Goal: Use online tool/utility: Utilize a website feature to perform a specific function

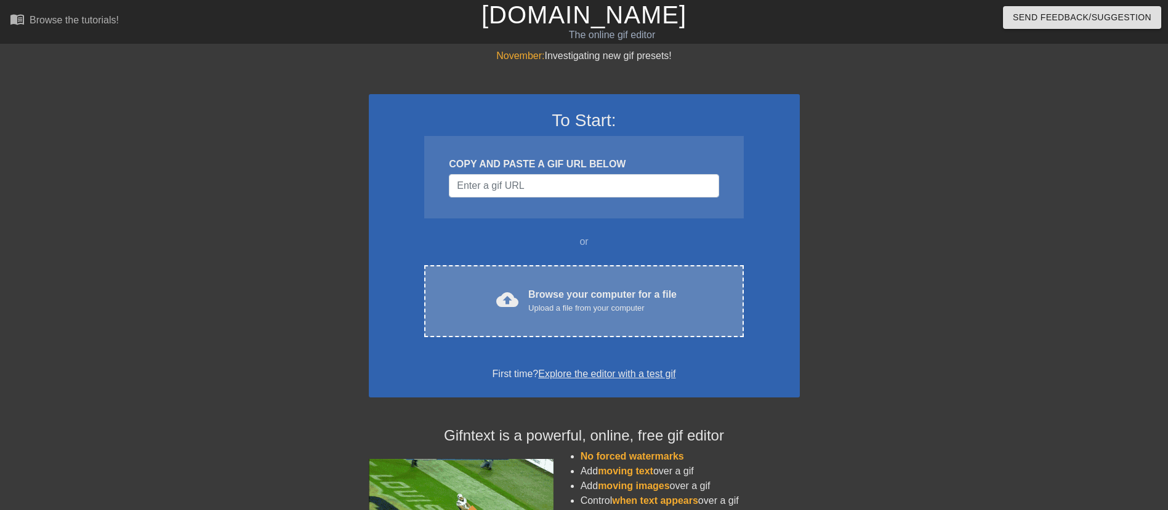
click at [540, 291] on div "Browse your computer for a file Upload a file from your computer" at bounding box center [602, 300] width 148 height 27
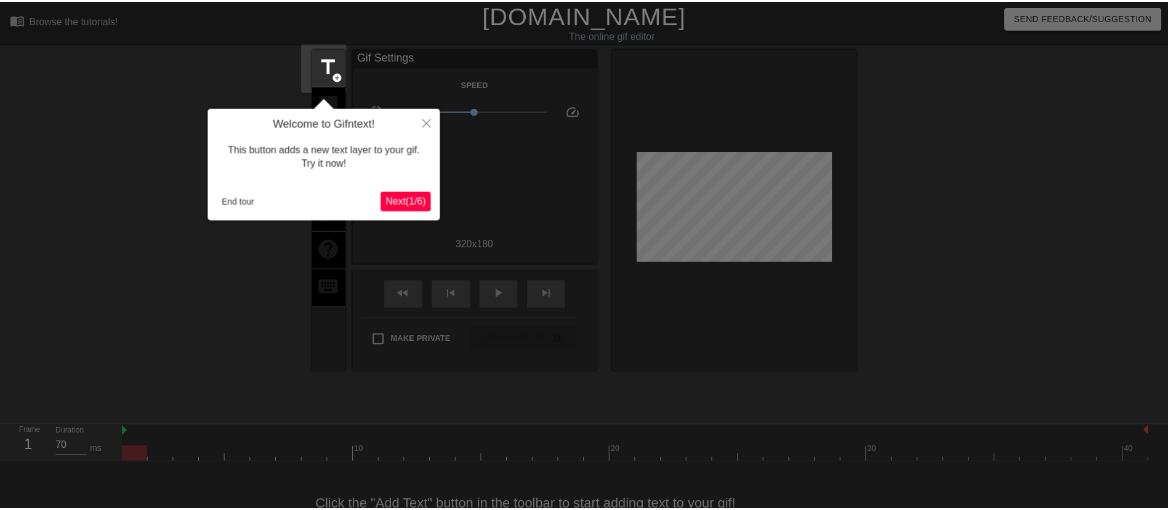
scroll to position [30, 0]
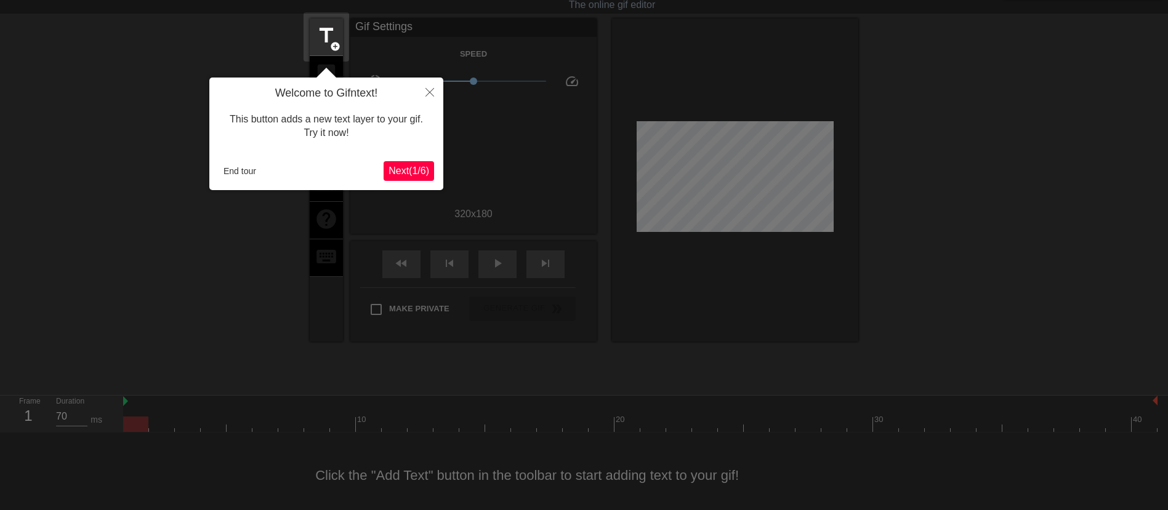
click at [419, 169] on span "Next ( 1 / 6 )" at bounding box center [408, 171] width 41 height 10
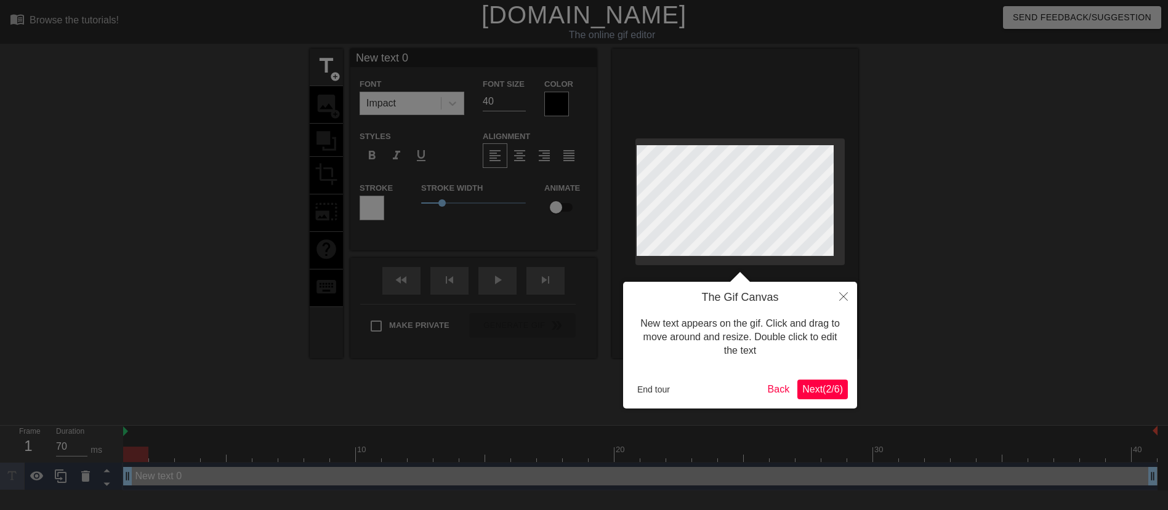
scroll to position [0, 0]
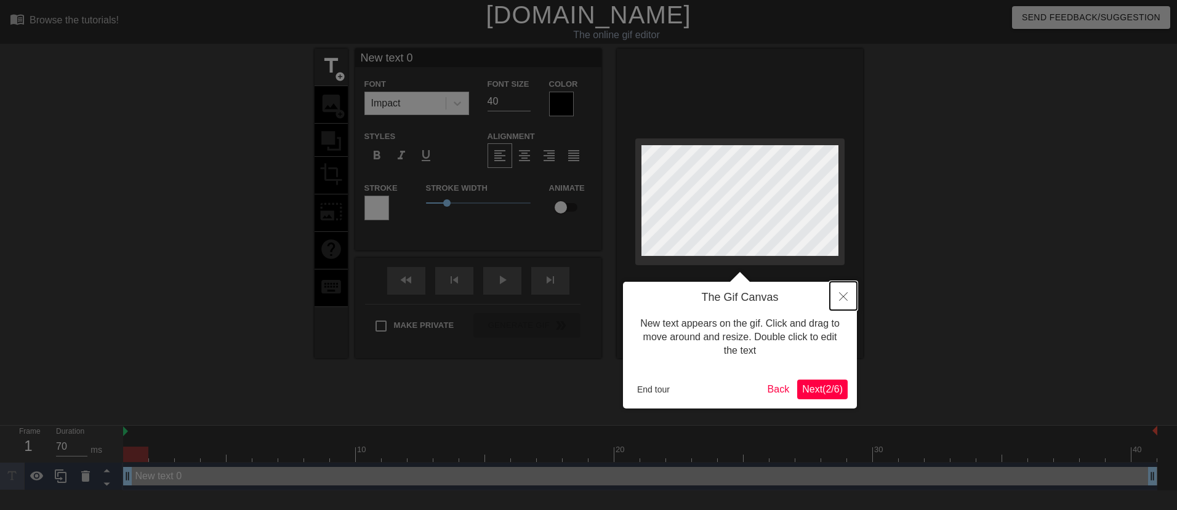
click at [837, 301] on button "Close" at bounding box center [843, 296] width 27 height 28
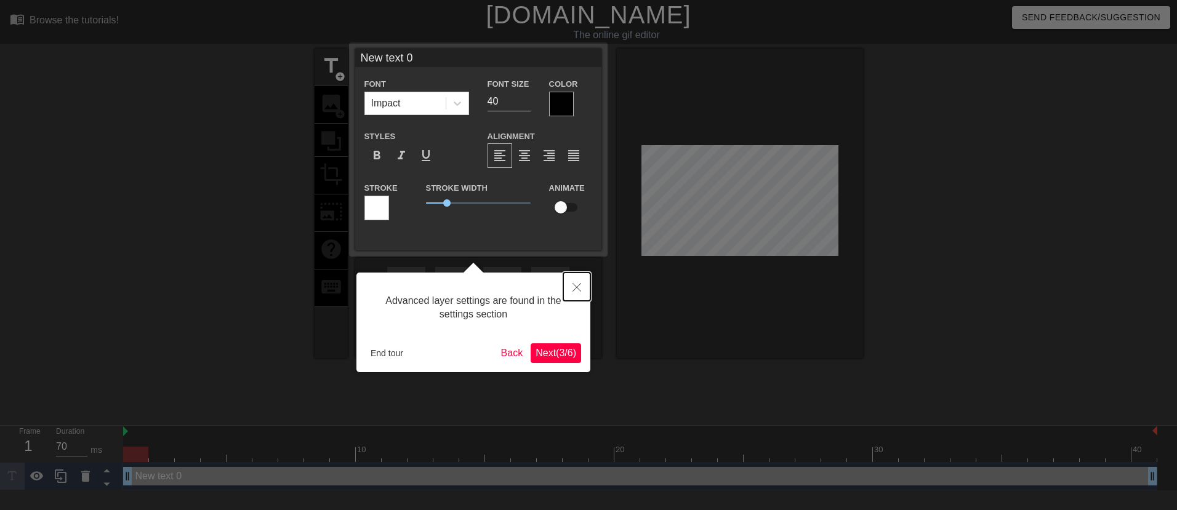
click at [577, 284] on icon "Close" at bounding box center [577, 287] width 9 height 9
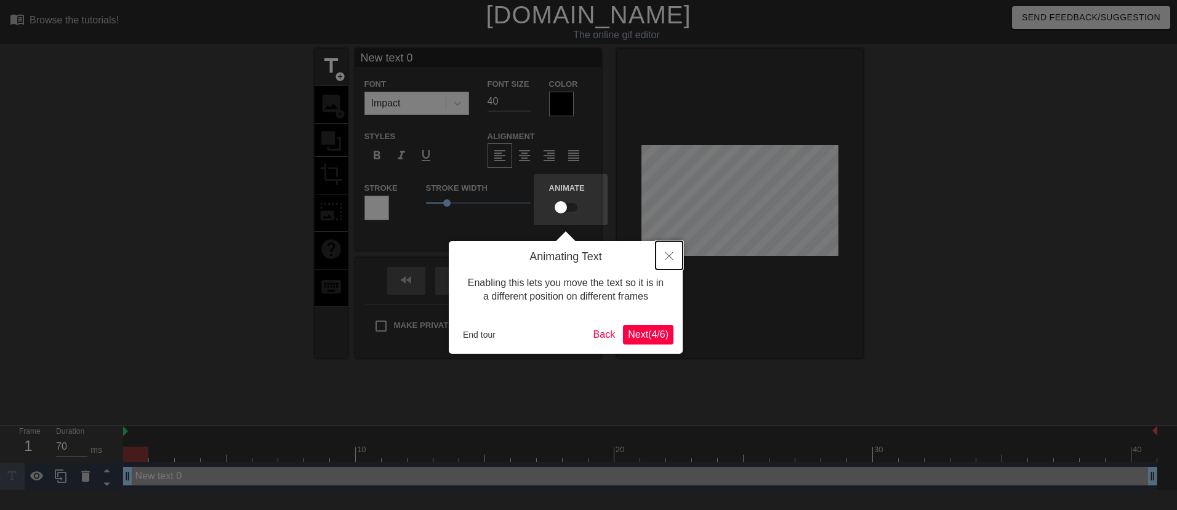
click at [665, 259] on icon "Close" at bounding box center [669, 256] width 9 height 9
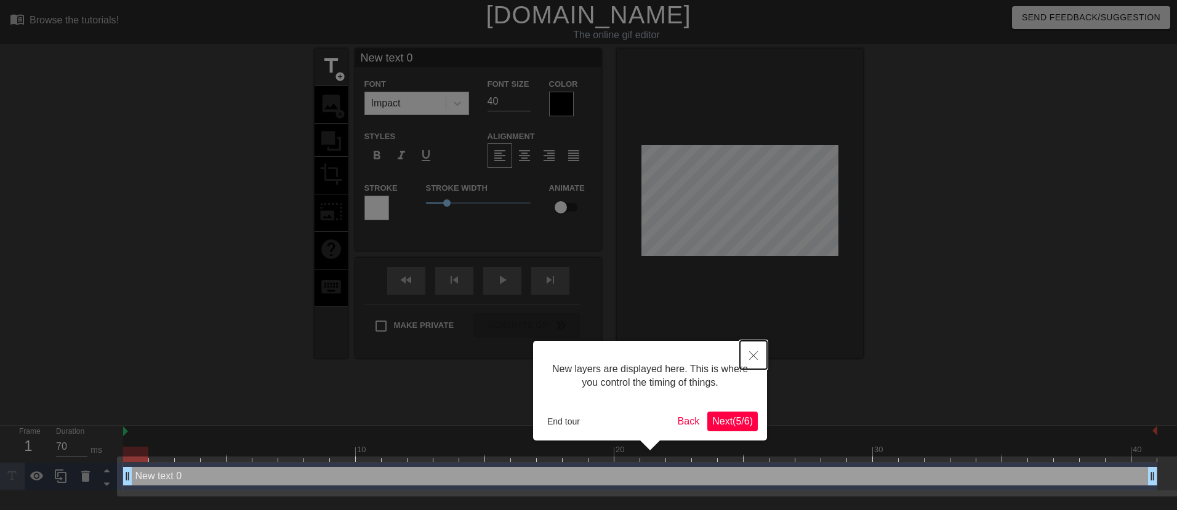
click at [753, 358] on icon "Close" at bounding box center [753, 356] width 9 height 9
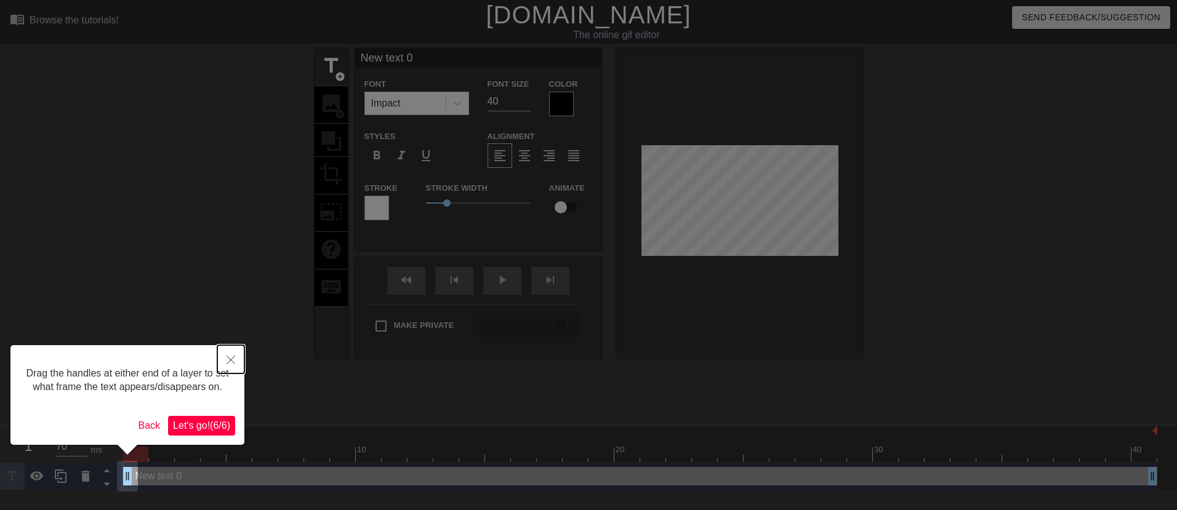
click at [230, 360] on icon "Close" at bounding box center [231, 360] width 9 height 9
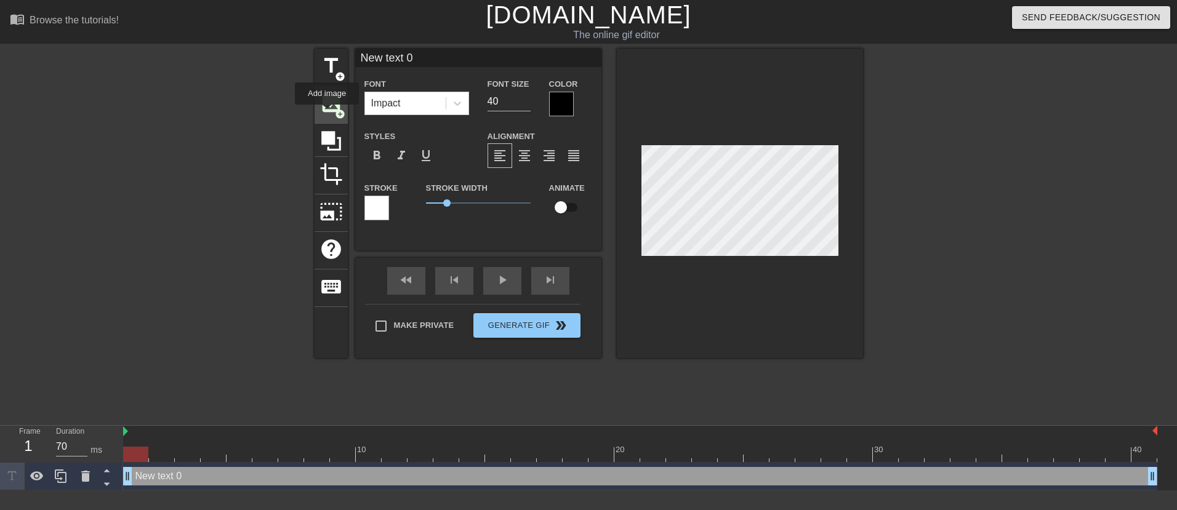
click at [329, 109] on span "image" at bounding box center [330, 103] width 23 height 23
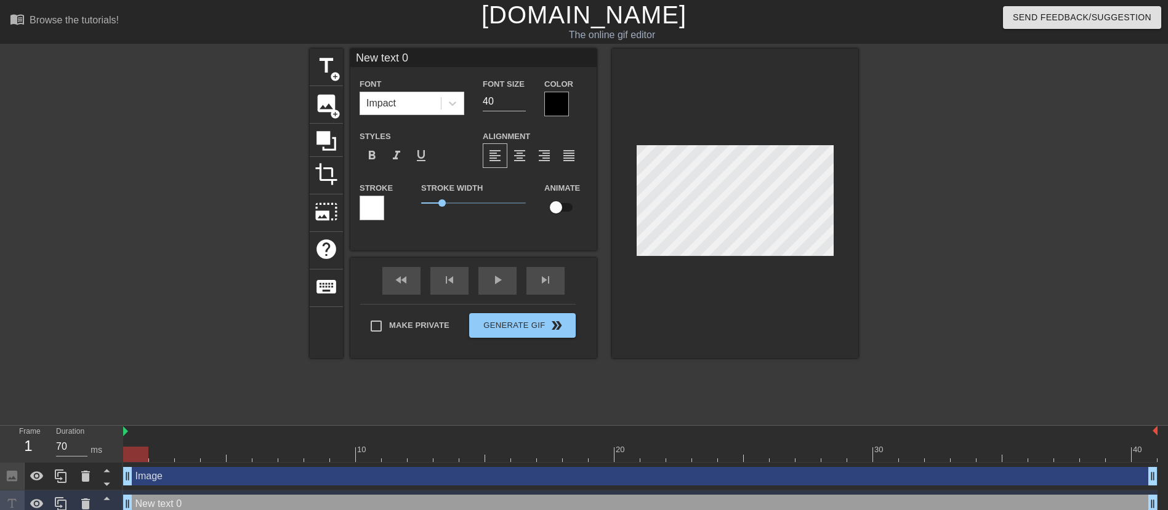
scroll to position [2, 1]
click at [85, 499] on icon at bounding box center [85, 504] width 15 height 15
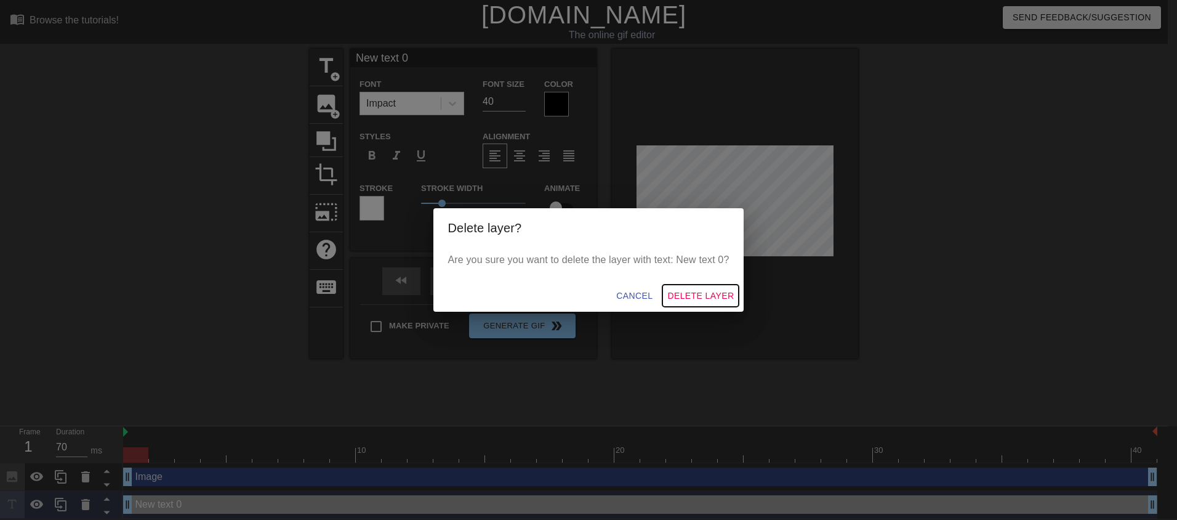
click at [705, 292] on span "Delete Layer" at bounding box center [700, 295] width 66 height 15
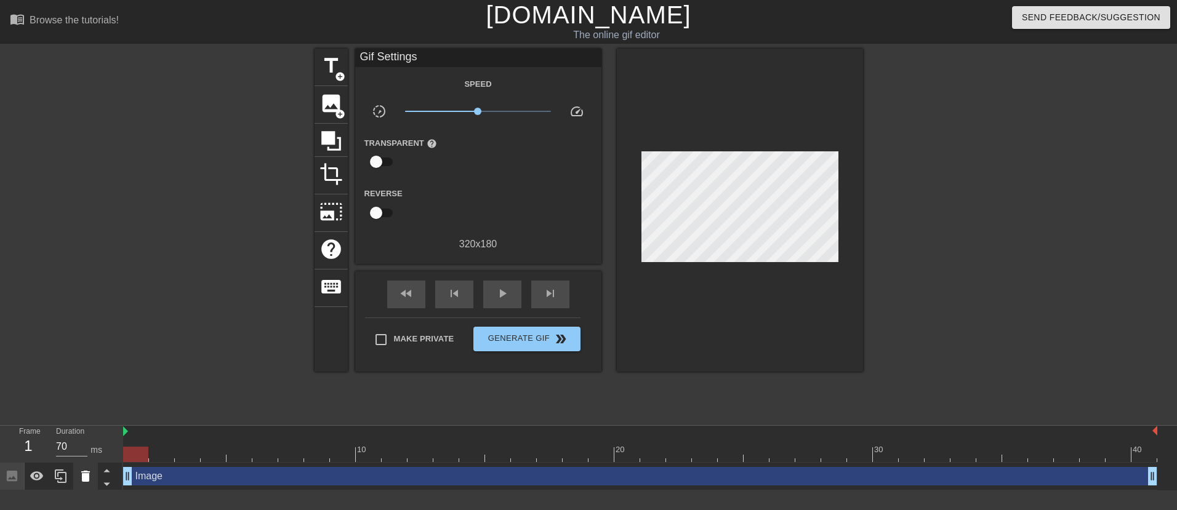
click at [90, 480] on icon at bounding box center [85, 476] width 15 height 15
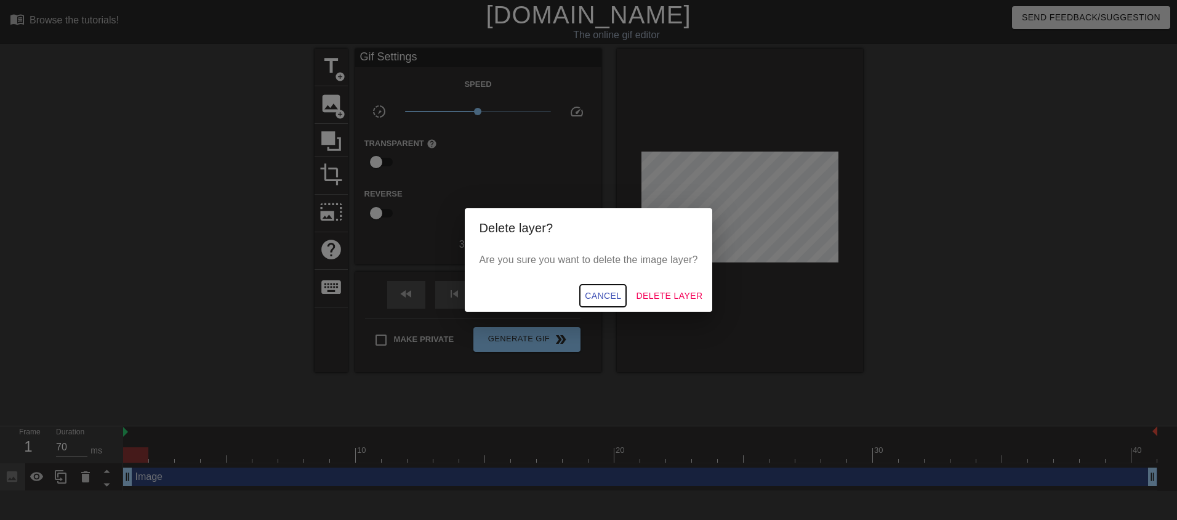
click at [611, 285] on button "Cancel" at bounding box center [603, 295] width 46 height 23
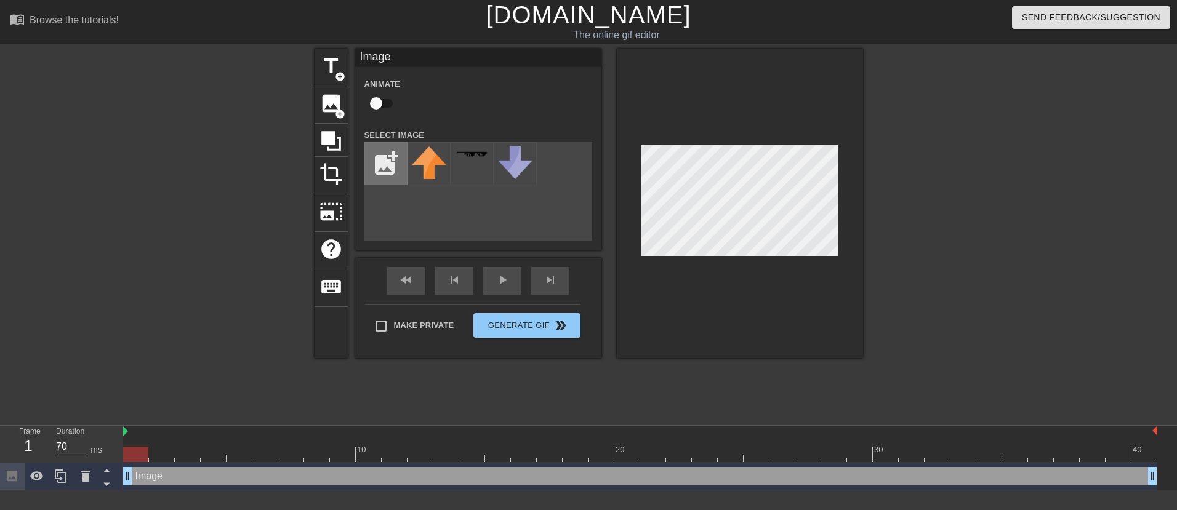
click at [397, 160] on input "file" at bounding box center [386, 164] width 42 height 42
type input "C:\fakepath\Spectrum_D3_1_EMTA_front.png"
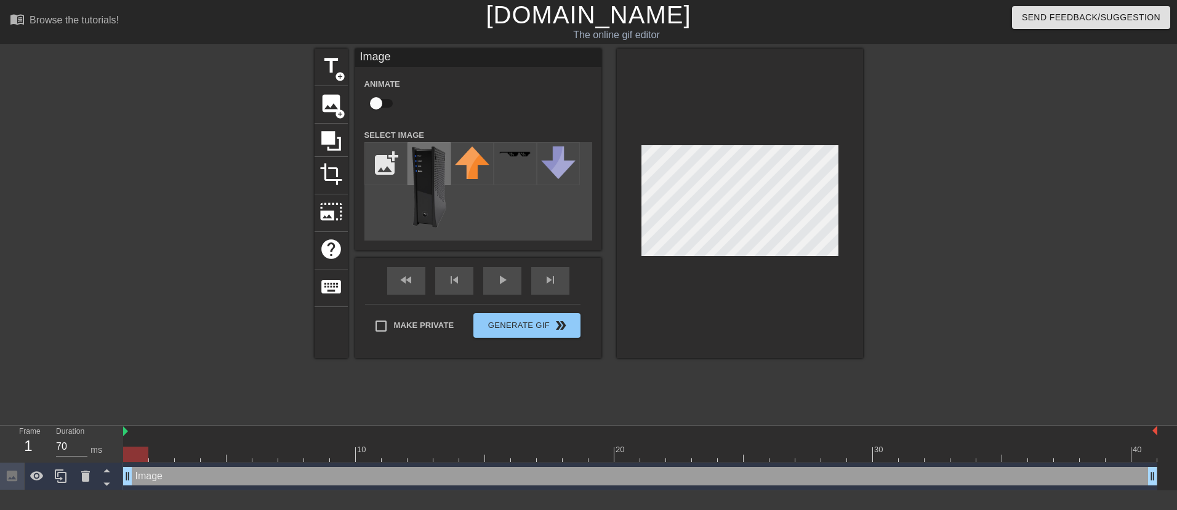
click at [424, 187] on img at bounding box center [429, 187] width 34 height 81
click at [759, 291] on div at bounding box center [740, 204] width 246 height 310
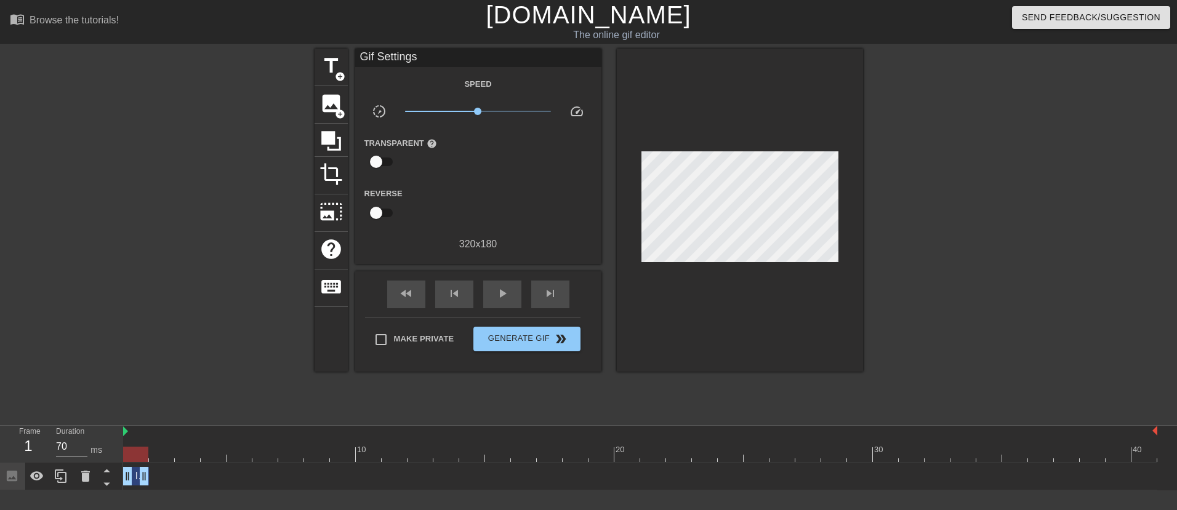
drag, startPoint x: 1154, startPoint y: 478, endPoint x: 119, endPoint y: 483, distance: 1034.8
click at [119, 483] on div "Frame 1 Duration 70 ms 10 20 30 40 Image drag_handle drag_handle" at bounding box center [588, 458] width 1177 height 65
click at [500, 290] on span "play_arrow" at bounding box center [502, 293] width 15 height 15
click at [510, 283] on div "pause" at bounding box center [502, 295] width 38 height 28
drag, startPoint x: 147, startPoint y: 477, endPoint x: 270, endPoint y: 481, distance: 123.2
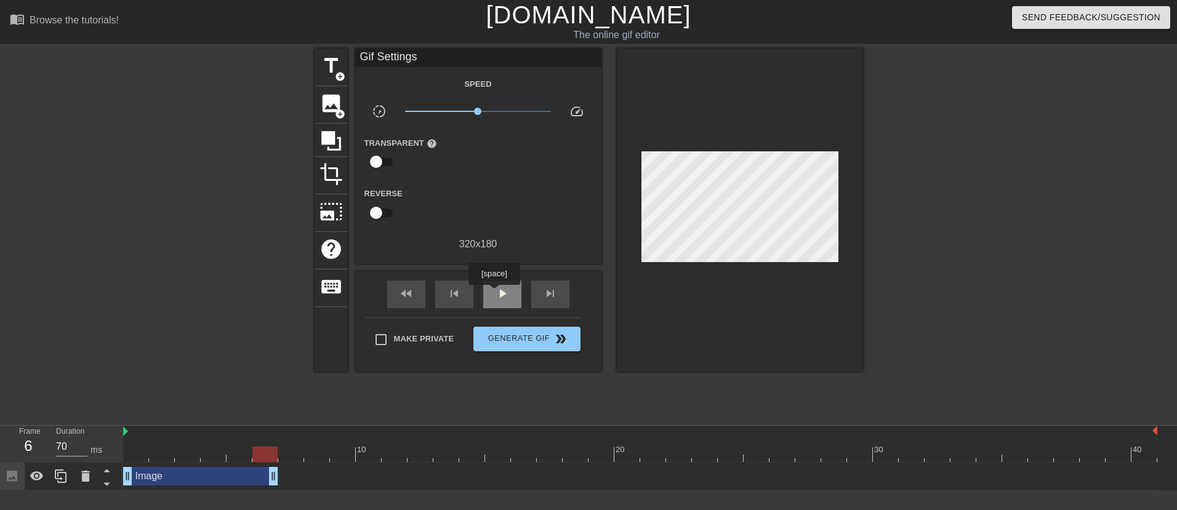
click at [494, 294] on div "play_arrow" at bounding box center [502, 295] width 38 height 28
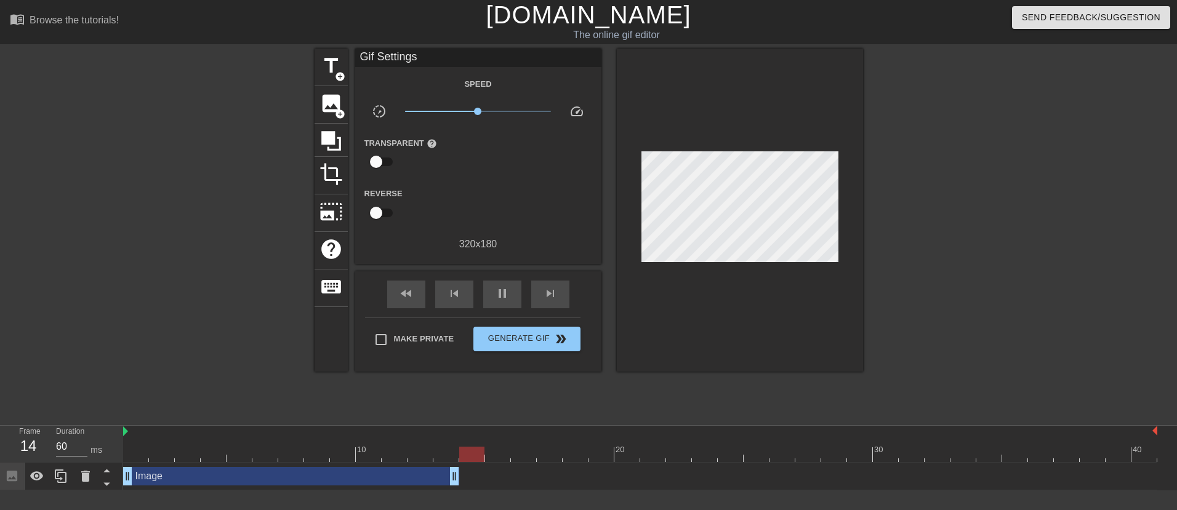
drag, startPoint x: 273, startPoint y: 473, endPoint x: 455, endPoint y: 477, distance: 181.6
click at [500, 290] on span "pause" at bounding box center [502, 293] width 15 height 15
click at [333, 105] on span "image" at bounding box center [330, 103] width 23 height 23
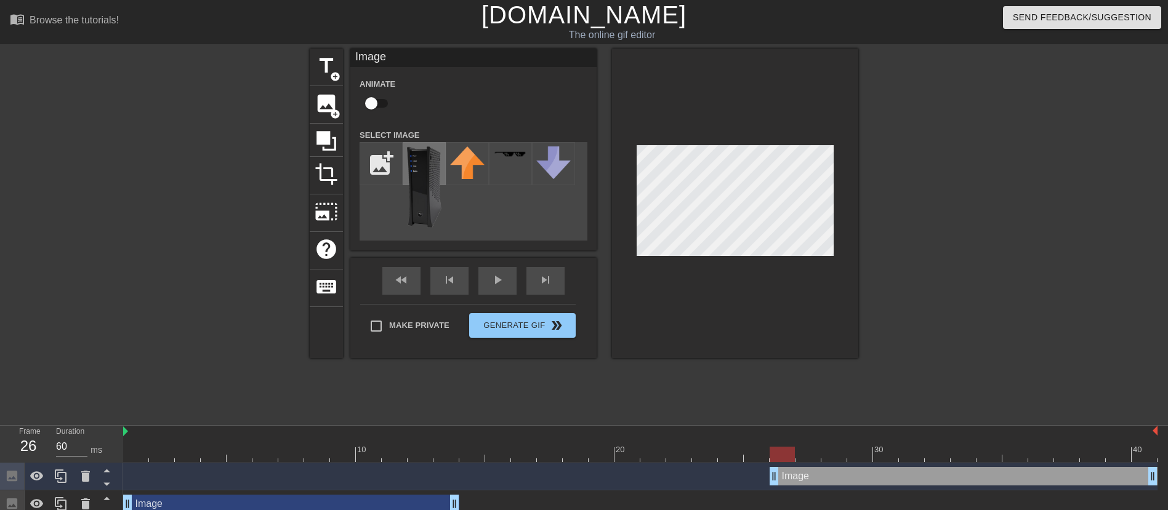
click at [429, 174] on img at bounding box center [424, 187] width 34 height 81
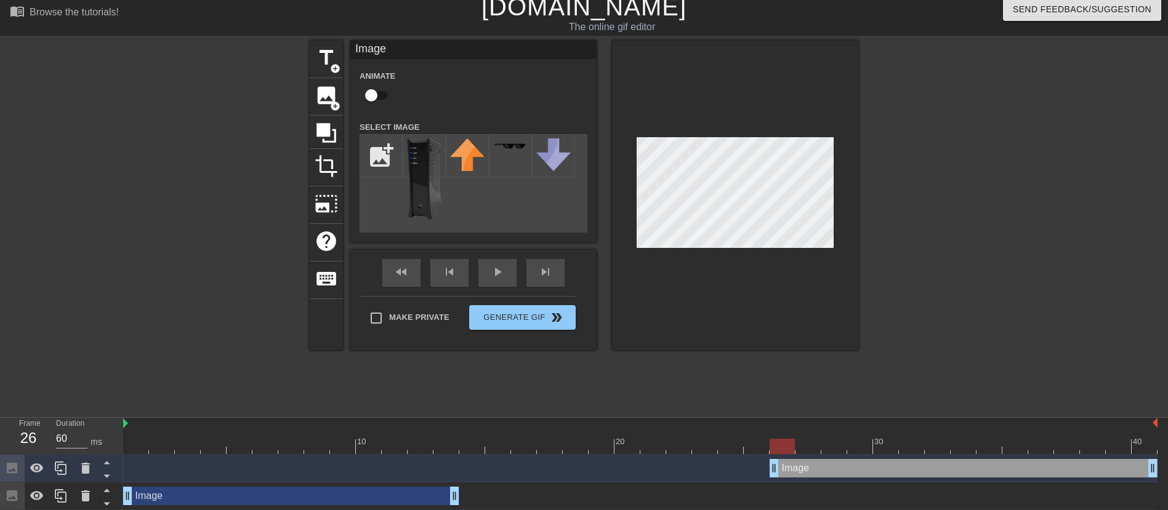
scroll to position [10, 0]
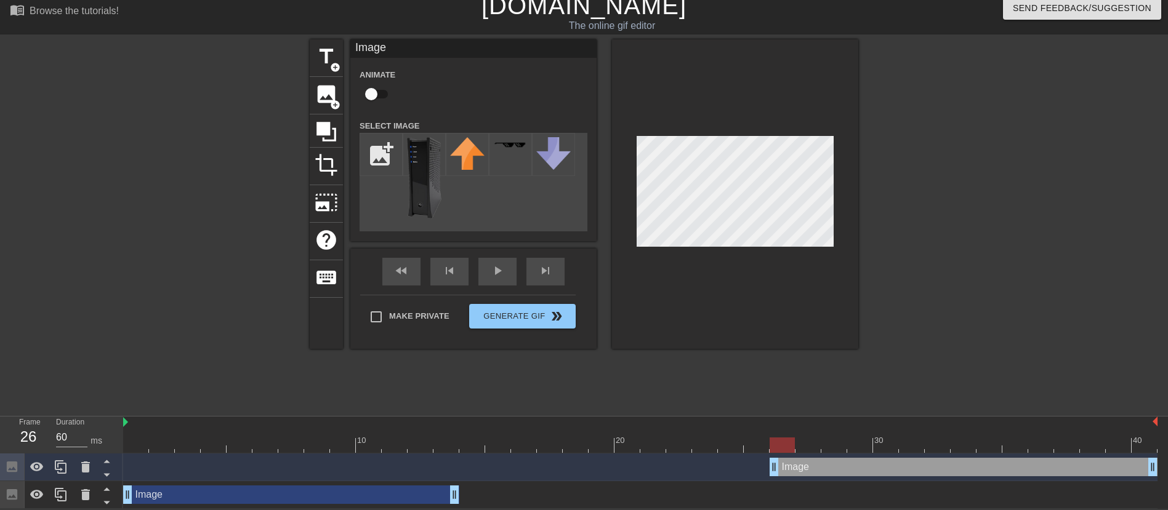
click at [793, 468] on div "Image drag_handle drag_handle" at bounding box center [963, 467] width 388 height 18
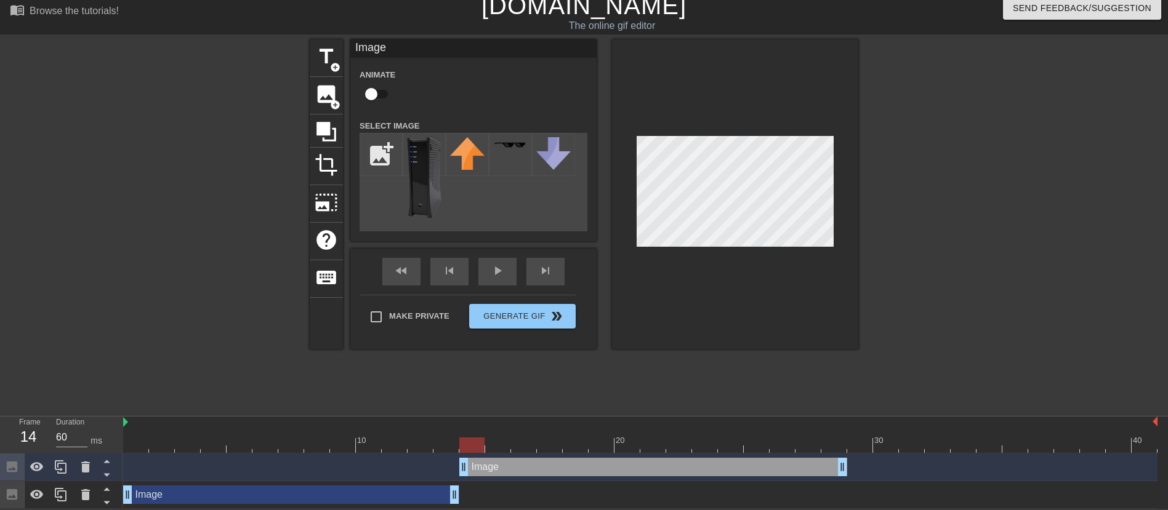
drag, startPoint x: 803, startPoint y: 467, endPoint x: 497, endPoint y: 478, distance: 306.2
click at [497, 478] on div "Image drag_handle drag_handle" at bounding box center [640, 468] width 1034 height 28
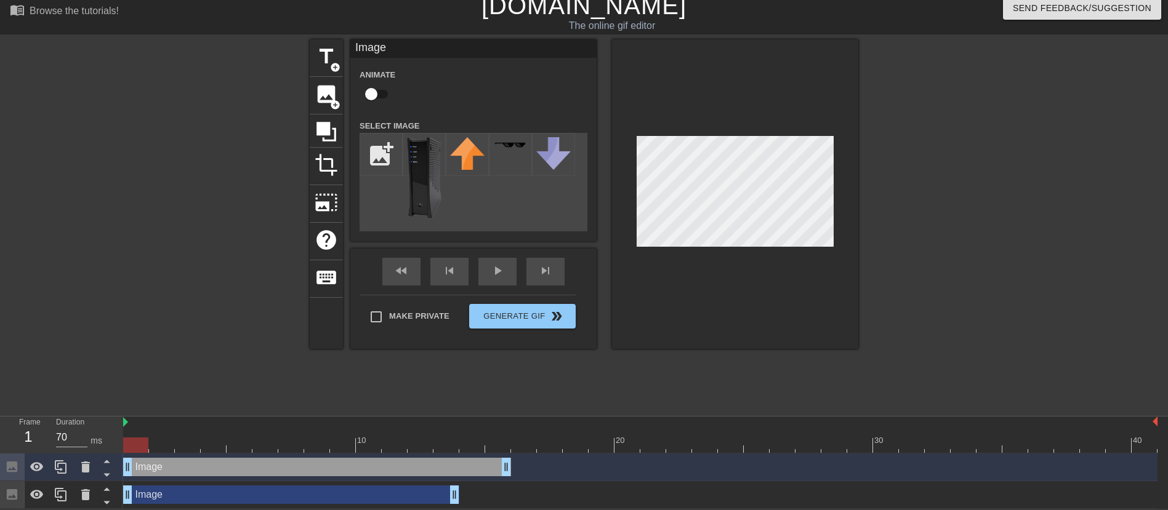
drag, startPoint x: 598, startPoint y: 466, endPoint x: 259, endPoint y: 480, distance: 340.1
click at [259, 480] on div "Image drag_handle drag_handle Image drag_handle drag_handle" at bounding box center [645, 481] width 1045 height 55
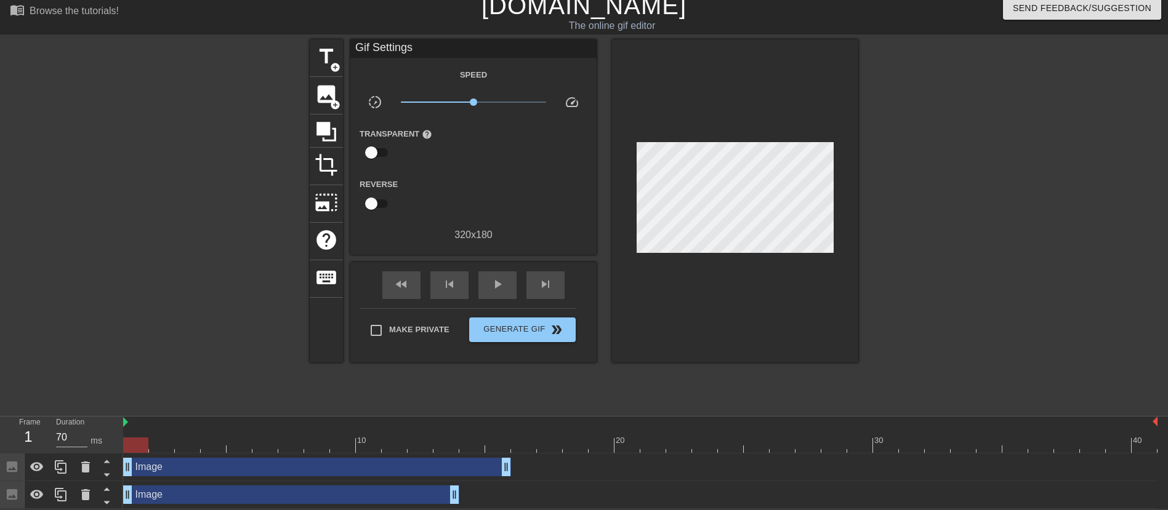
click at [792, 292] on div at bounding box center [735, 200] width 246 height 323
drag, startPoint x: 505, startPoint y: 464, endPoint x: 457, endPoint y: 465, distance: 47.4
click at [502, 281] on span "play_arrow" at bounding box center [497, 284] width 15 height 15
click at [500, 279] on span "pause" at bounding box center [497, 284] width 15 height 15
click at [61, 494] on icon at bounding box center [61, 495] width 15 height 15
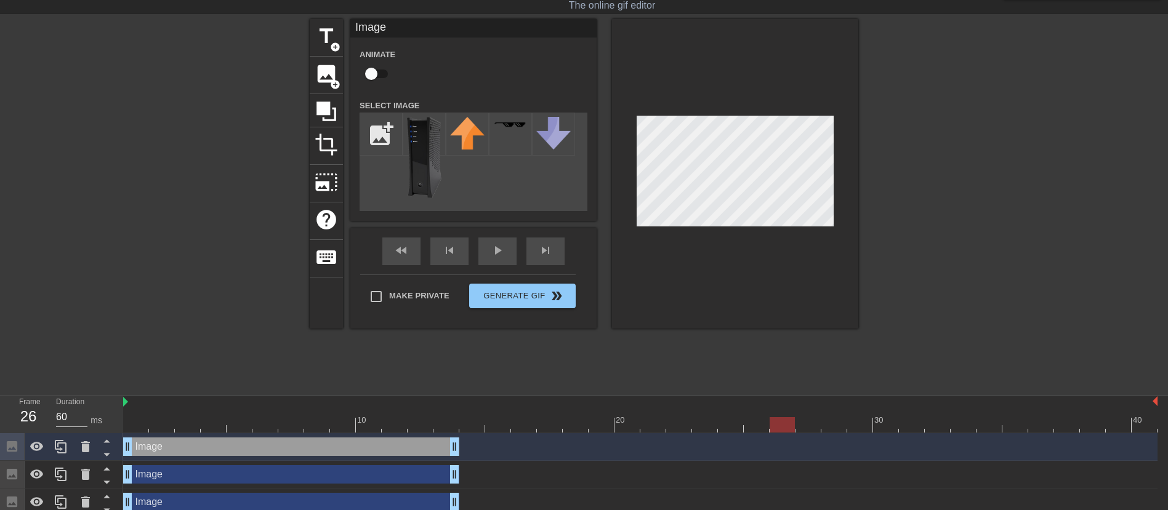
scroll to position [38, 0]
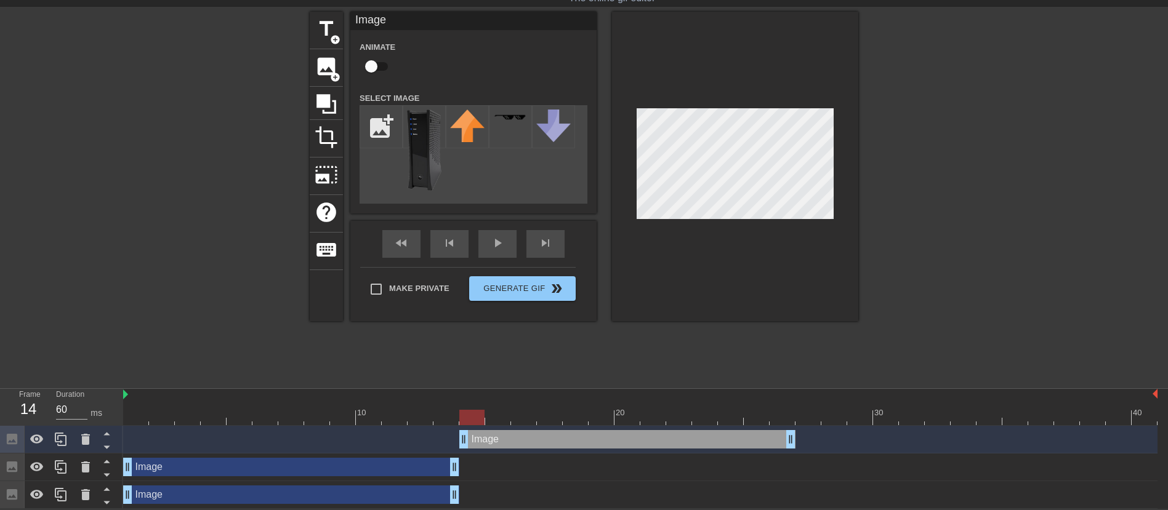
drag, startPoint x: 230, startPoint y: 440, endPoint x: 576, endPoint y: 433, distance: 346.6
click at [576, 433] on div "Image drag_handle drag_handle" at bounding box center [627, 439] width 336 height 18
click at [496, 238] on div "fast_rewind skip_previous play_arrow skip_next" at bounding box center [473, 244] width 201 height 46
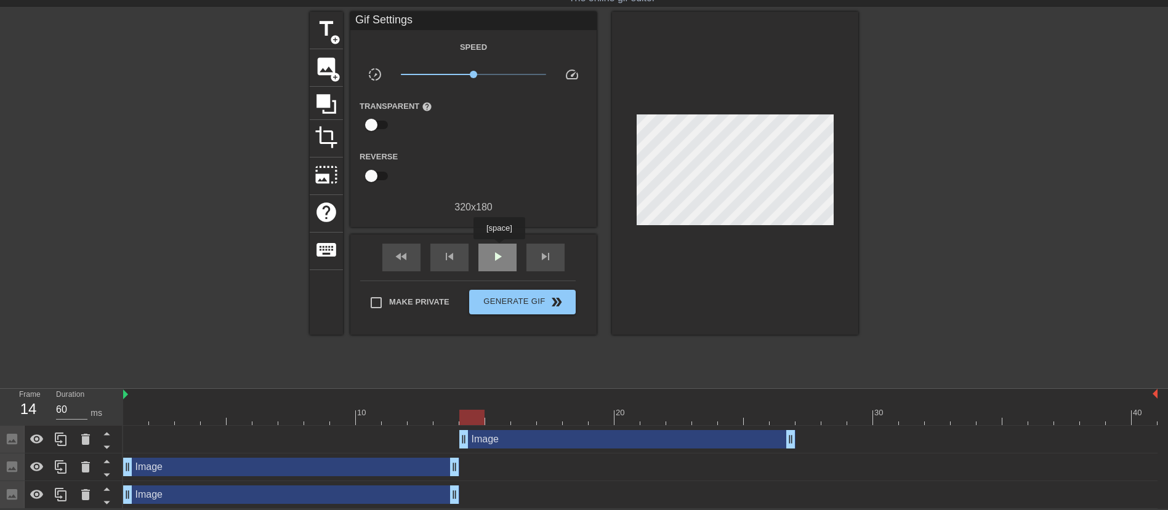
click at [499, 249] on span "play_arrow" at bounding box center [497, 256] width 15 height 15
click at [502, 259] on span "pause" at bounding box center [497, 256] width 15 height 15
click at [410, 253] on div "fast_rewind" at bounding box center [401, 258] width 38 height 28
click at [488, 251] on div "play_arrow" at bounding box center [497, 258] width 38 height 28
click at [488, 251] on div "pause" at bounding box center [497, 258] width 38 height 28
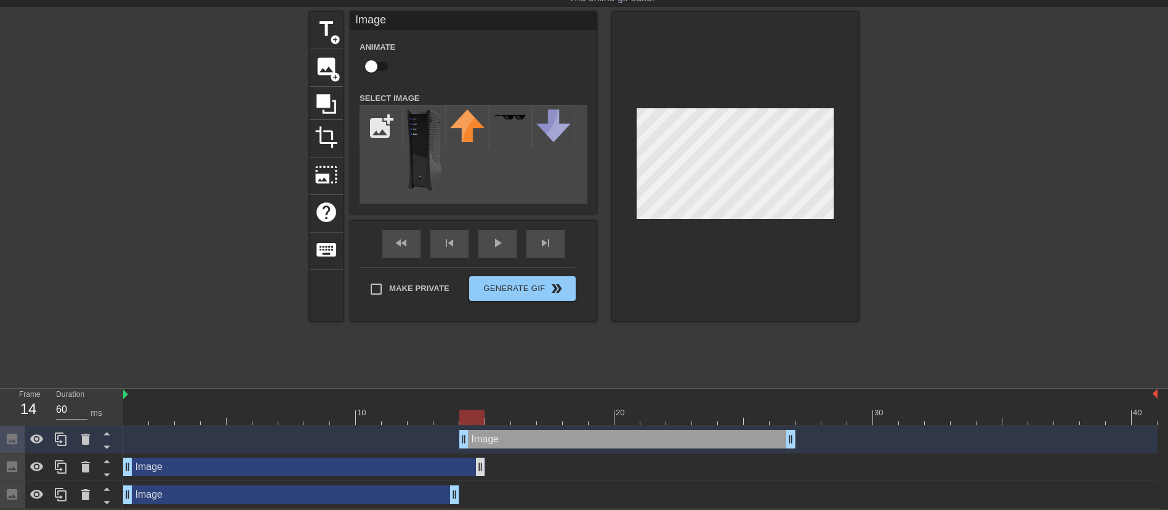
drag, startPoint x: 457, startPoint y: 465, endPoint x: 478, endPoint y: 469, distance: 21.3
drag, startPoint x: 494, startPoint y: 437, endPoint x: 517, endPoint y: 437, distance: 22.8
click at [517, 437] on div "Image drag_handle drag_handle" at bounding box center [653, 439] width 336 height 18
click at [497, 239] on div "fast_rewind skip_previous play_arrow skip_next" at bounding box center [473, 244] width 201 height 46
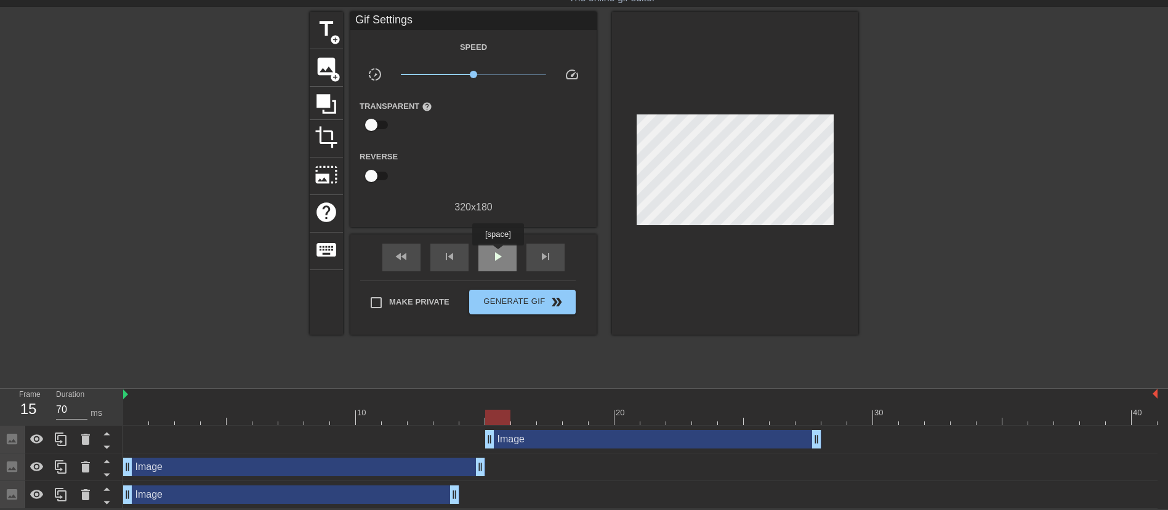
click at [497, 255] on span "play_arrow" at bounding box center [497, 256] width 15 height 15
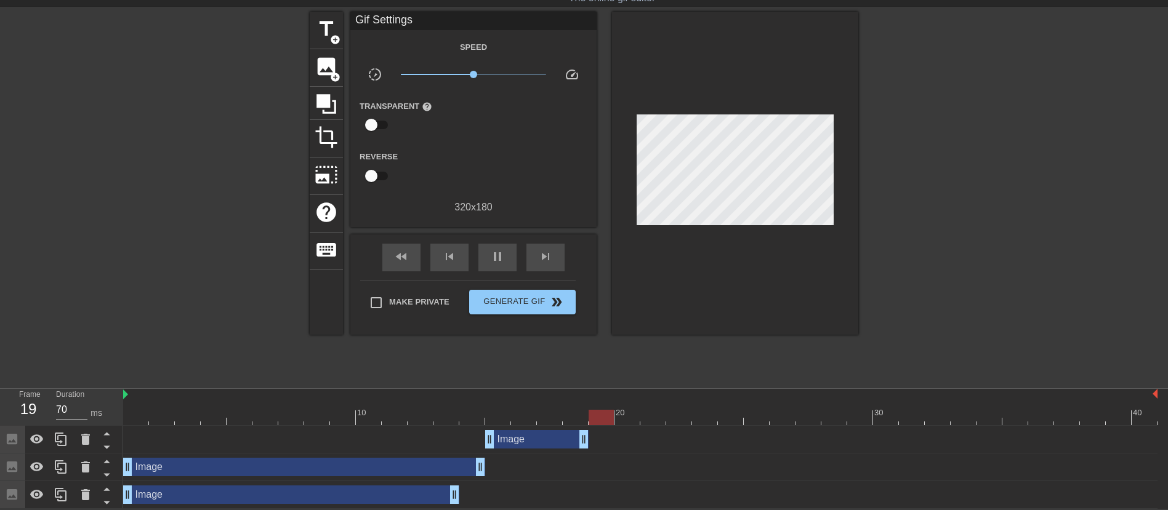
drag, startPoint x: 814, startPoint y: 440, endPoint x: 566, endPoint y: 440, distance: 248.7
click at [566, 440] on div "Image drag_handle drag_handle" at bounding box center [640, 439] width 1034 height 18
click at [489, 252] on div "pause" at bounding box center [497, 258] width 38 height 28
click at [491, 252] on span "play_arrow" at bounding box center [497, 256] width 15 height 15
click at [491, 252] on span "pause" at bounding box center [497, 256] width 15 height 15
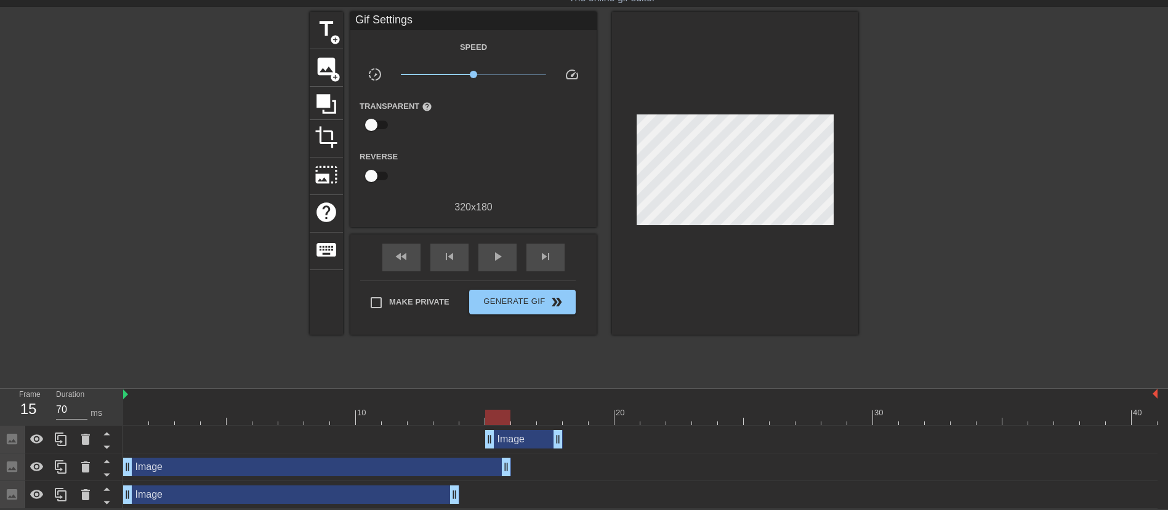
drag, startPoint x: 481, startPoint y: 470, endPoint x: 497, endPoint y: 468, distance: 16.1
drag, startPoint x: 511, startPoint y: 437, endPoint x: 536, endPoint y: 442, distance: 25.1
click at [536, 442] on div "Image drag_handle drag_handle" at bounding box center [550, 439] width 78 height 18
click at [494, 250] on div "play_arrow" at bounding box center [497, 258] width 38 height 28
click at [494, 250] on span "play_arrow" at bounding box center [497, 256] width 15 height 15
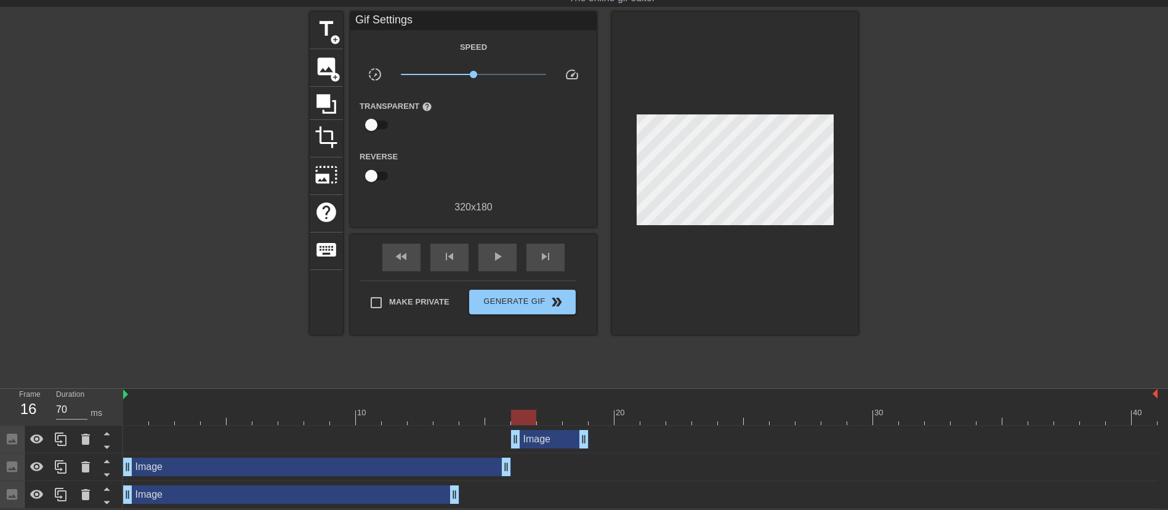
drag, startPoint x: 598, startPoint y: 418, endPoint x: 532, endPoint y: 414, distance: 66.0
click at [532, 414] on div at bounding box center [523, 417] width 25 height 15
drag, startPoint x: 585, startPoint y: 441, endPoint x: 532, endPoint y: 439, distance: 53.0
drag, startPoint x: 531, startPoint y: 440, endPoint x: 521, endPoint y: 440, distance: 10.5
click at [62, 438] on icon at bounding box center [61, 439] width 15 height 15
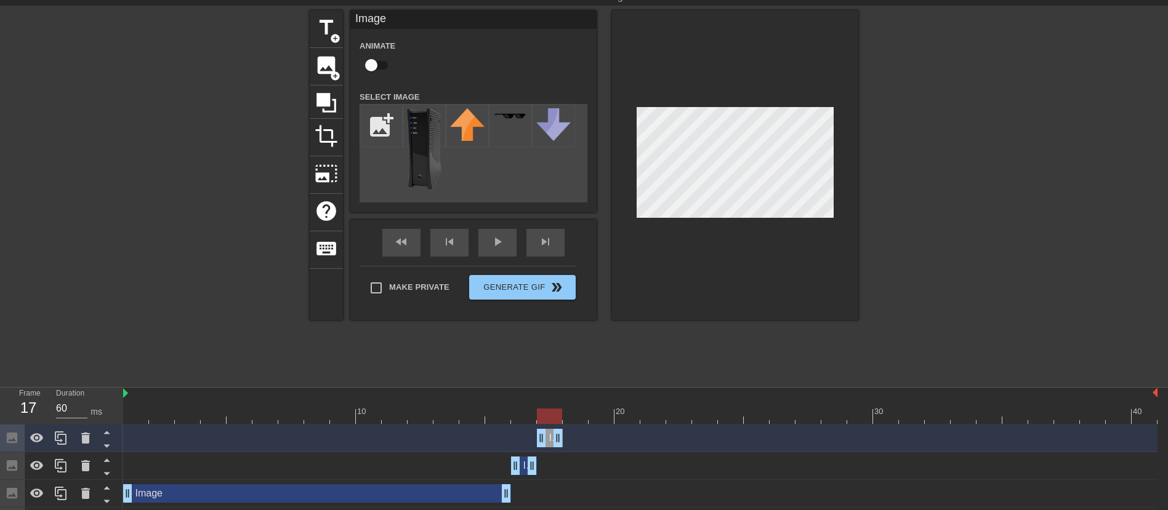
drag, startPoint x: 523, startPoint y: 439, endPoint x: 547, endPoint y: 444, distance: 24.6
click at [547, 444] on div "Image drag_handle drag_handle" at bounding box center [550, 438] width 26 height 18
click at [966, 197] on div at bounding box center [965, 194] width 185 height 369
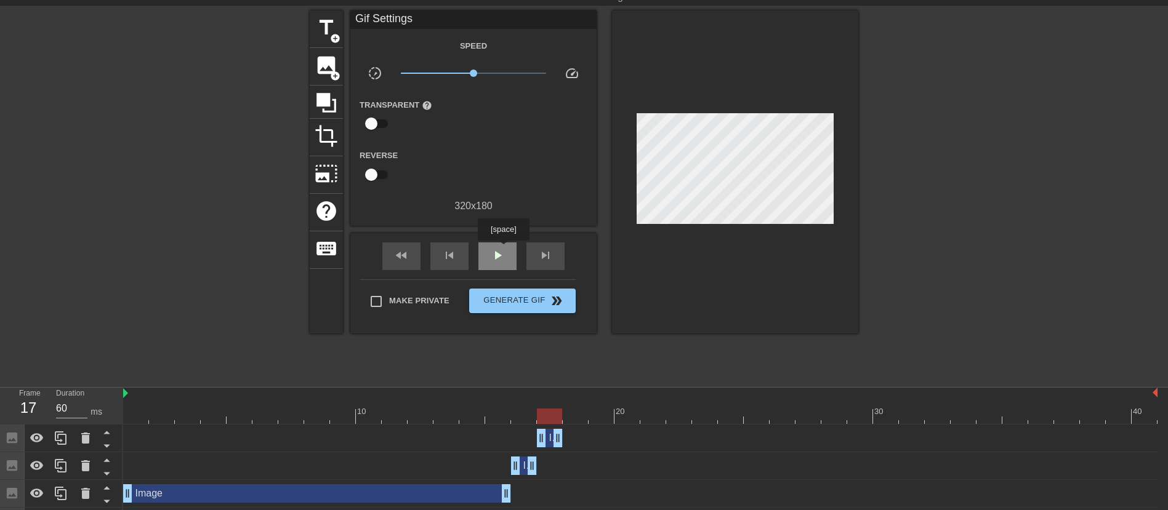
click at [503, 255] on span "play_arrow" at bounding box center [497, 255] width 15 height 15
click at [503, 255] on span "pause" at bounding box center [497, 255] width 15 height 15
drag, startPoint x: 550, startPoint y: 440, endPoint x: 62, endPoint y: 439, distance: 488.2
click at [62, 439] on icon at bounding box center [61, 438] width 15 height 15
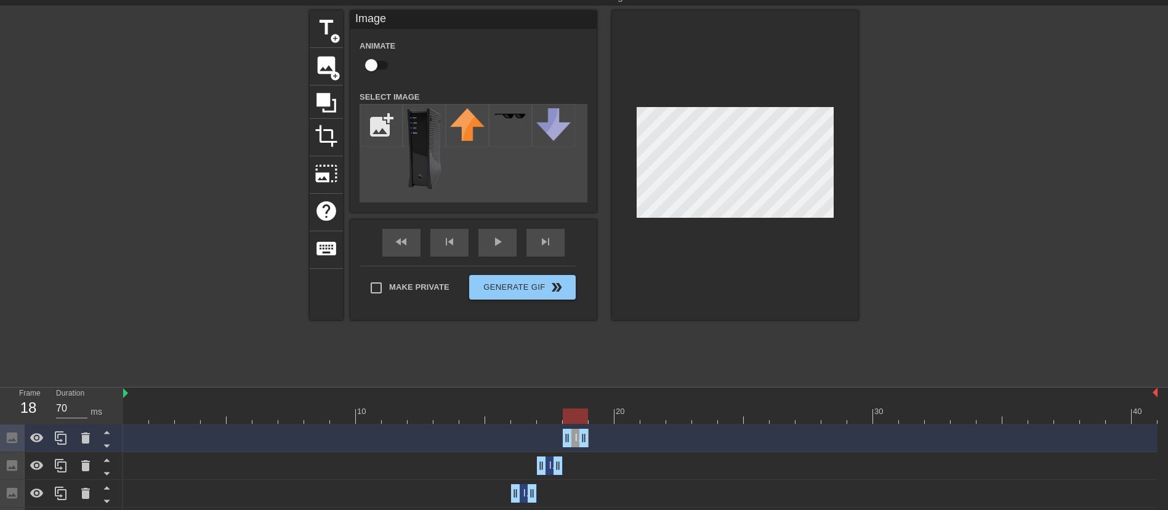
drag, startPoint x: 549, startPoint y: 439, endPoint x: 577, endPoint y: 439, distance: 27.7
click at [577, 439] on div "Image drag_handle drag_handle" at bounding box center [576, 438] width 26 height 18
click at [524, 418] on div at bounding box center [640, 416] width 1034 height 15
click at [489, 244] on div "play_arrow" at bounding box center [497, 243] width 38 height 28
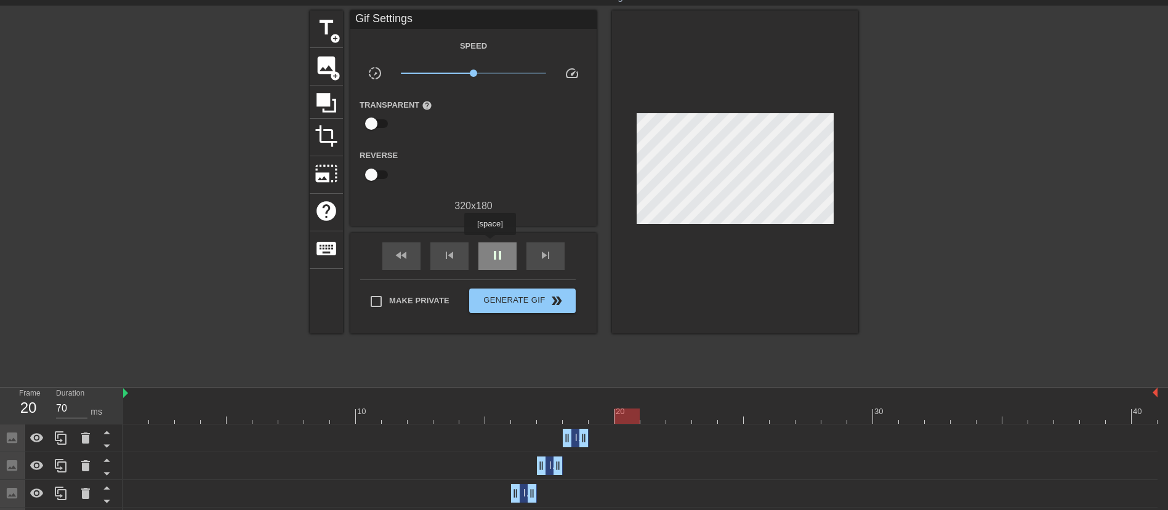
click at [489, 244] on div "pause" at bounding box center [497, 257] width 38 height 28
drag, startPoint x: 673, startPoint y: 412, endPoint x: 578, endPoint y: 416, distance: 95.5
click at [578, 416] on div at bounding box center [575, 416] width 25 height 15
click at [60, 443] on icon at bounding box center [61, 438] width 15 height 15
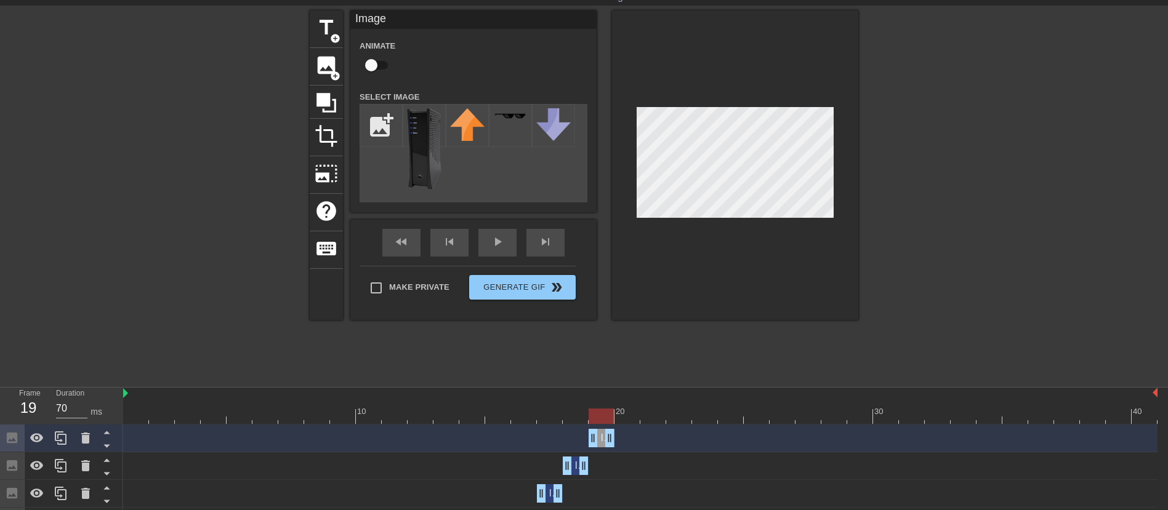
drag, startPoint x: 574, startPoint y: 439, endPoint x: 600, endPoint y: 437, distance: 25.9
click at [600, 437] on div "Image drag_handle drag_handle" at bounding box center [602, 438] width 26 height 18
click at [504, 244] on div "play_arrow" at bounding box center [497, 243] width 38 height 28
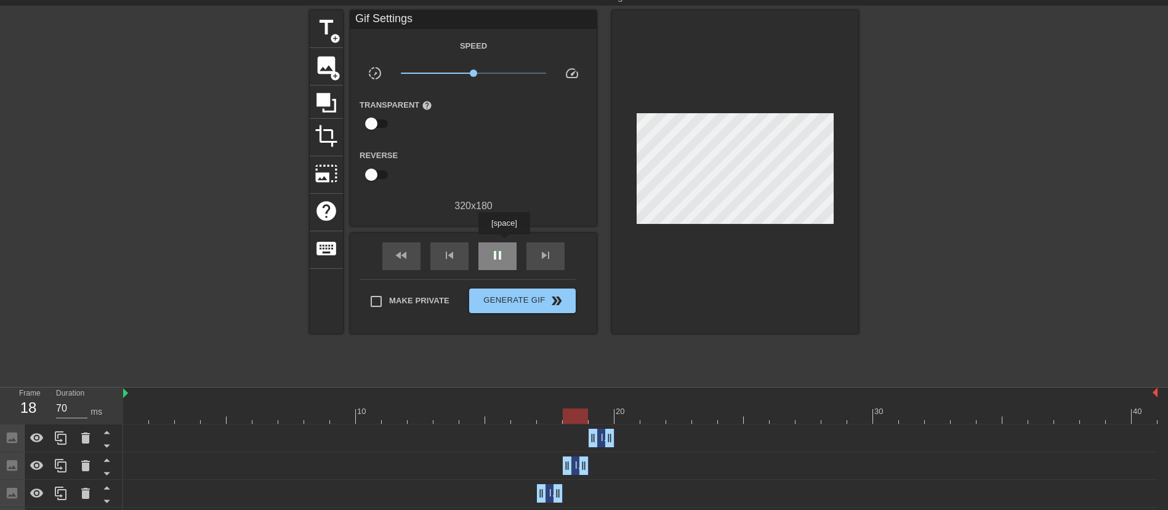
click at [504, 243] on div "pause" at bounding box center [497, 257] width 38 height 28
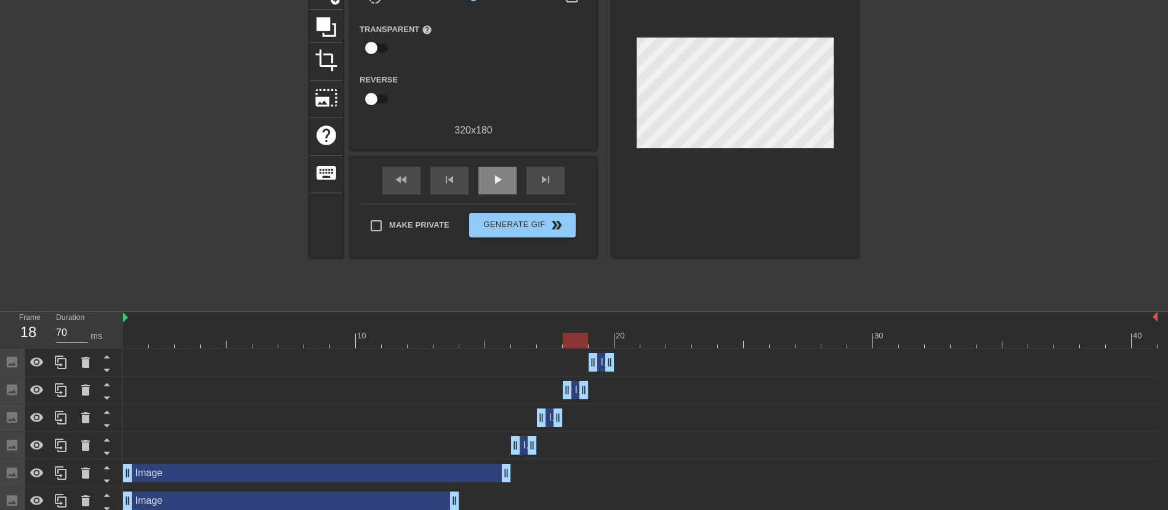
scroll to position [121, 0]
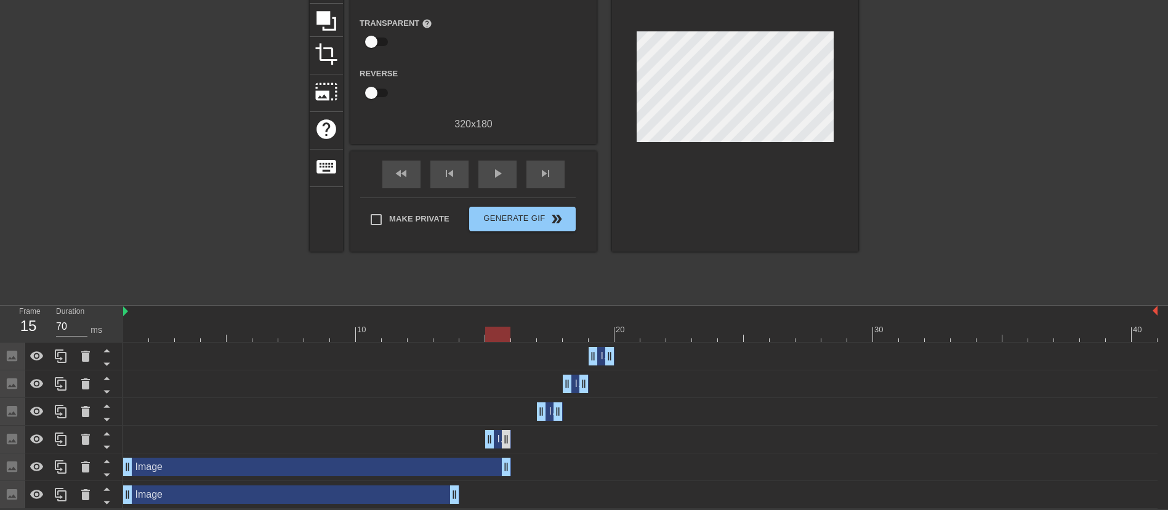
drag, startPoint x: 523, startPoint y: 436, endPoint x: 502, endPoint y: 437, distance: 20.9
click at [502, 437] on div "Image drag_handle drag_handle" at bounding box center [498, 439] width 26 height 18
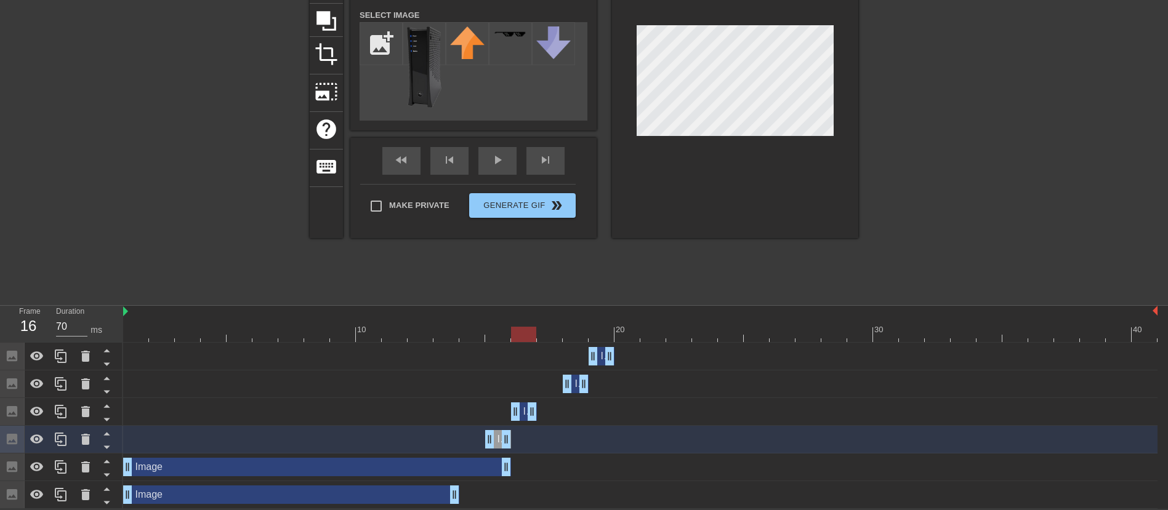
drag, startPoint x: 548, startPoint y: 412, endPoint x: 523, endPoint y: 413, distance: 25.9
click at [523, 413] on div "Image drag_handle drag_handle" at bounding box center [524, 412] width 26 height 18
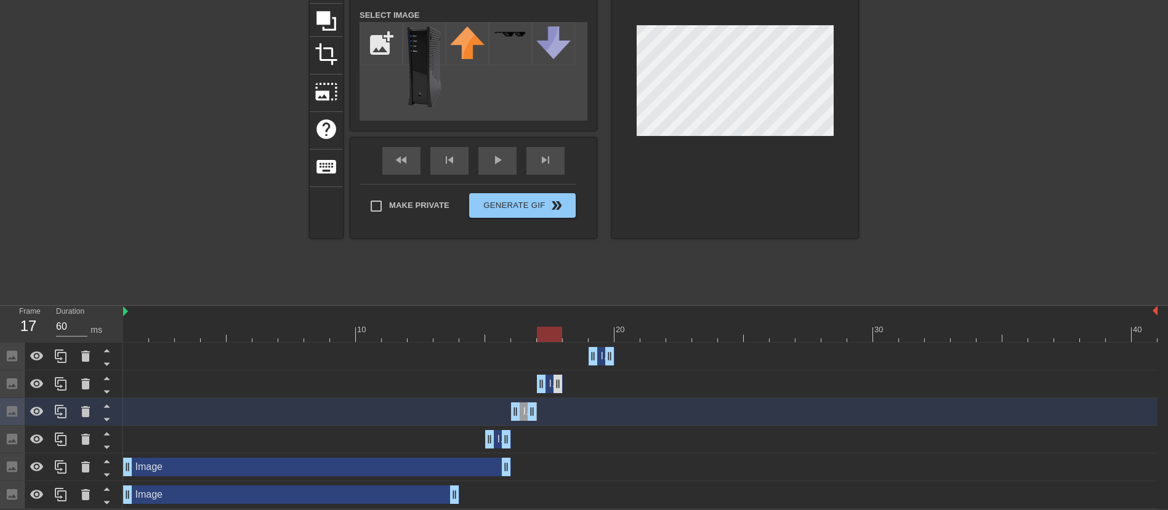
drag, startPoint x: 576, startPoint y: 381, endPoint x: 559, endPoint y: 383, distance: 16.7
click at [559, 383] on div "Image drag_handle drag_handle" at bounding box center [550, 384] width 26 height 18
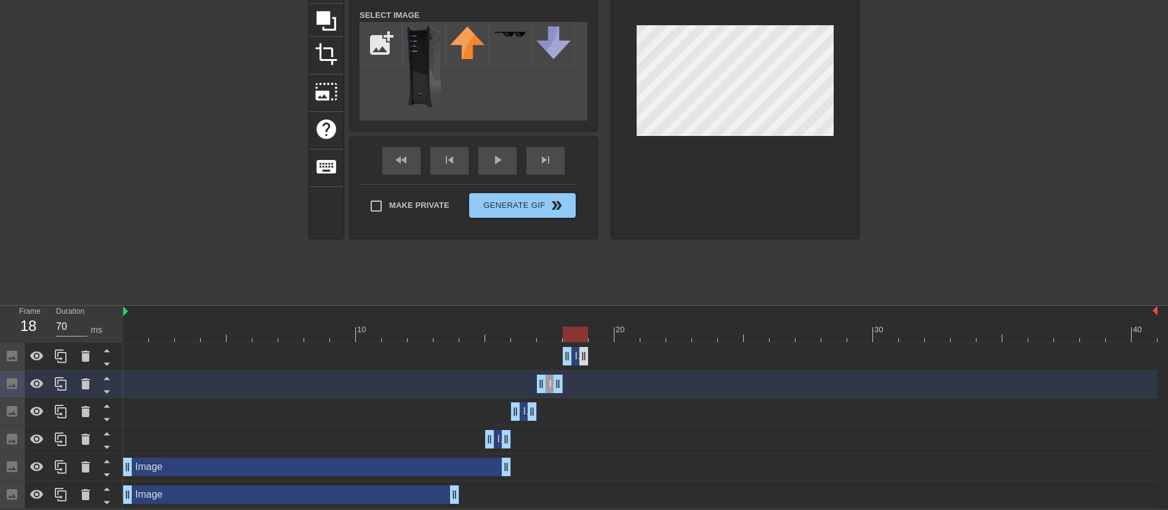
drag, startPoint x: 601, startPoint y: 355, endPoint x: 583, endPoint y: 355, distance: 18.5
click at [583, 355] on div "Image drag_handle drag_handle" at bounding box center [576, 356] width 26 height 18
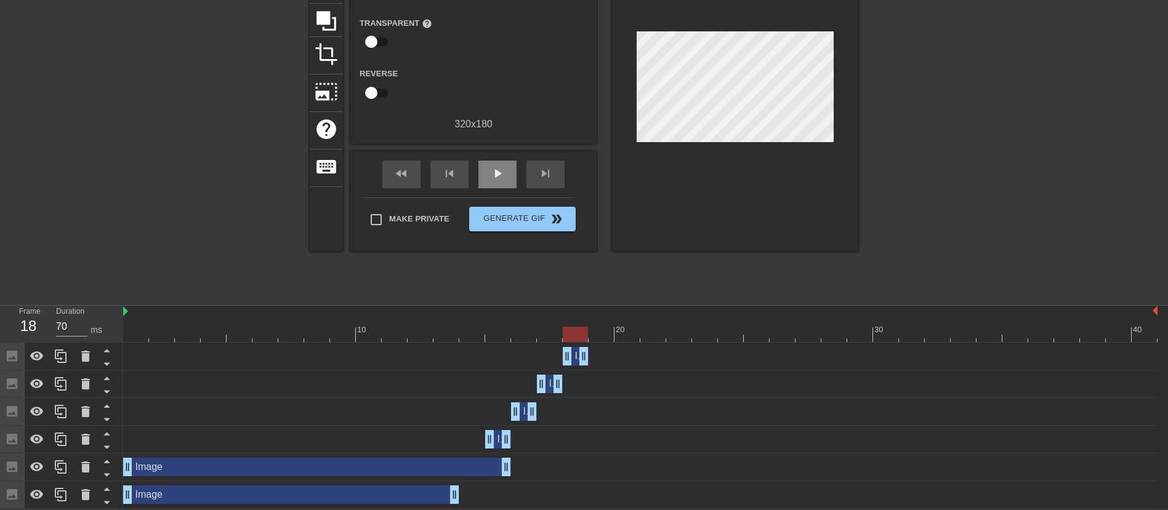
click at [480, 156] on div "fast_rewind skip_previous play_arrow skip_next" at bounding box center [473, 174] width 201 height 46
click at [502, 173] on span "play_arrow" at bounding box center [497, 173] width 15 height 15
click at [487, 175] on div "pause" at bounding box center [497, 175] width 38 height 28
click at [498, 175] on span "play_arrow" at bounding box center [497, 173] width 15 height 15
click at [498, 175] on span "pause" at bounding box center [497, 173] width 15 height 15
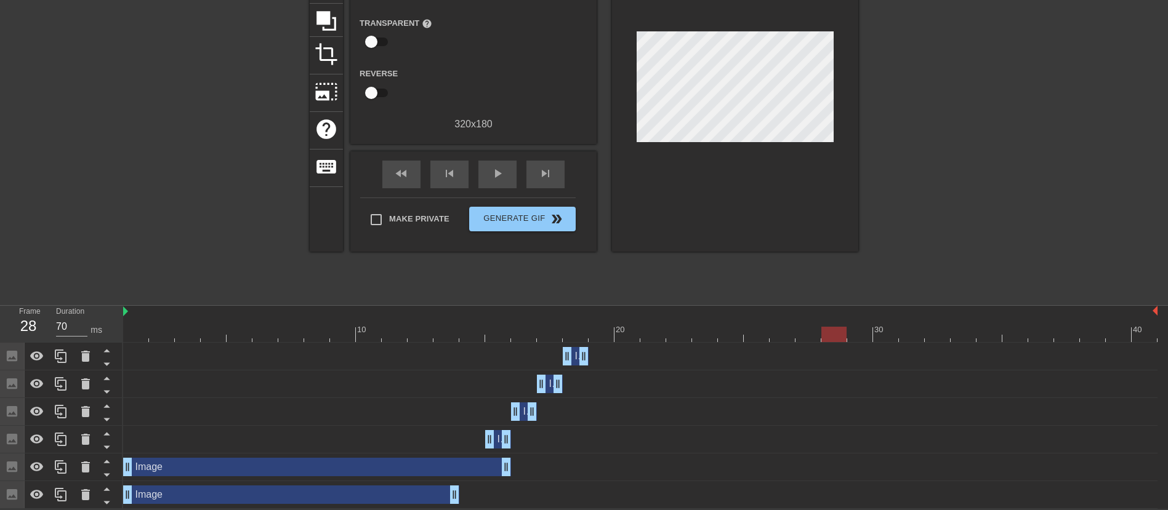
click at [497, 438] on div "Image drag_handle drag_handle" at bounding box center [498, 439] width 26 height 18
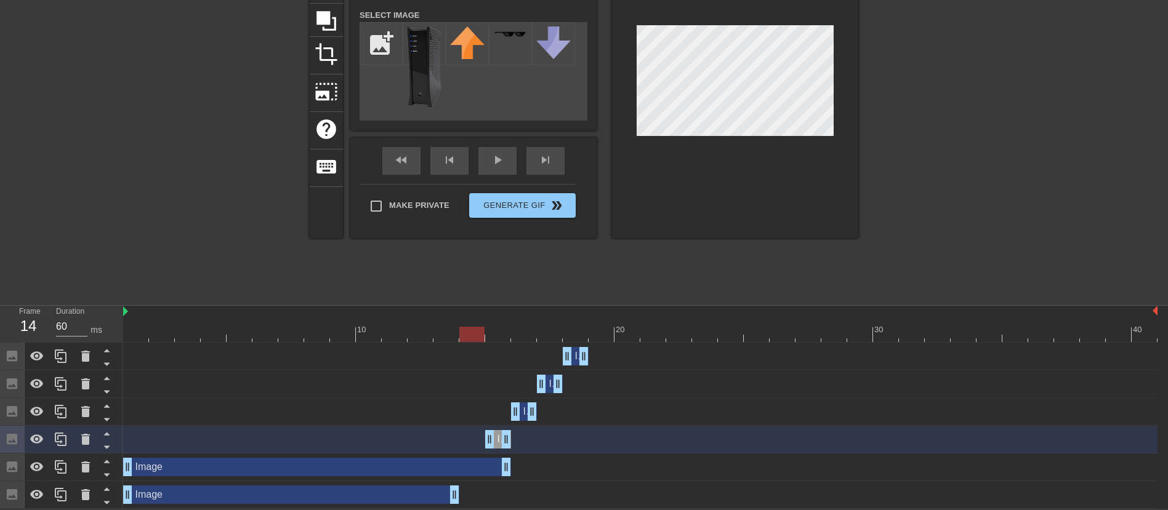
drag, startPoint x: 834, startPoint y: 331, endPoint x: 481, endPoint y: 340, distance: 352.8
click at [481, 340] on div at bounding box center [471, 334] width 25 height 15
drag, startPoint x: 472, startPoint y: 331, endPoint x: 462, endPoint y: 337, distance: 11.5
click at [462, 337] on div at bounding box center [471, 334] width 25 height 15
click at [496, 439] on div "Image drag_handle drag_handle" at bounding box center [498, 439] width 26 height 18
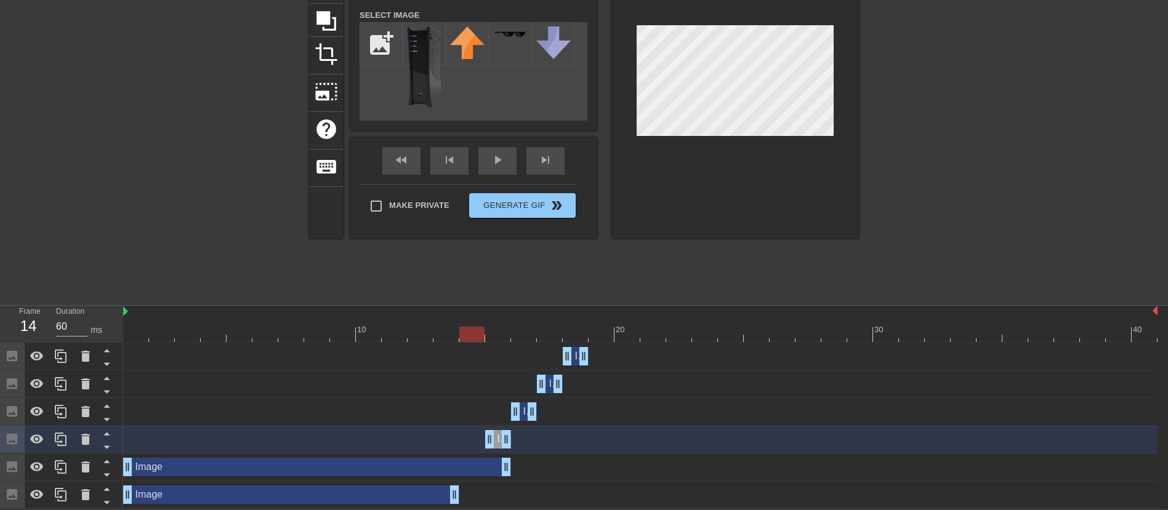
click at [521, 414] on div "Image drag_handle drag_handle" at bounding box center [524, 412] width 26 height 18
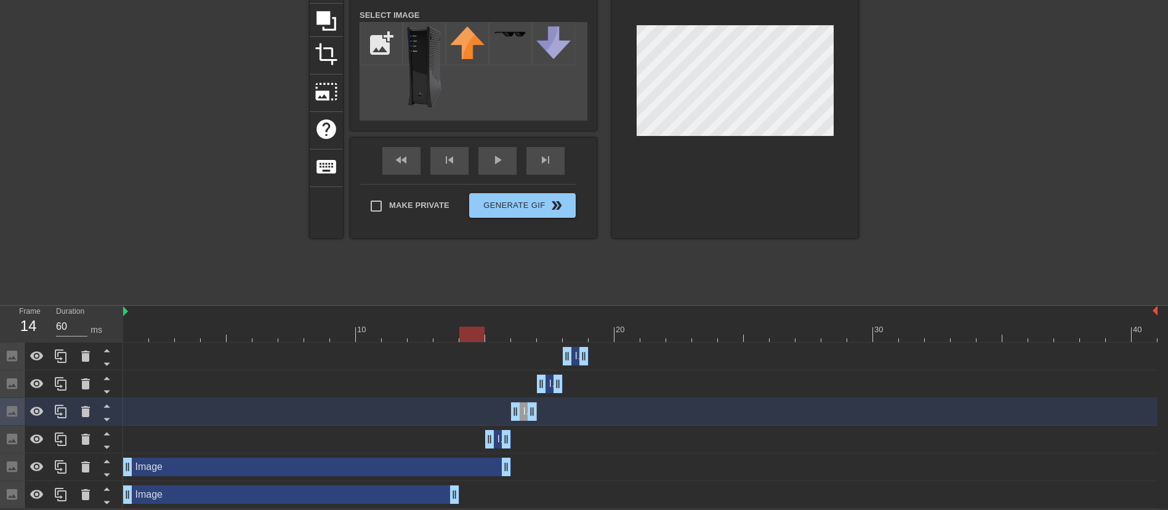
click at [523, 412] on div "Image drag_handle drag_handle" at bounding box center [524, 412] width 26 height 18
click at [497, 434] on div "Image drag_handle drag_handle" at bounding box center [498, 439] width 26 height 18
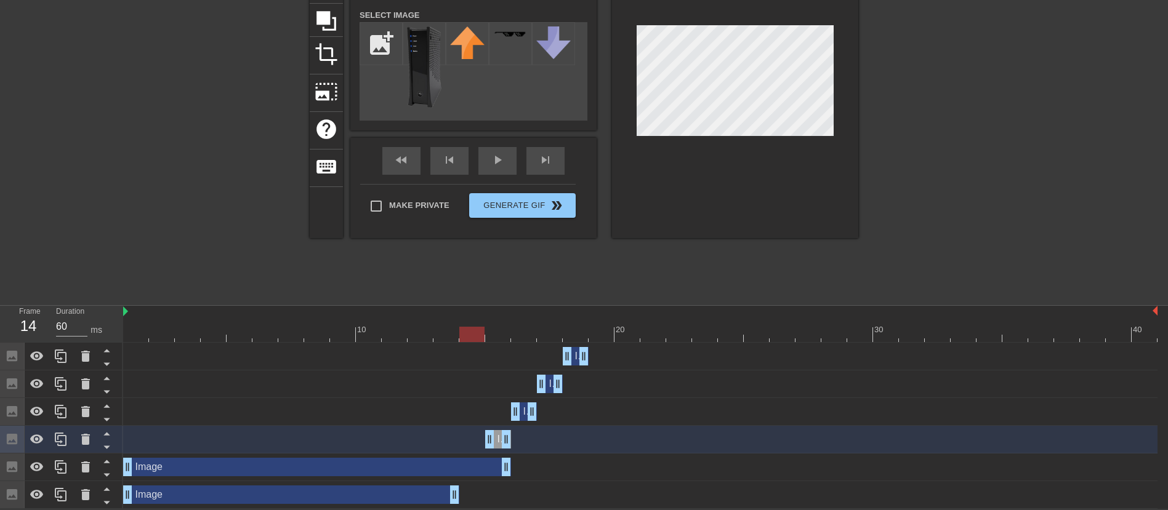
drag, startPoint x: 497, startPoint y: 434, endPoint x: 555, endPoint y: 448, distance: 59.4
click at [555, 448] on div "Image drag_handle drag_handle" at bounding box center [640, 440] width 1034 height 28
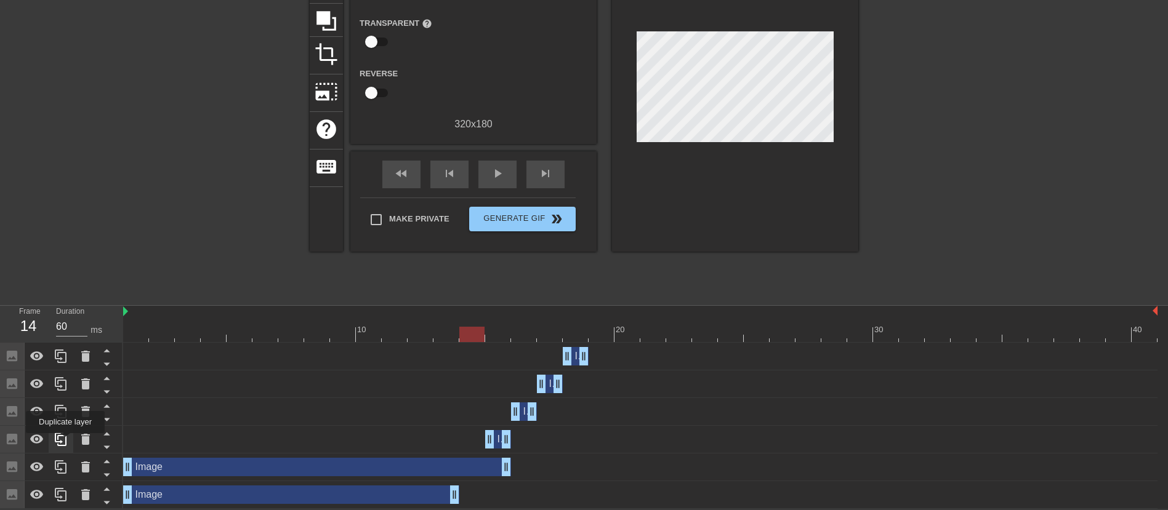
click at [65, 442] on icon at bounding box center [61, 439] width 15 height 15
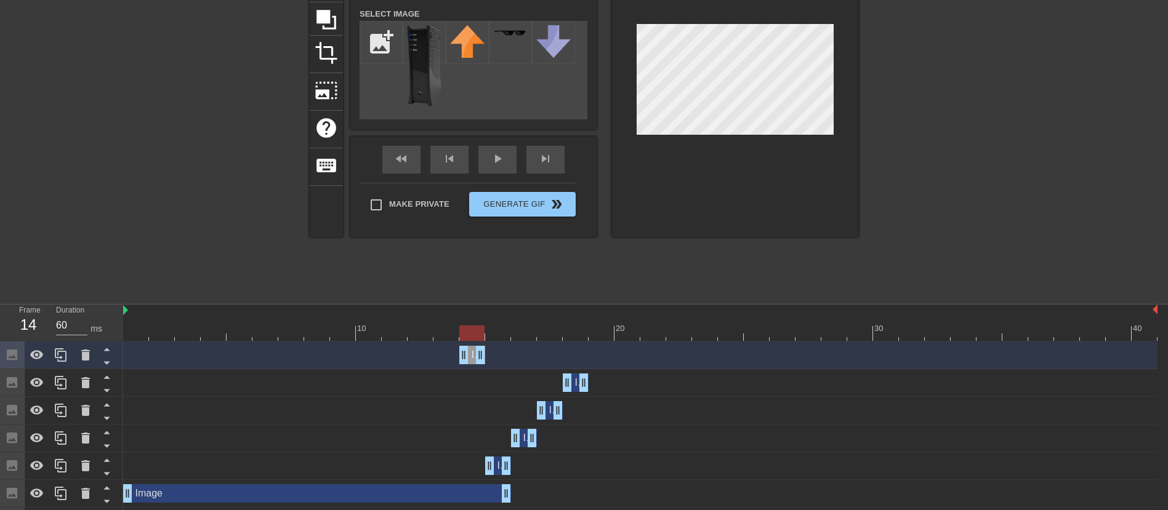
drag, startPoint x: 496, startPoint y: 355, endPoint x: 473, endPoint y: 452, distance: 99.8
click at [473, 452] on div "Image drag_handle drag_handle Image drag_handle drag_handle Image drag_handle d…" at bounding box center [645, 439] width 1045 height 194
click at [990, 212] on div at bounding box center [965, 111] width 185 height 369
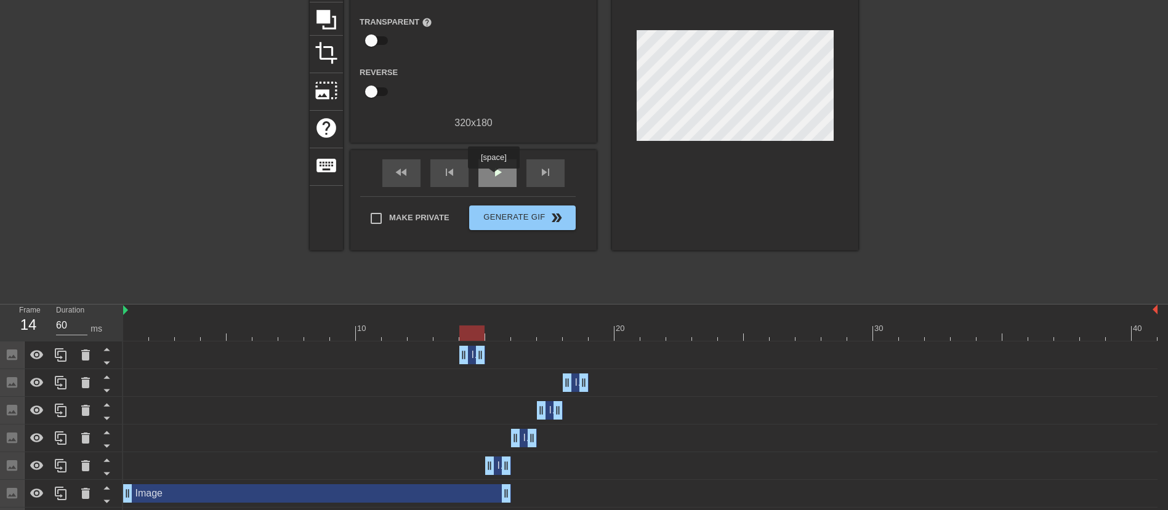
click at [488, 171] on div "play_arrow" at bounding box center [497, 173] width 38 height 28
click at [500, 166] on span "pause" at bounding box center [497, 172] width 15 height 15
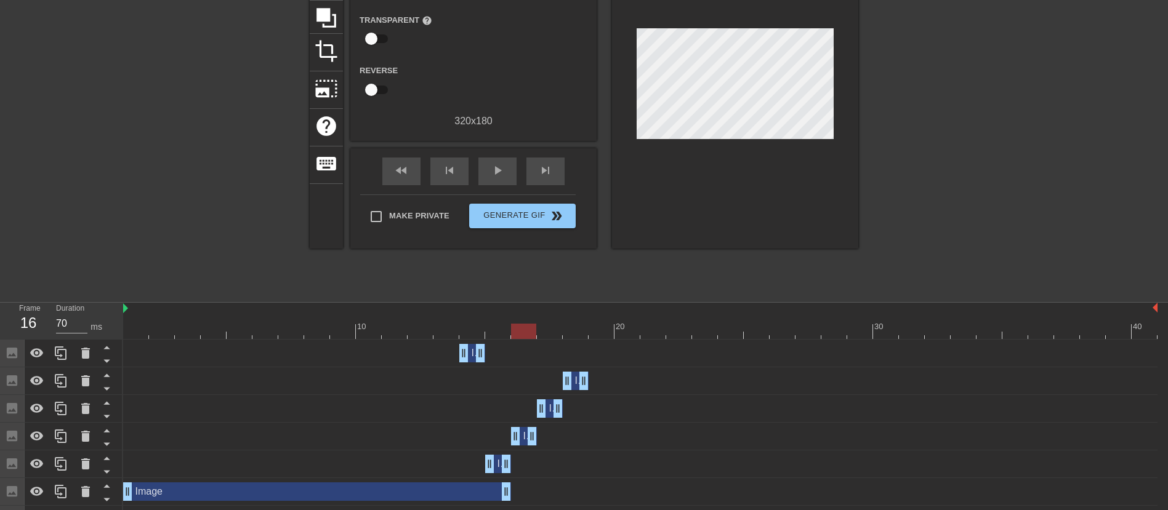
scroll to position [149, 0]
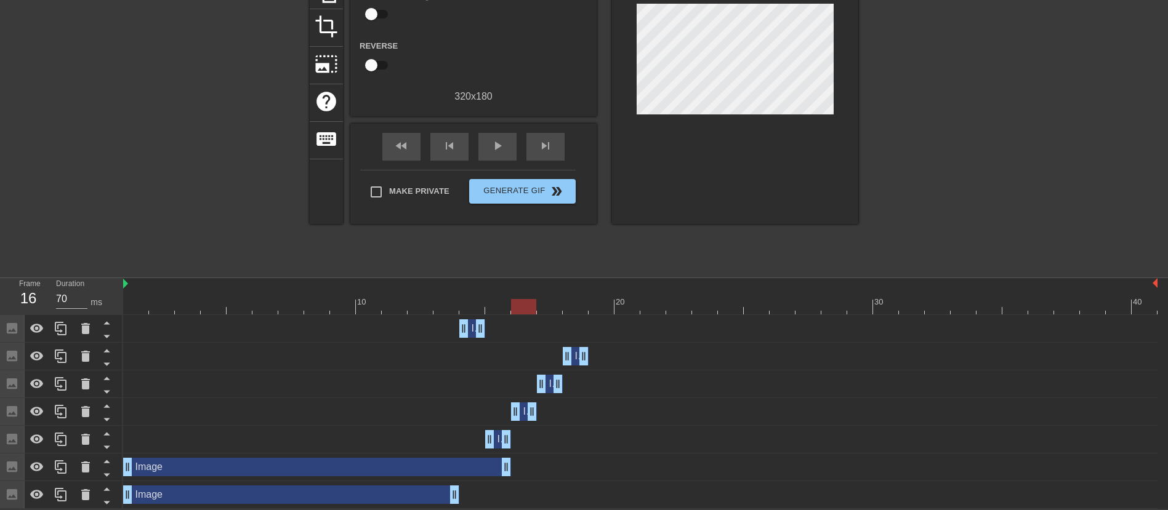
click at [393, 467] on div "Image drag_handle drag_handle" at bounding box center [317, 467] width 388 height 18
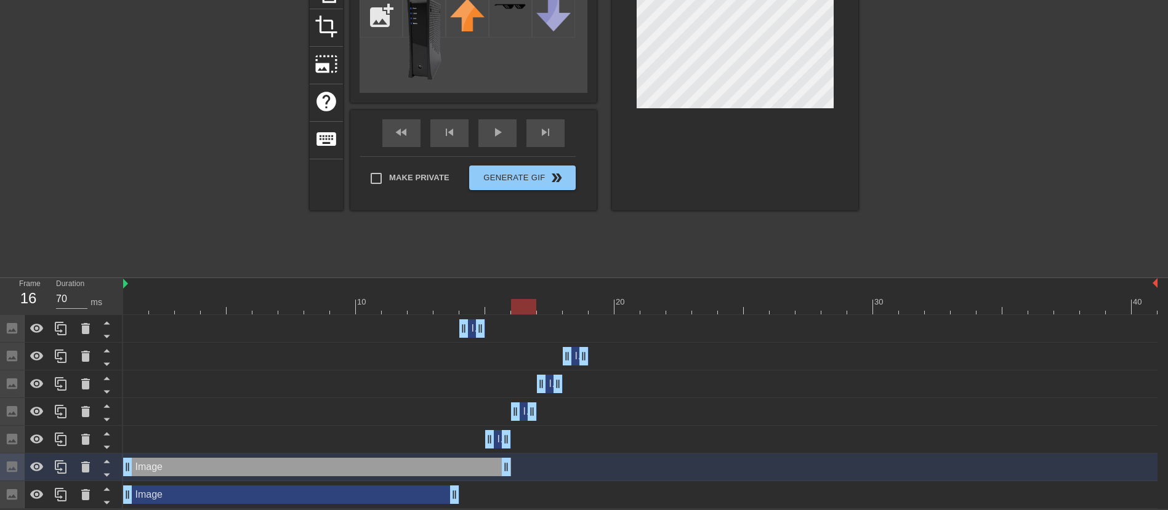
click at [376, 490] on div "Image drag_handle drag_handle" at bounding box center [291, 495] width 336 height 18
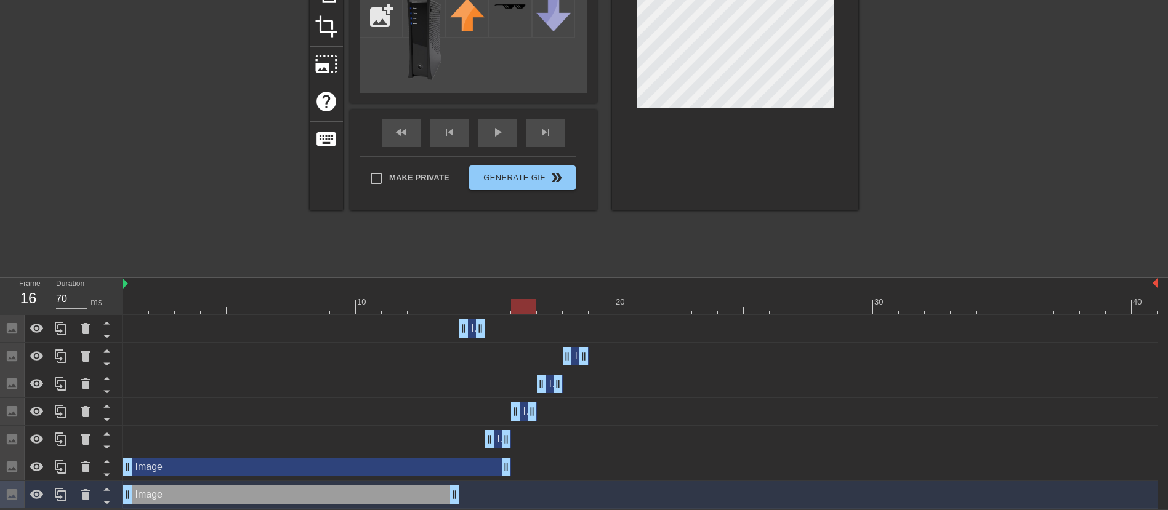
click at [374, 467] on div "Image drag_handle drag_handle" at bounding box center [317, 467] width 388 height 18
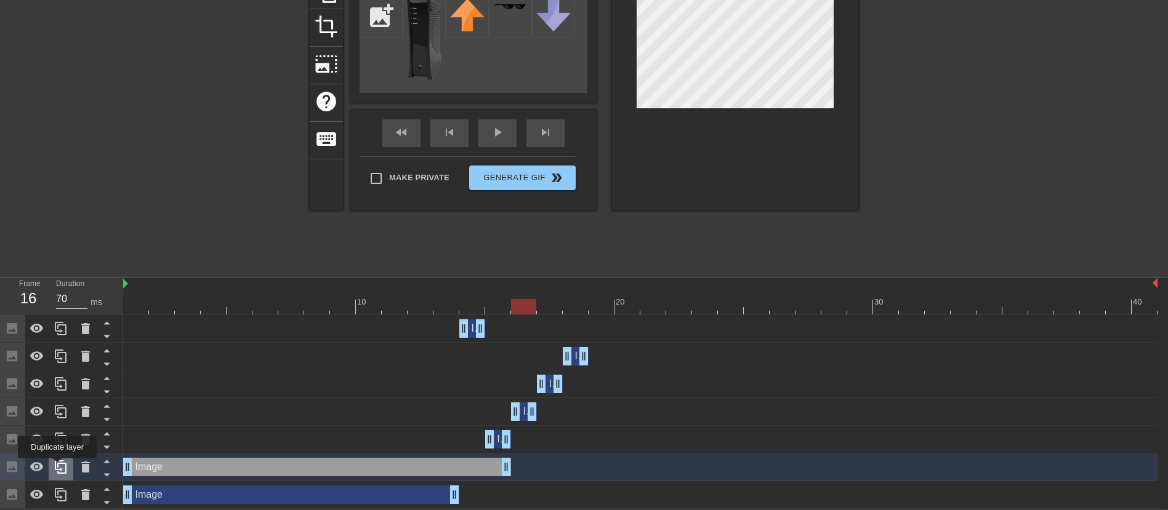
click at [58, 467] on icon at bounding box center [61, 467] width 15 height 15
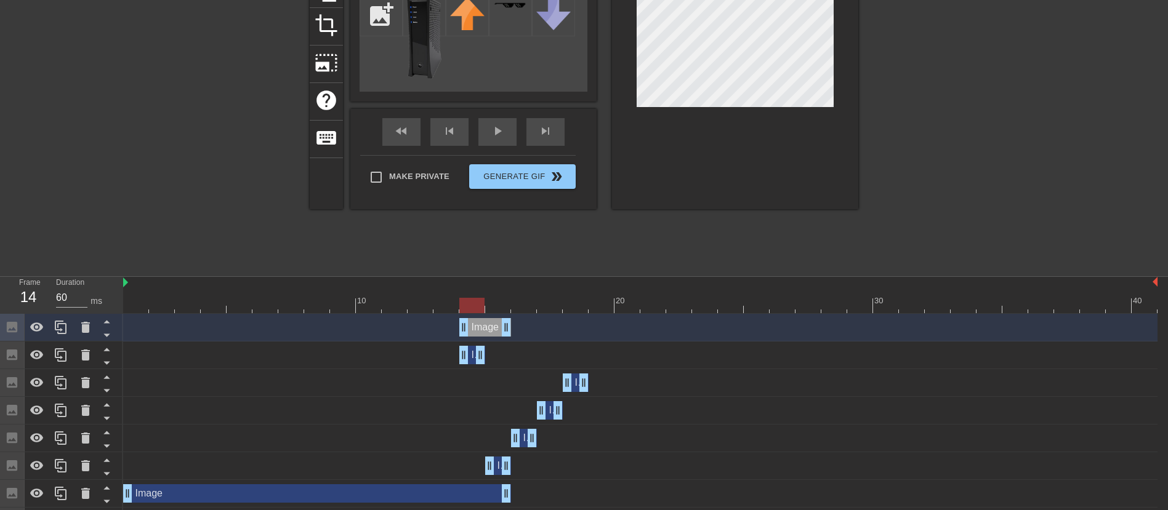
drag, startPoint x: 129, startPoint y: 326, endPoint x: 463, endPoint y: 337, distance: 333.8
click at [463, 337] on div "Image drag_handle drag_handle" at bounding box center [640, 328] width 1034 height 28
drag, startPoint x: 483, startPoint y: 327, endPoint x: 491, endPoint y: 327, distance: 8.0
click at [491, 327] on div "Image drag_handle drag_handle" at bounding box center [485, 327] width 52 height 18
drag, startPoint x: 483, startPoint y: 327, endPoint x: 529, endPoint y: 327, distance: 46.2
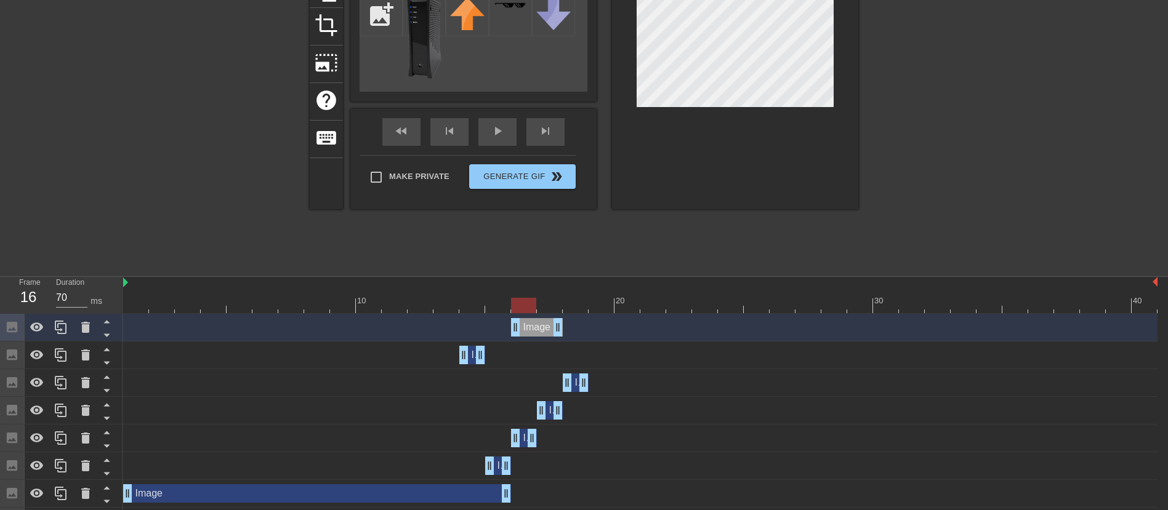
click at [529, 327] on div "Image drag_handle drag_handle" at bounding box center [537, 327] width 52 height 18
click at [923, 212] on div at bounding box center [965, 84] width 185 height 369
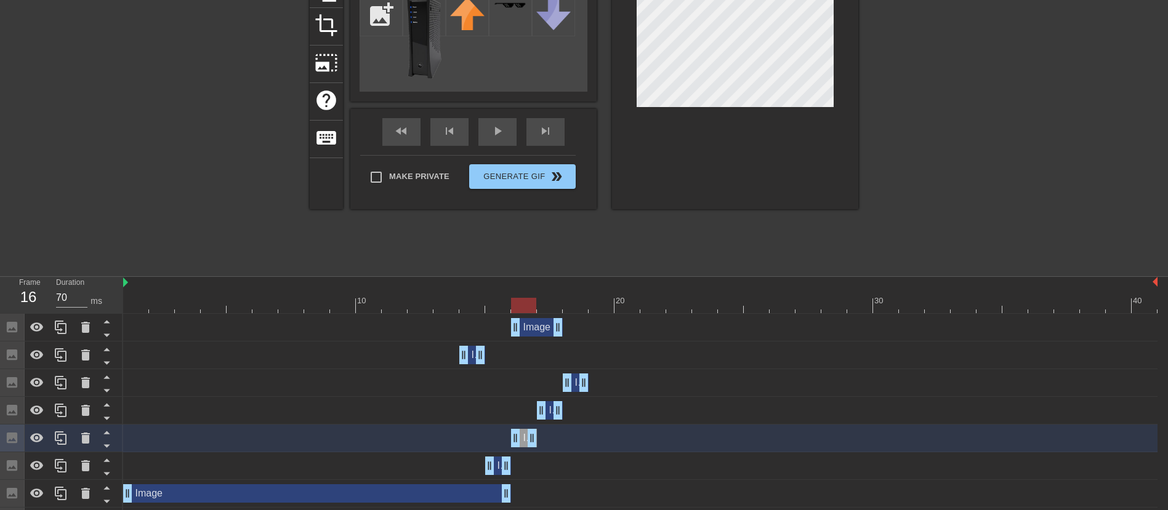
click at [904, 148] on div at bounding box center [965, 84] width 185 height 369
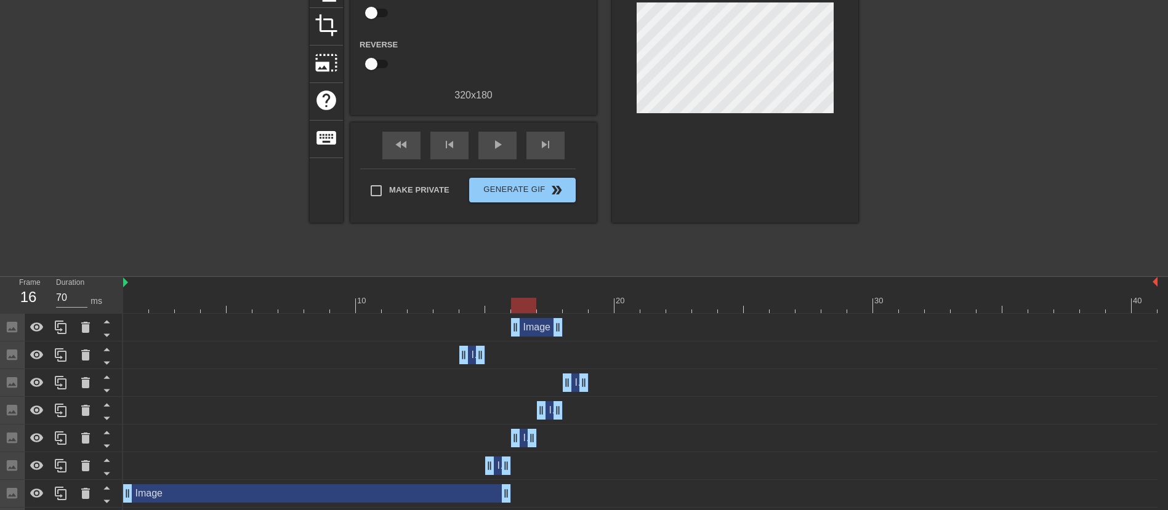
drag, startPoint x: 520, startPoint y: 303, endPoint x: 532, endPoint y: 307, distance: 12.9
click at [532, 307] on div at bounding box center [523, 305] width 25 height 15
drag, startPoint x: 560, startPoint y: 326, endPoint x: 526, endPoint y: 328, distance: 33.9
click at [524, 326] on div "Image drag_handle drag_handle" at bounding box center [524, 327] width 26 height 18
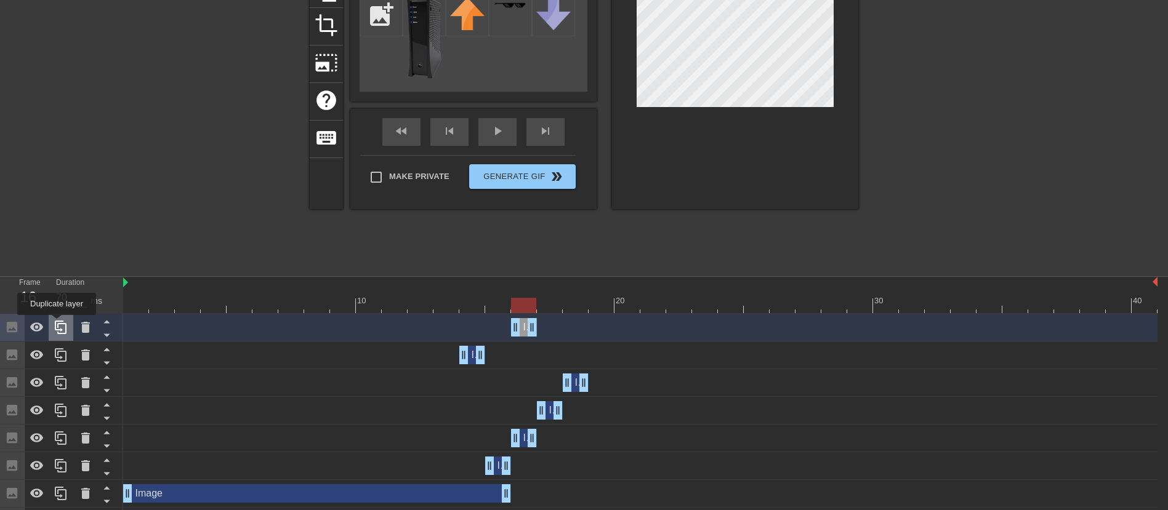
click at [57, 324] on icon at bounding box center [61, 327] width 15 height 15
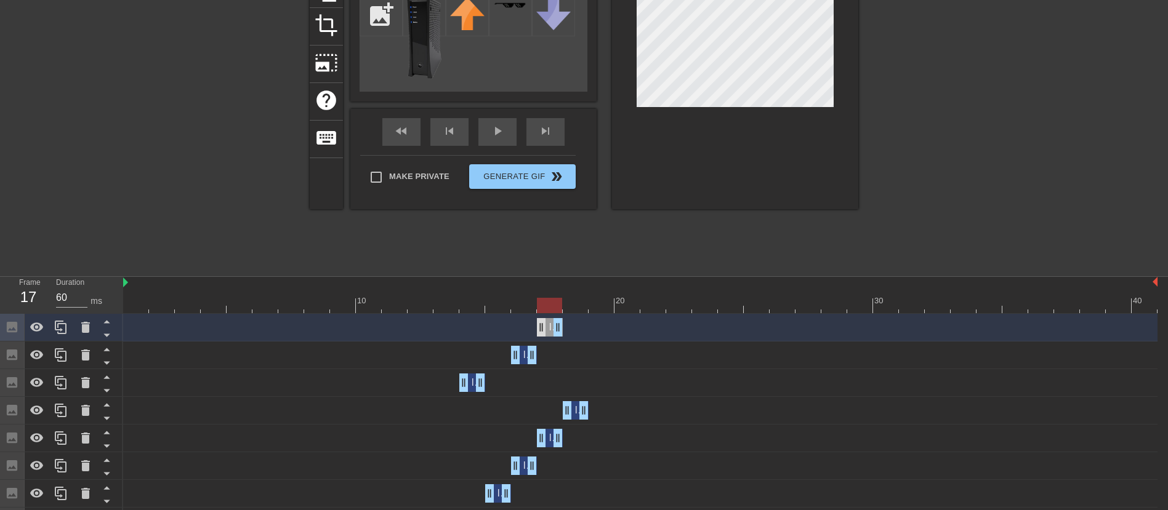
drag, startPoint x: 525, startPoint y: 327, endPoint x: 545, endPoint y: 329, distance: 19.8
click at [545, 329] on div "Image drag_handle drag_handle" at bounding box center [550, 327] width 26 height 18
click at [555, 303] on div at bounding box center [549, 305] width 25 height 15
click at [63, 326] on icon at bounding box center [61, 327] width 15 height 15
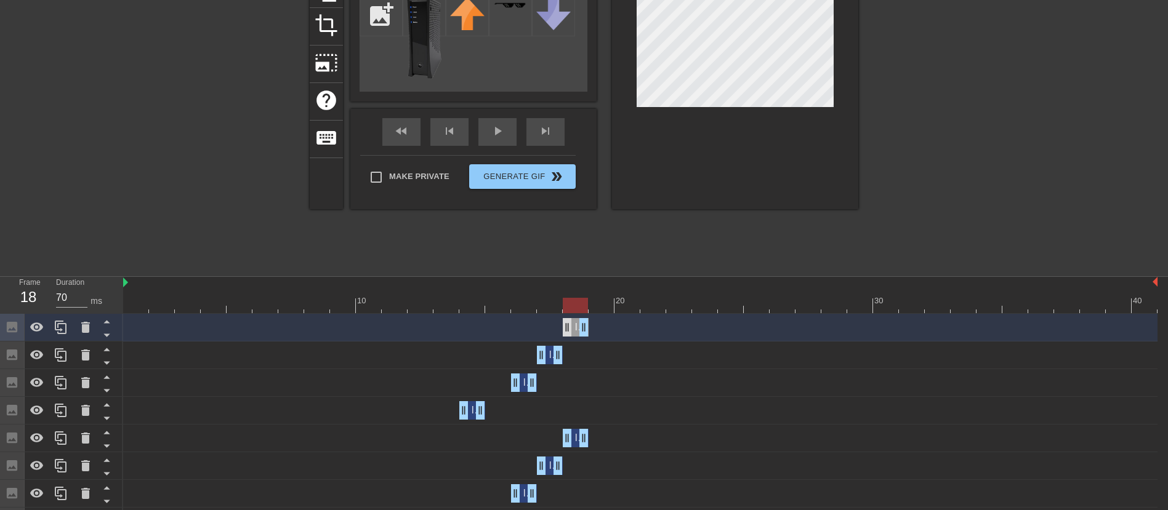
drag, startPoint x: 548, startPoint y: 327, endPoint x: 565, endPoint y: 329, distance: 16.7
click at [565, 329] on div "Image drag_handle drag_handle" at bounding box center [576, 327] width 26 height 18
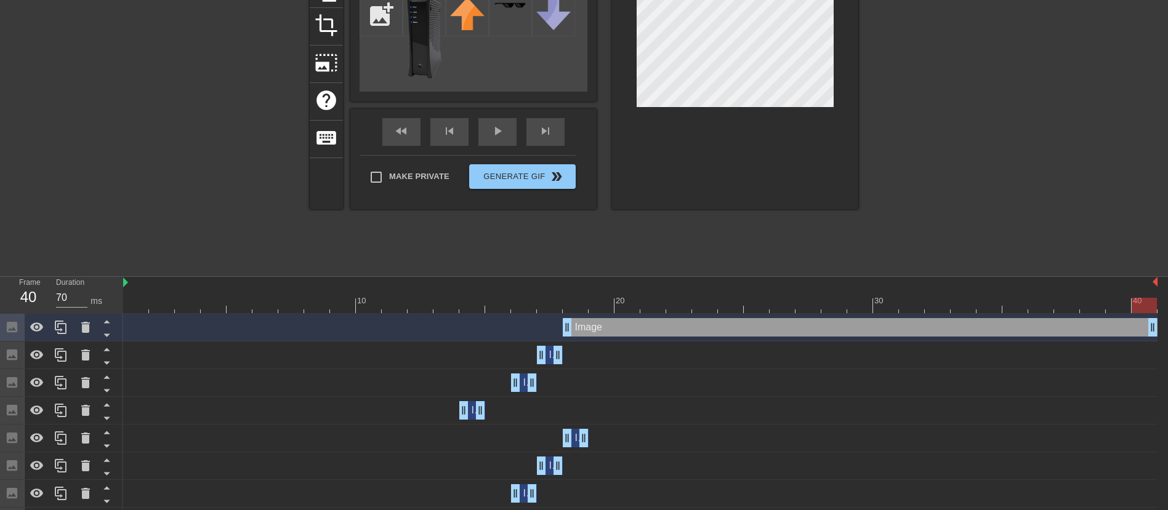
drag, startPoint x: 585, startPoint y: 325, endPoint x: 1180, endPoint y: 355, distance: 596.0
click at [1167, 355] on html "menu_book Browse the tutorials! [DOMAIN_NAME] The online gif editor Send Feedba…" at bounding box center [584, 221] width 1168 height 740
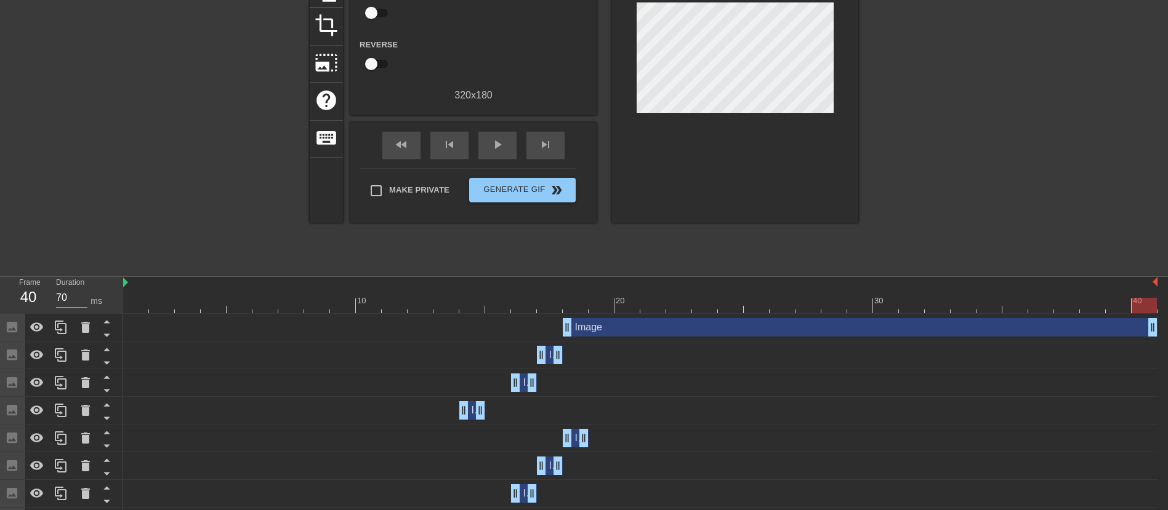
click at [953, 143] on div at bounding box center [965, 84] width 185 height 369
click at [488, 145] on div "play_arrow" at bounding box center [497, 146] width 38 height 28
click at [488, 145] on div "pause" at bounding box center [497, 146] width 38 height 28
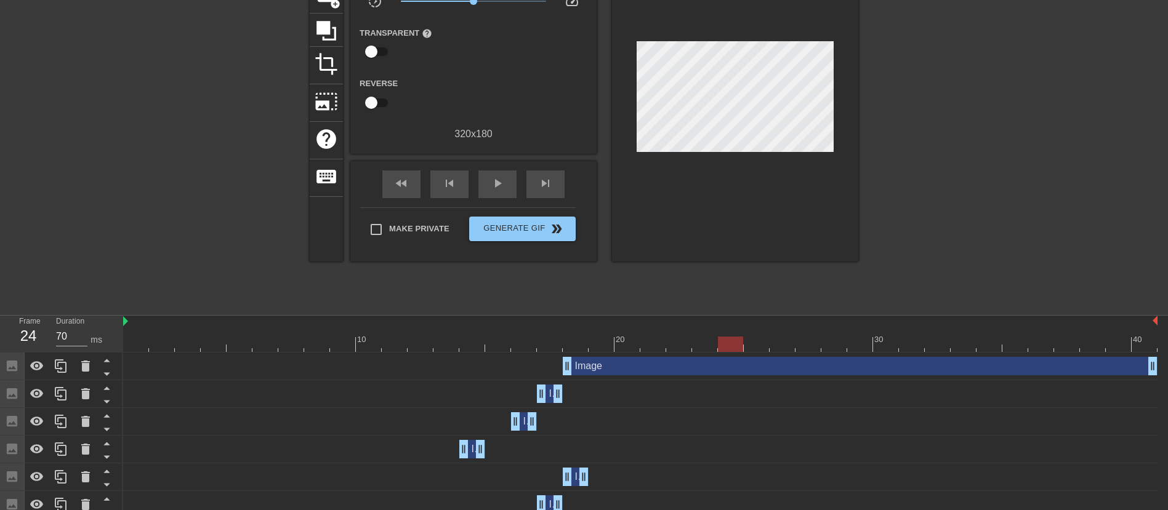
scroll to position [109, 0]
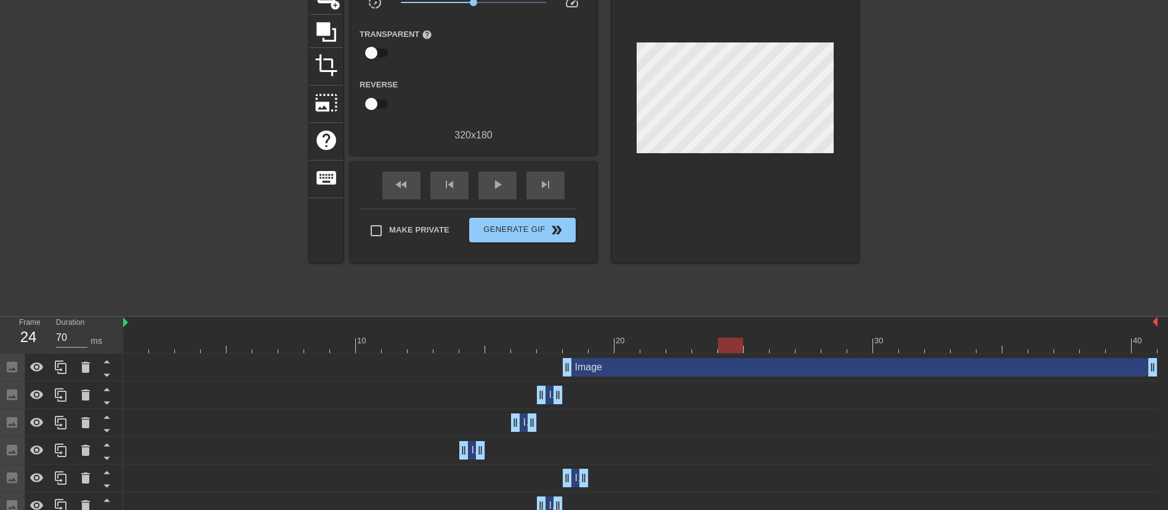
click at [577, 476] on div "Image drag_handle drag_handle" at bounding box center [576, 478] width 26 height 18
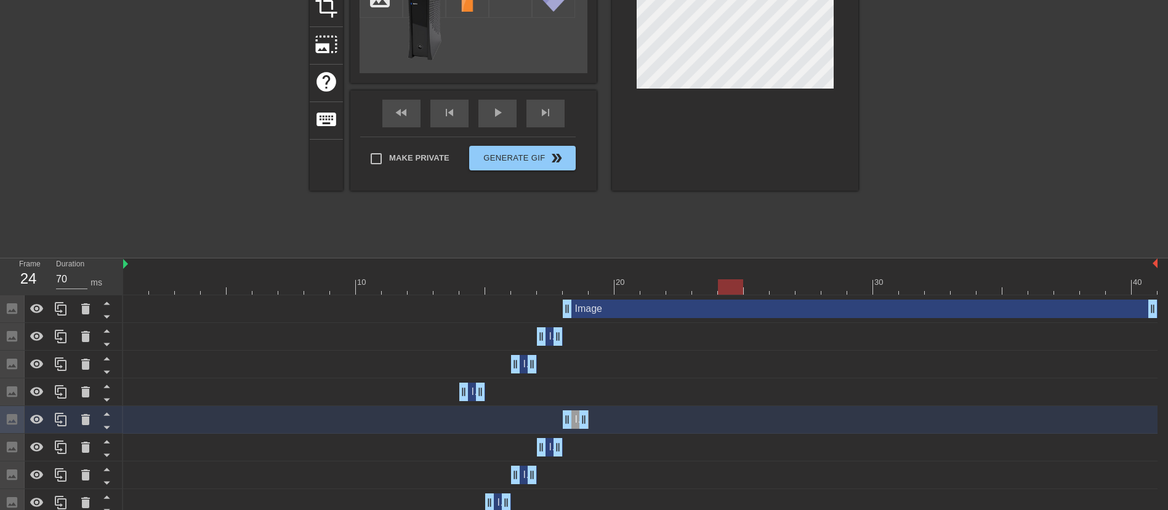
scroll to position [185, 0]
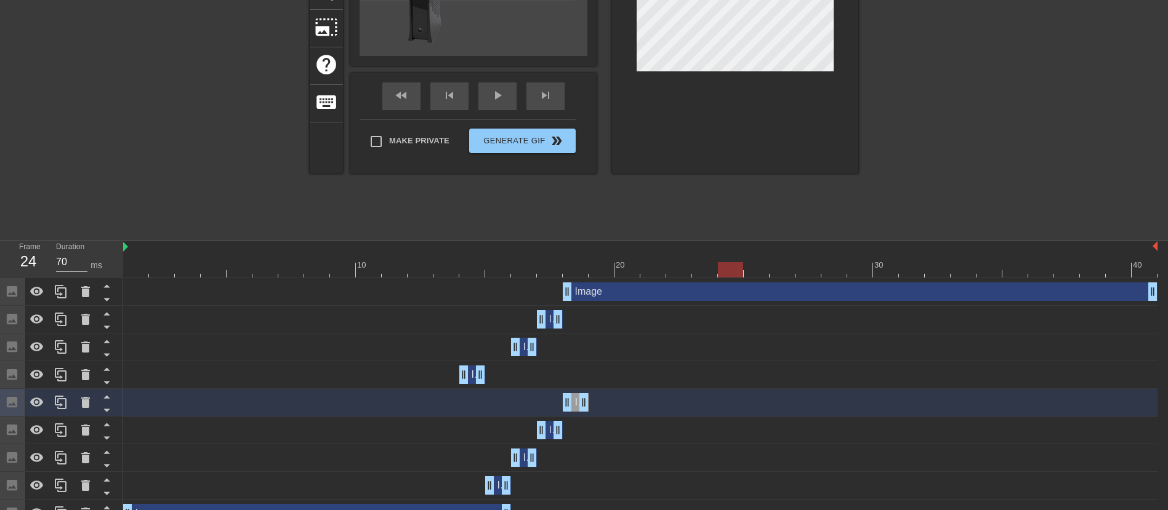
click at [576, 401] on div "Image drag_handle drag_handle" at bounding box center [576, 402] width 26 height 18
click at [550, 430] on div "Image drag_handle drag_handle" at bounding box center [550, 430] width 26 height 18
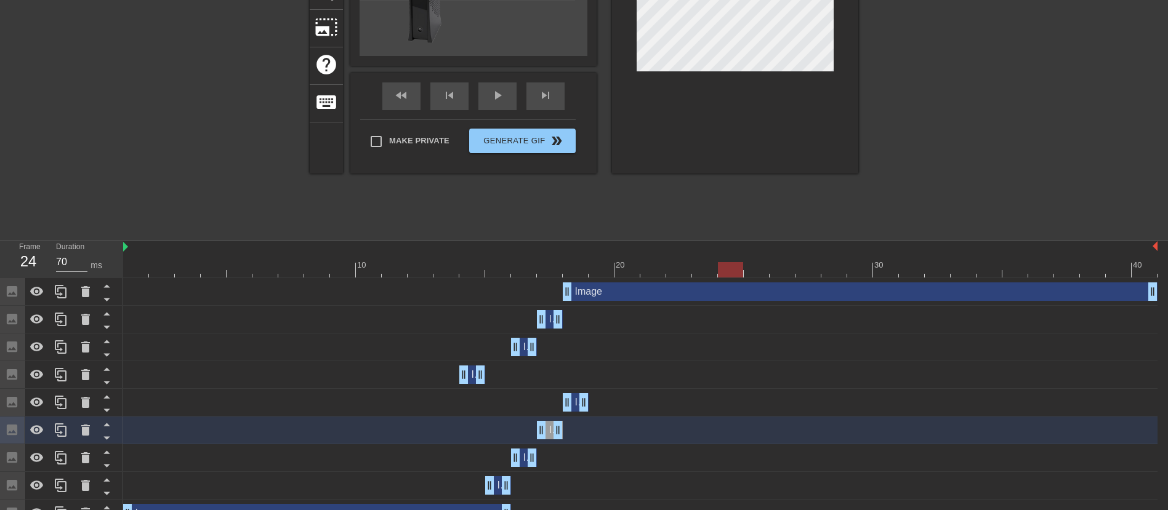
click at [523, 461] on div "Image drag_handle drag_handle" at bounding box center [524, 458] width 26 height 18
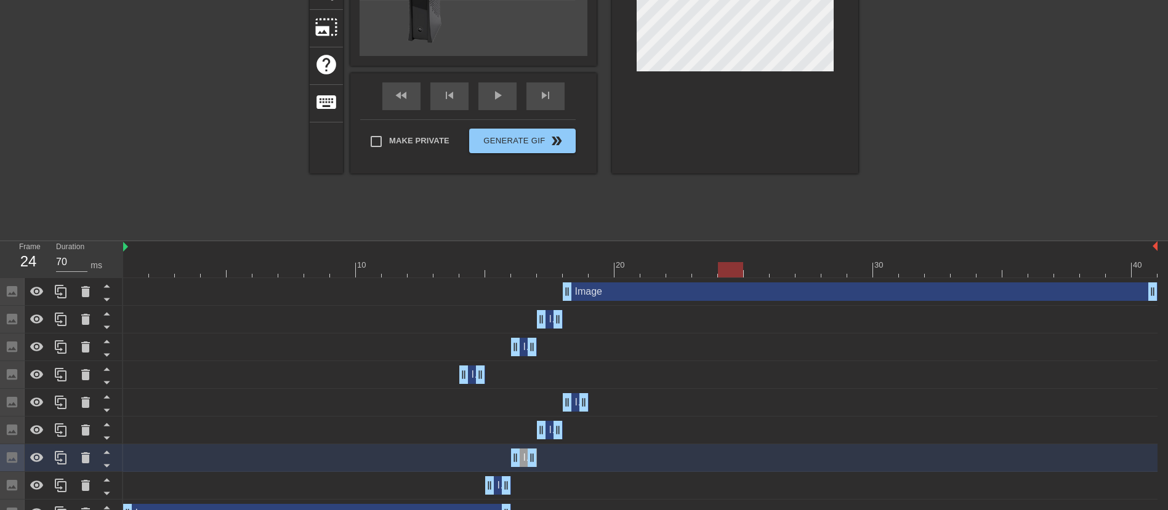
click at [498, 483] on div "Image drag_handle drag_handle" at bounding box center [498, 485] width 26 height 18
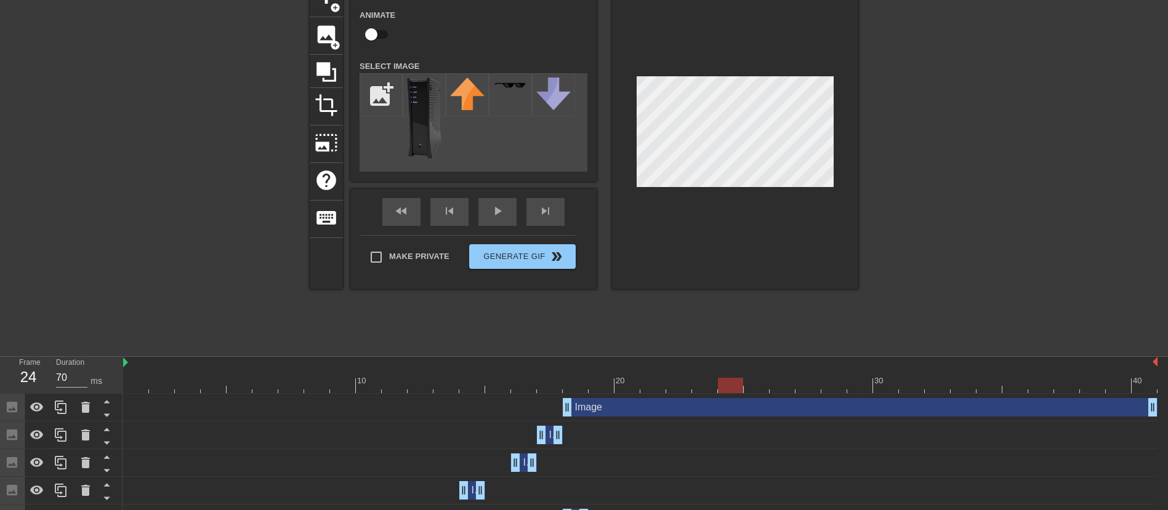
scroll to position [62, 0]
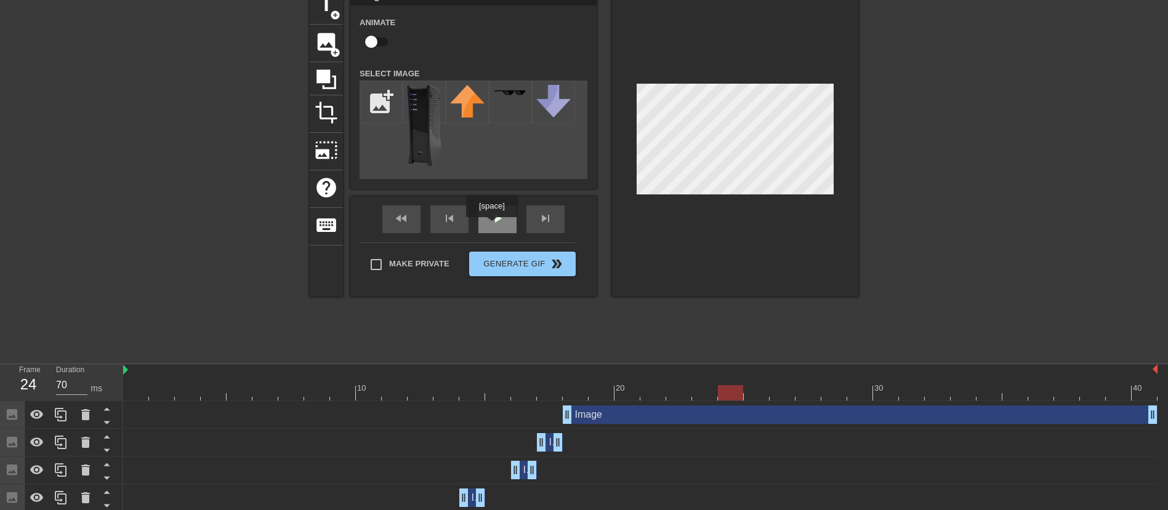
click at [495, 220] on div "play_arrow" at bounding box center [497, 220] width 38 height 28
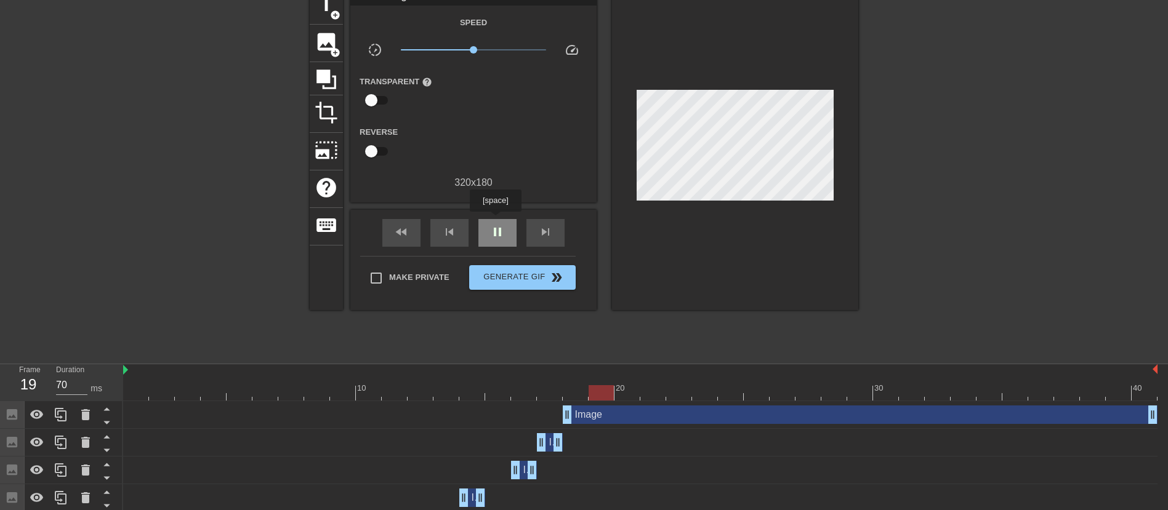
click at [495, 220] on div "pause" at bounding box center [497, 233] width 38 height 28
drag, startPoint x: 652, startPoint y: 391, endPoint x: 584, endPoint y: 387, distance: 68.4
click at [584, 387] on div at bounding box center [575, 392] width 25 height 15
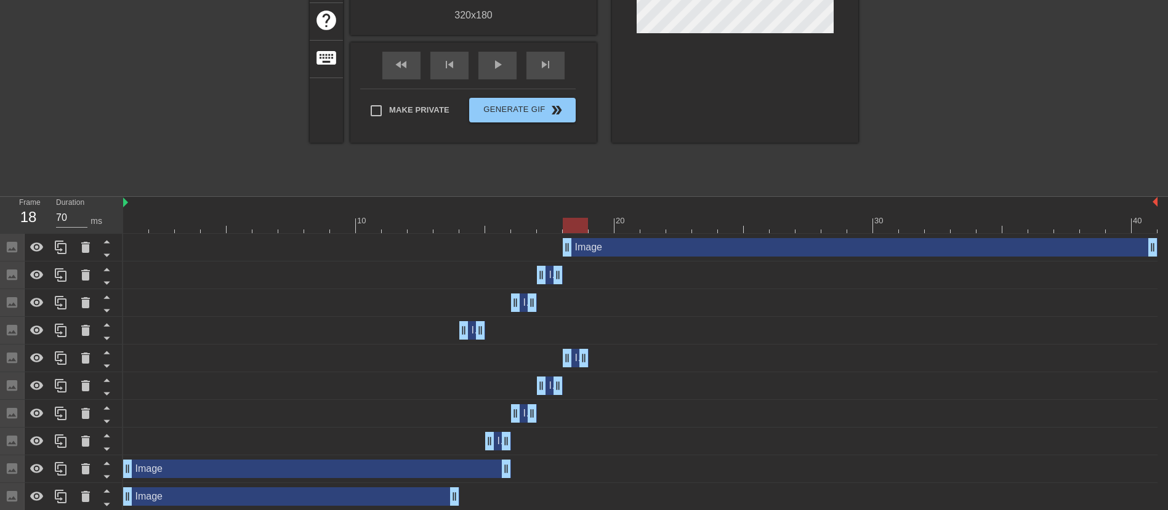
scroll to position [232, 0]
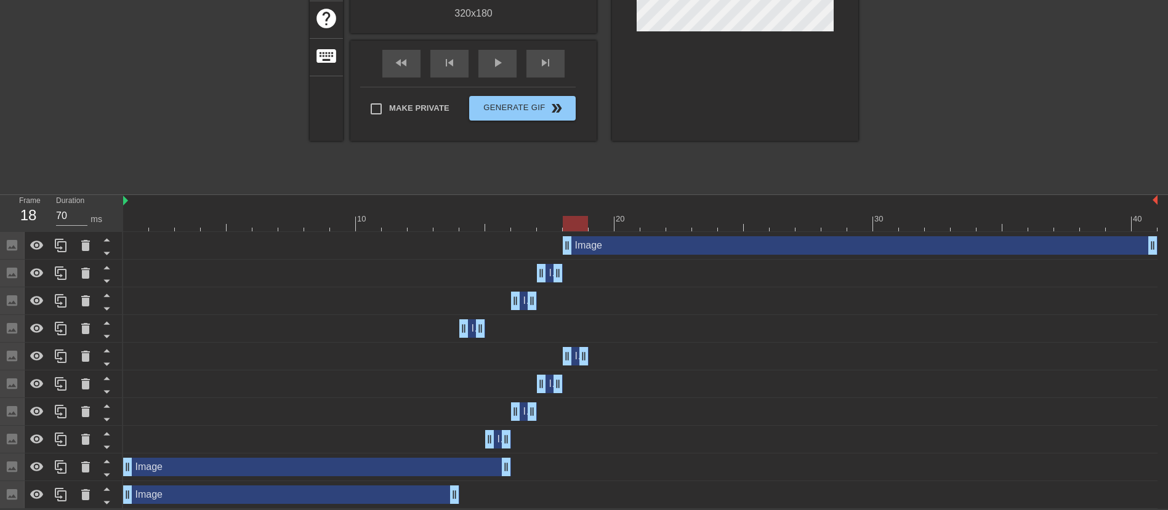
click at [576, 356] on div "Image drag_handle drag_handle" at bounding box center [576, 356] width 26 height 18
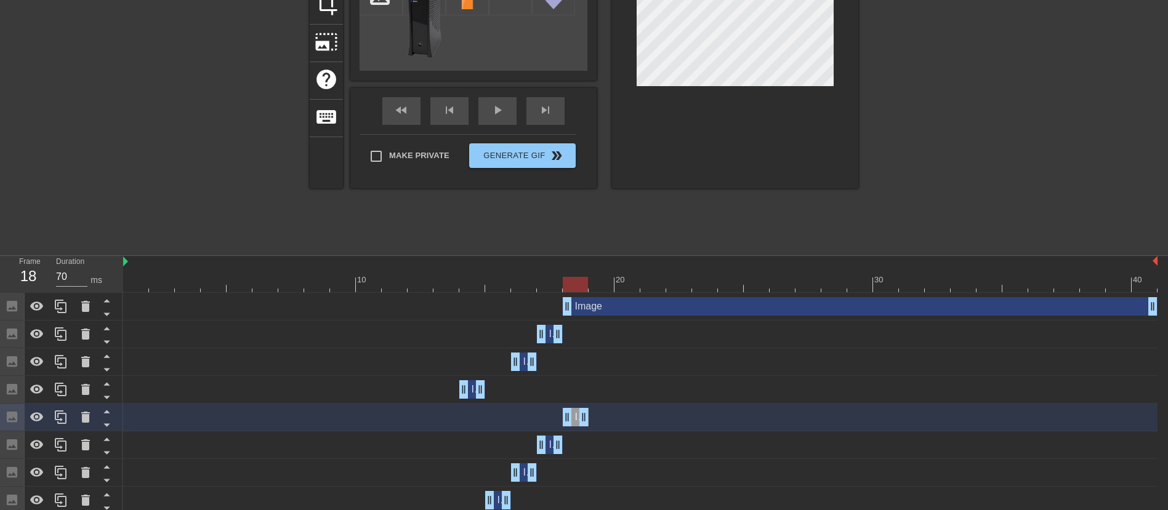
scroll to position [171, 0]
click at [60, 418] on icon at bounding box center [61, 416] width 15 height 15
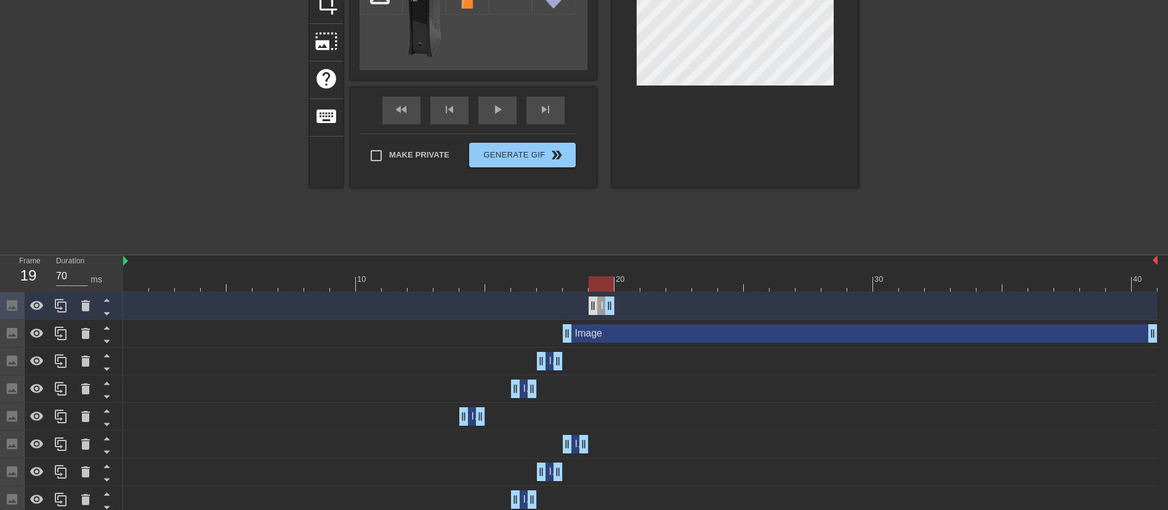
drag, startPoint x: 576, startPoint y: 309, endPoint x: 598, endPoint y: 311, distance: 22.3
click at [598, 311] on div "Image drag_handle drag_handle" at bounding box center [602, 306] width 26 height 18
drag, startPoint x: 602, startPoint y: 283, endPoint x: 836, endPoint y: 269, distance: 234.3
click at [835, 270] on div "10 20 30 40" at bounding box center [640, 273] width 1034 height 36
click at [602, 307] on div "Image drag_handle drag_handle" at bounding box center [602, 306] width 26 height 18
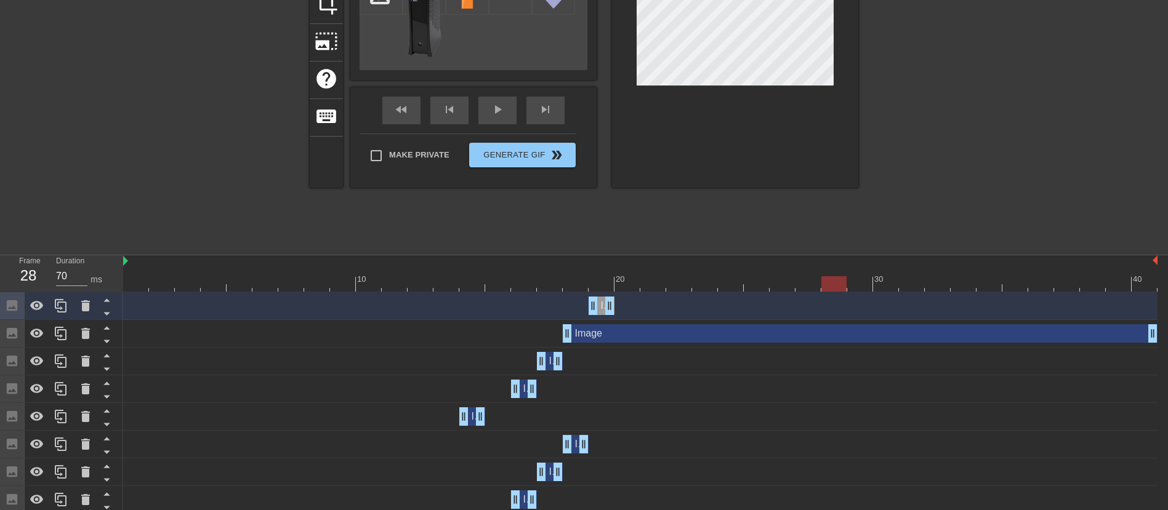
click at [602, 307] on div "Image drag_handle drag_handle" at bounding box center [602, 306] width 26 height 18
click at [58, 310] on icon at bounding box center [61, 306] width 15 height 15
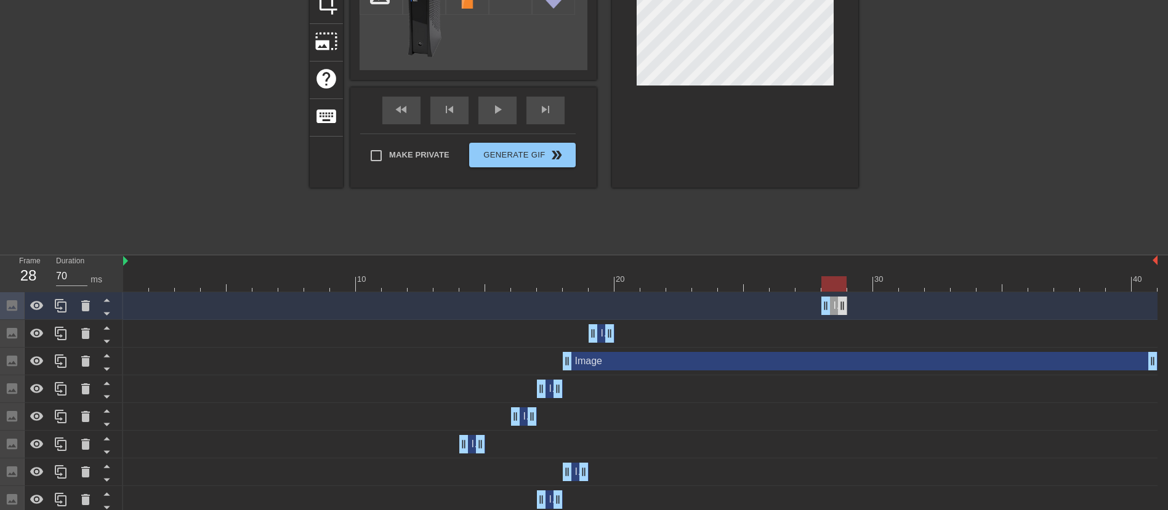
drag, startPoint x: 601, startPoint y: 308, endPoint x: 844, endPoint y: 299, distance: 242.7
click at [844, 299] on div "Image drag_handle drag_handle" at bounding box center [834, 306] width 26 height 18
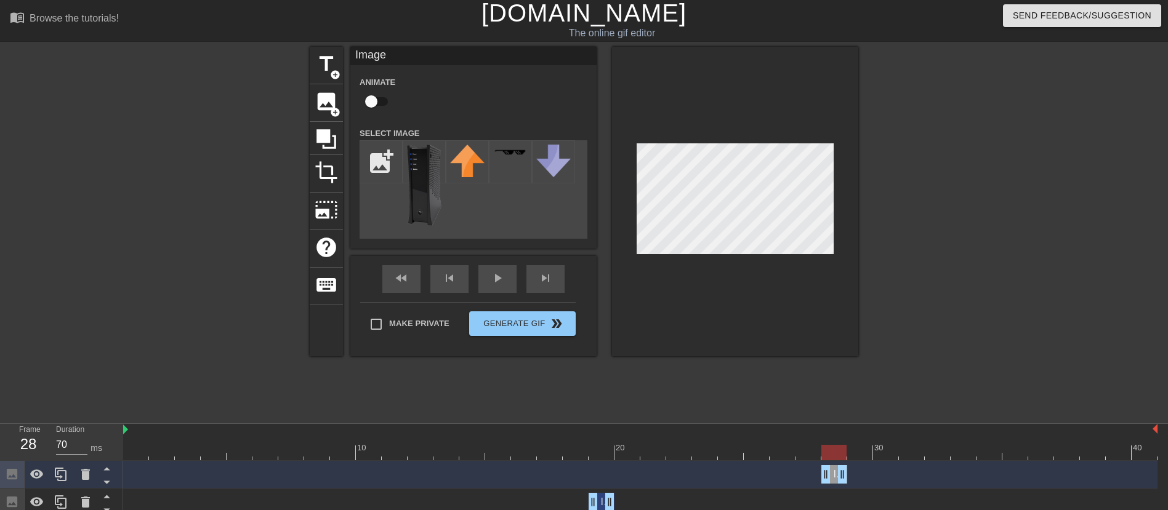
scroll to position [0, 0]
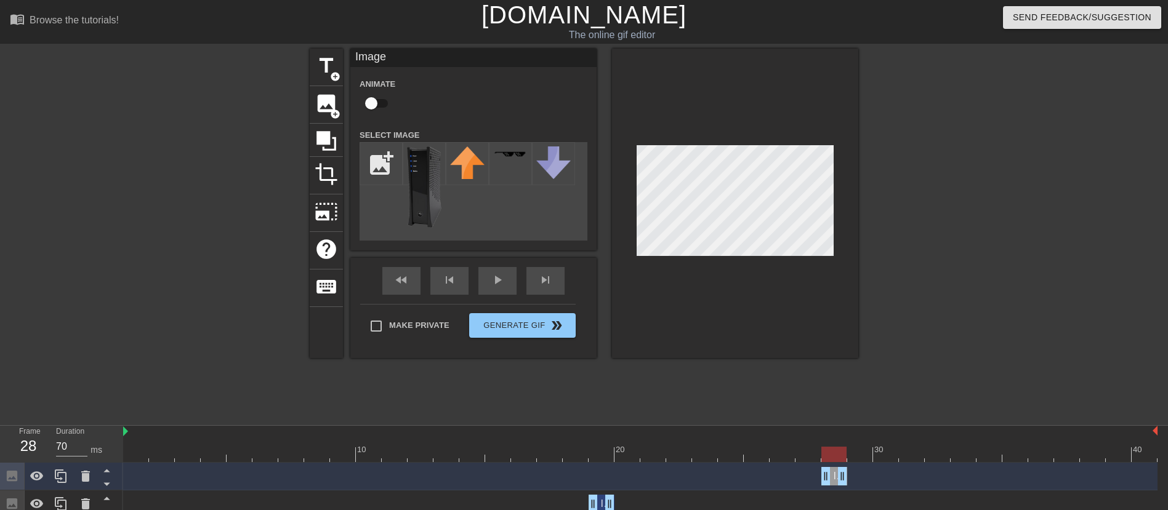
click at [916, 268] on div at bounding box center [965, 233] width 185 height 369
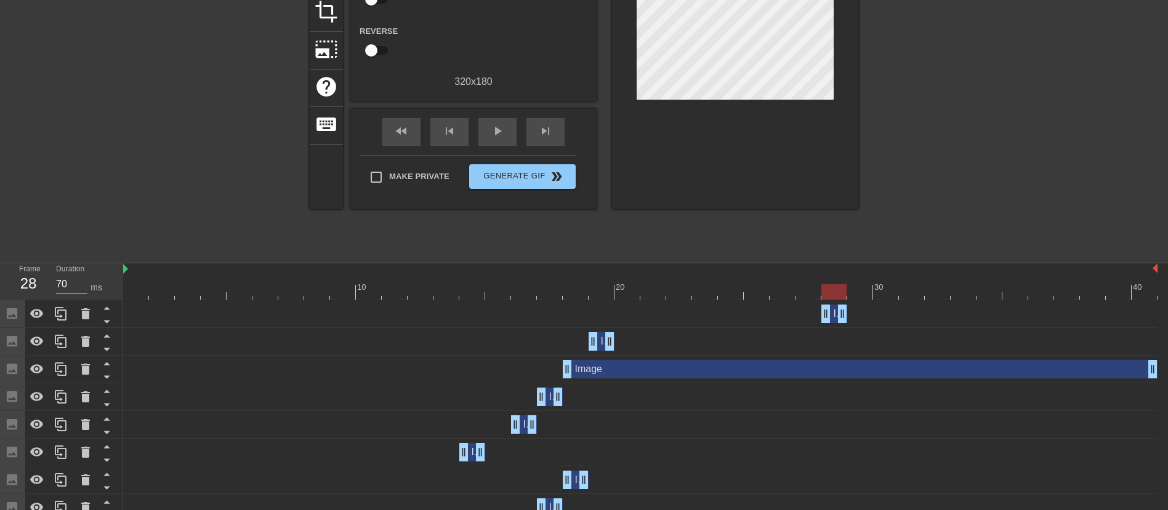
scroll to position [185, 0]
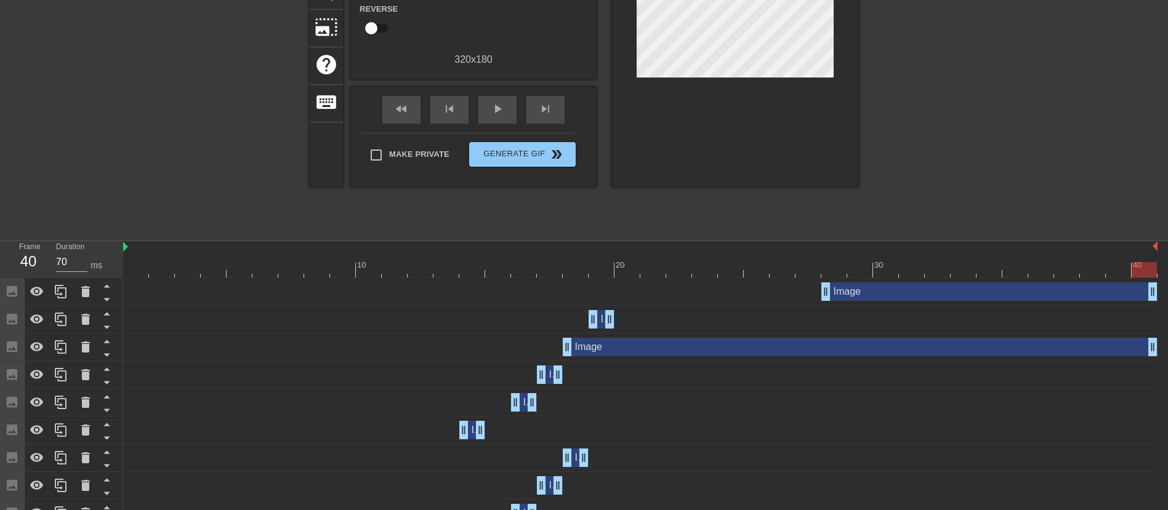
drag, startPoint x: 843, startPoint y: 294, endPoint x: 1180, endPoint y: 292, distance: 336.7
click at [1167, 292] on html "menu_book Browse the tutorials! [DOMAIN_NAME] The online gif editor Send Feedba…" at bounding box center [584, 212] width 1168 height 795
click at [603, 319] on div "Image drag_handle drag_handle" at bounding box center [602, 319] width 26 height 18
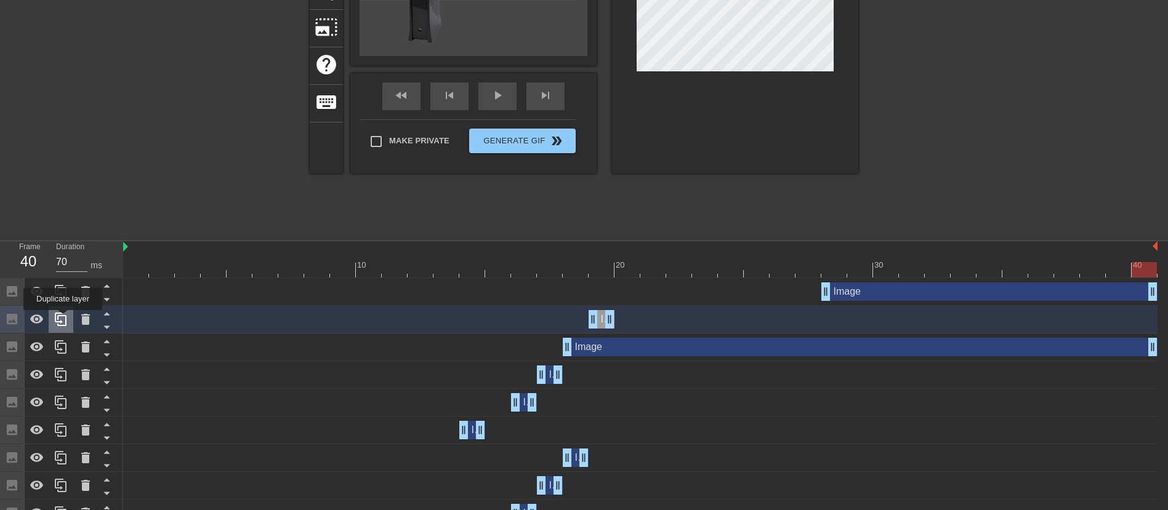
click at [63, 319] on icon at bounding box center [61, 319] width 15 height 15
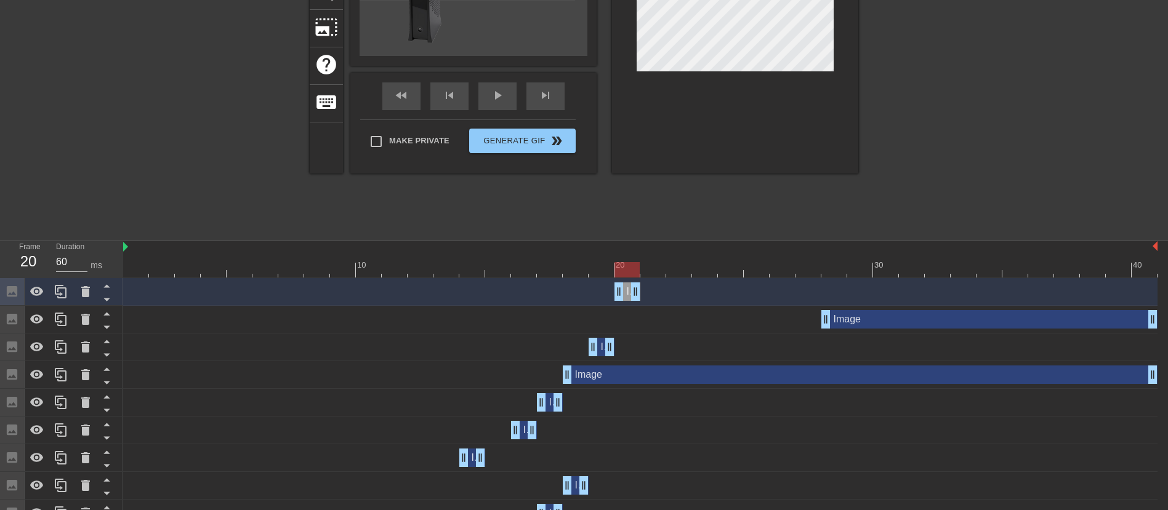
drag, startPoint x: 601, startPoint y: 289, endPoint x: 620, endPoint y: 319, distance: 35.7
click at [620, 319] on div "Image drag_handle drag_handle Image drag_handle drag_handle Image drag_handle d…" at bounding box center [645, 458] width 1045 height 360
click at [64, 292] on icon at bounding box center [61, 291] width 15 height 15
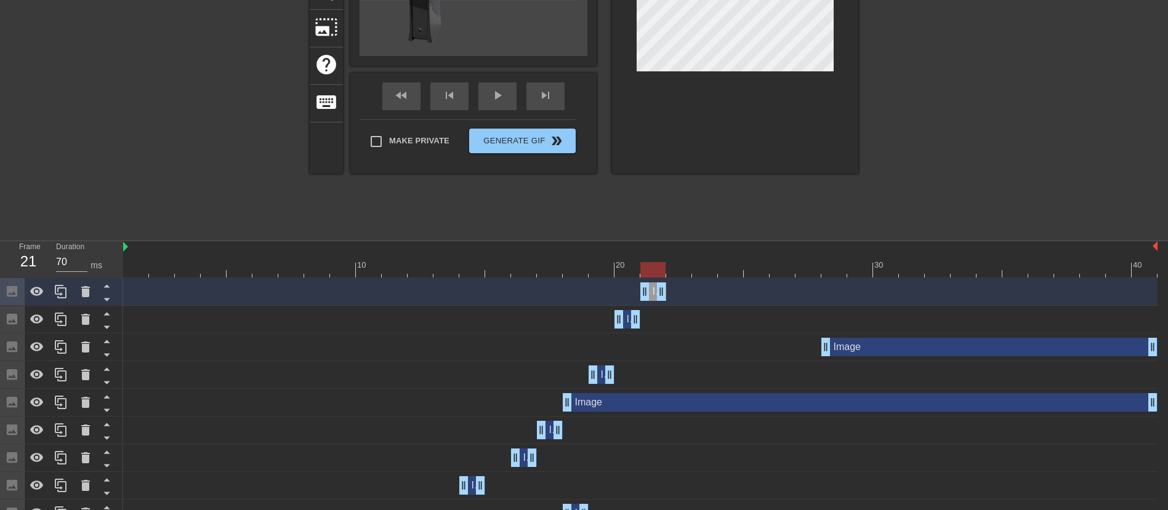
drag, startPoint x: 629, startPoint y: 293, endPoint x: 652, endPoint y: 295, distance: 23.5
click at [652, 295] on div "Image drag_handle drag_handle" at bounding box center [653, 292] width 26 height 18
click at [62, 287] on icon at bounding box center [61, 292] width 12 height 14
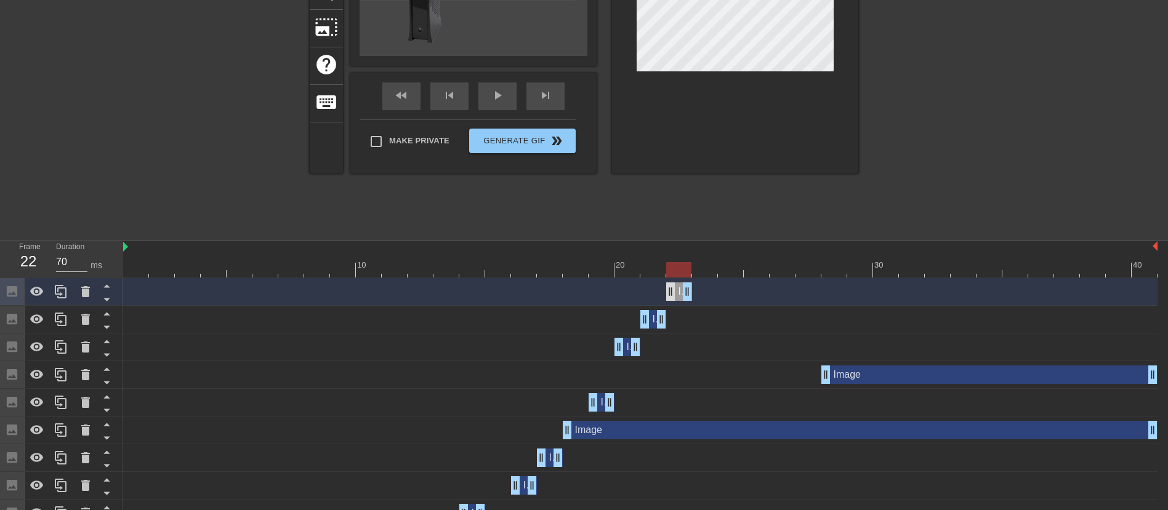
drag, startPoint x: 653, startPoint y: 292, endPoint x: 672, endPoint y: 297, distance: 19.7
click at [672, 297] on div "Image drag_handle drag_handle" at bounding box center [679, 292] width 26 height 18
click at [62, 287] on icon at bounding box center [61, 291] width 15 height 15
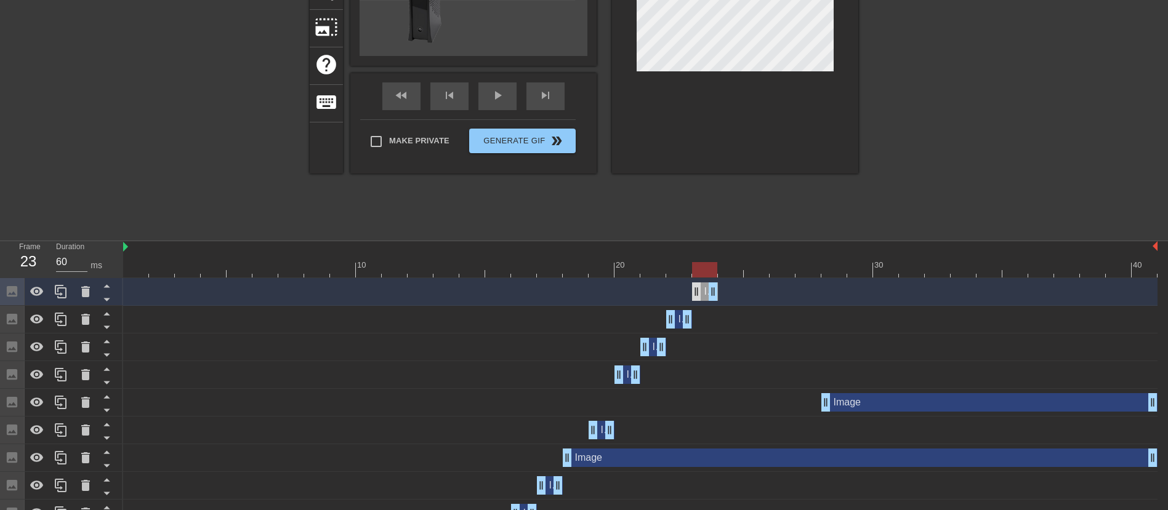
drag, startPoint x: 679, startPoint y: 295, endPoint x: 695, endPoint y: 294, distance: 16.0
click at [695, 294] on div "Image drag_handle drag_handle" at bounding box center [705, 292] width 26 height 18
click at [57, 287] on icon at bounding box center [61, 291] width 15 height 15
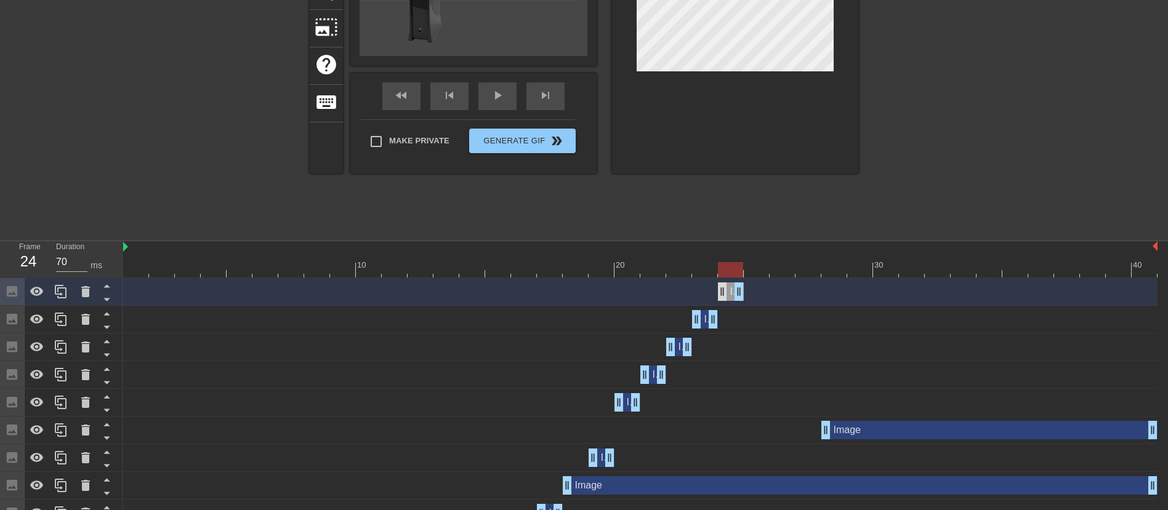
drag, startPoint x: 704, startPoint y: 292, endPoint x: 722, endPoint y: 295, distance: 18.7
click at [722, 295] on div "Image drag_handle drag_handle" at bounding box center [731, 292] width 26 height 18
click at [65, 292] on icon at bounding box center [61, 291] width 15 height 15
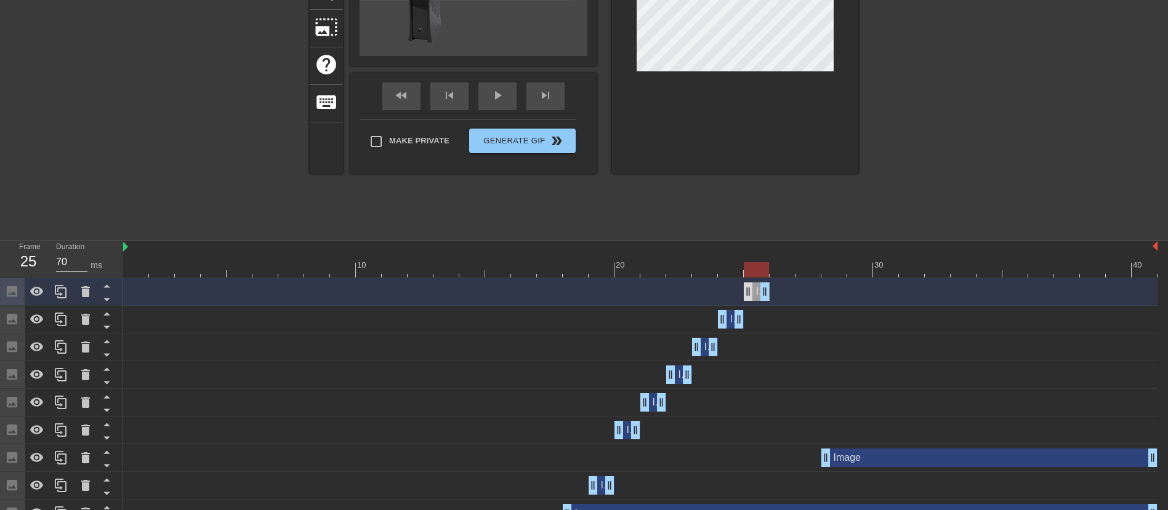
drag, startPoint x: 729, startPoint y: 292, endPoint x: 748, endPoint y: 297, distance: 19.9
click at [748, 297] on div "Image drag_handle drag_handle" at bounding box center [757, 292] width 26 height 18
click at [57, 296] on icon at bounding box center [61, 291] width 15 height 15
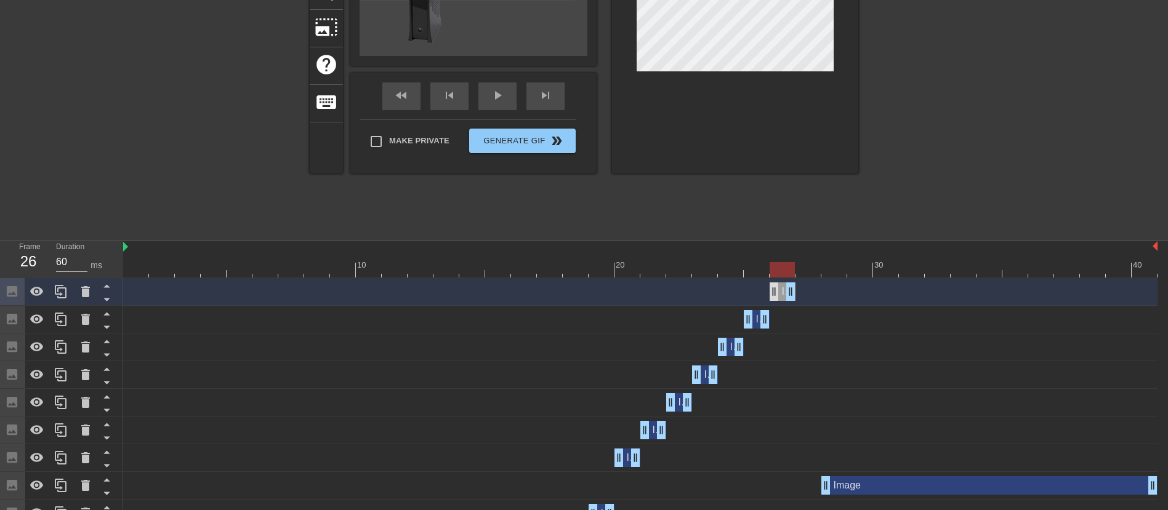
drag, startPoint x: 757, startPoint y: 291, endPoint x: 775, endPoint y: 294, distance: 18.1
click at [775, 294] on div "Image drag_handle drag_handle" at bounding box center [782, 292] width 26 height 18
drag, startPoint x: 784, startPoint y: 271, endPoint x: 812, endPoint y: 274, distance: 28.5
click at [812, 274] on div at bounding box center [807, 269] width 25 height 15
click at [58, 295] on icon at bounding box center [61, 292] width 12 height 14
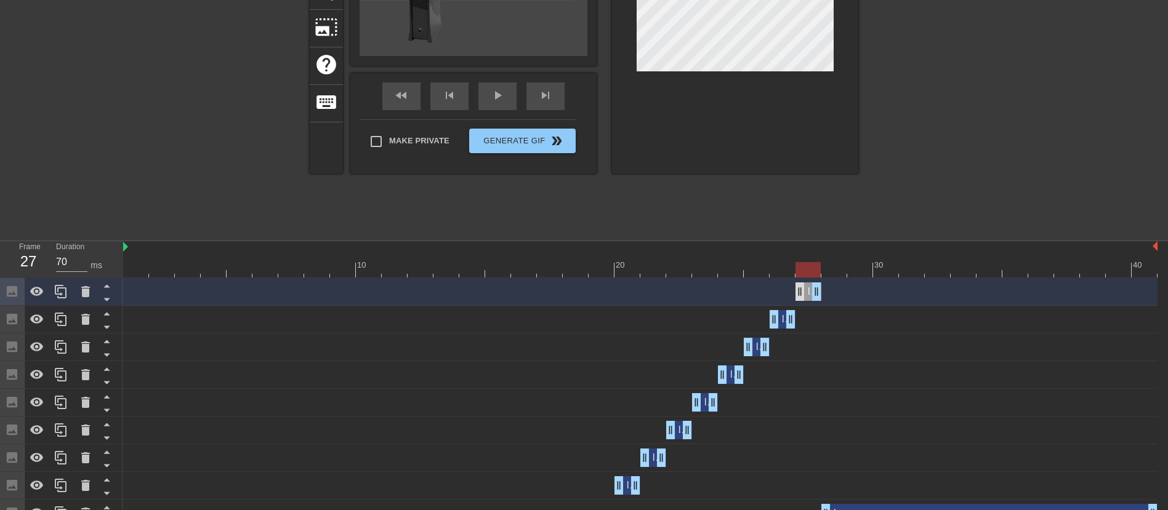
drag, startPoint x: 781, startPoint y: 288, endPoint x: 797, endPoint y: 290, distance: 16.7
click at [797, 290] on div "Image drag_handle drag_handle" at bounding box center [808, 292] width 26 height 18
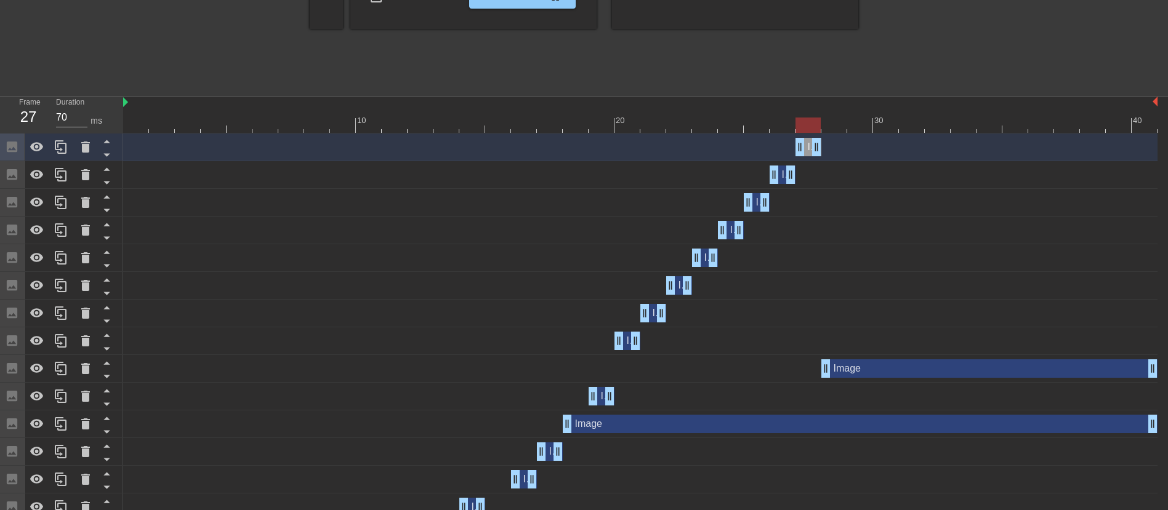
scroll to position [308, 0]
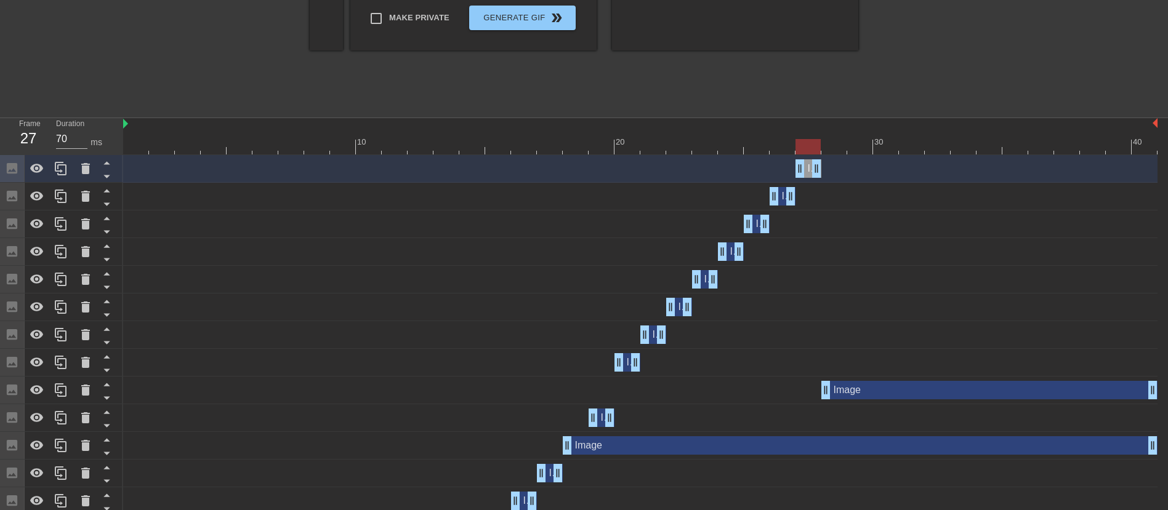
click at [626, 363] on div "Image drag_handle drag_handle" at bounding box center [627, 362] width 26 height 18
click at [626, 361] on div "Image drag_handle drag_handle" at bounding box center [627, 362] width 26 height 18
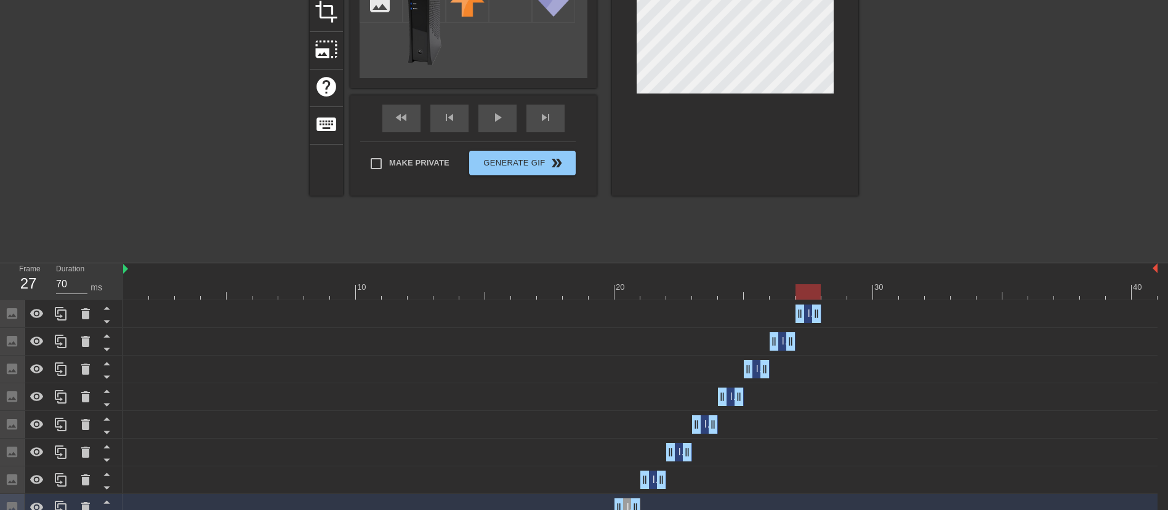
scroll to position [185, 0]
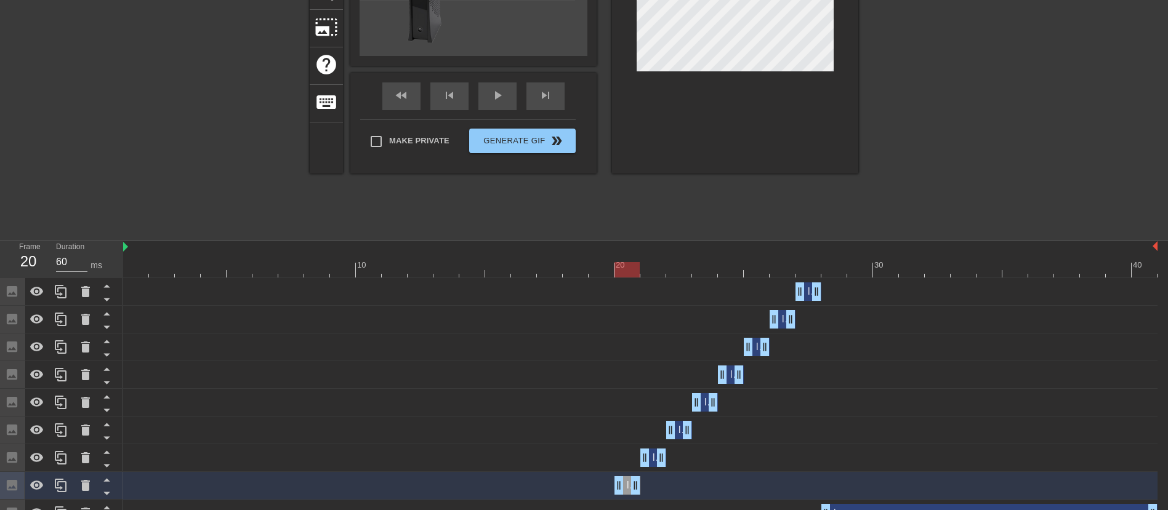
drag, startPoint x: 810, startPoint y: 270, endPoint x: 630, endPoint y: 270, distance: 179.1
click at [630, 270] on div at bounding box center [626, 269] width 25 height 15
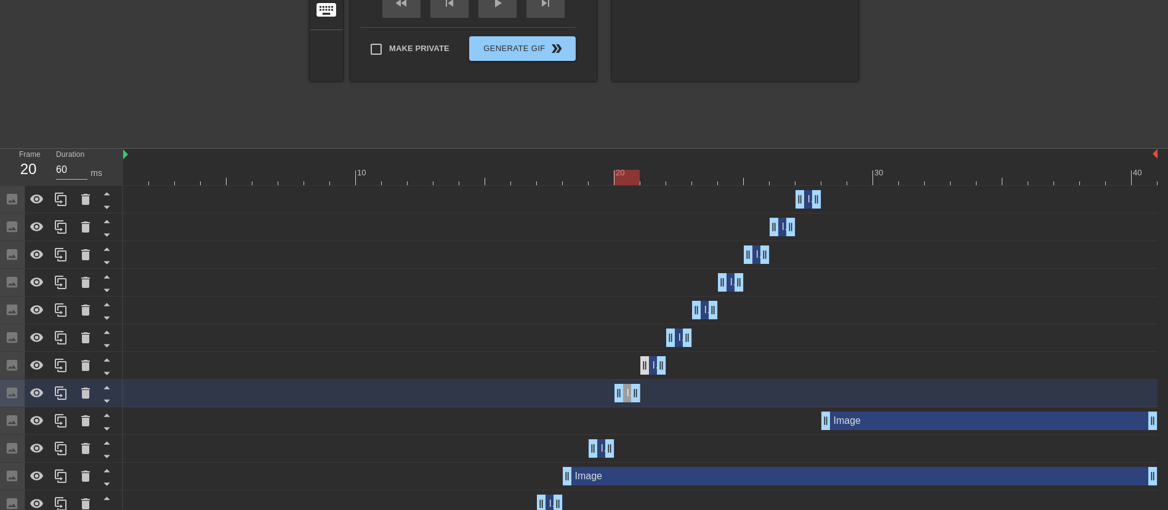
scroll to position [308, 0]
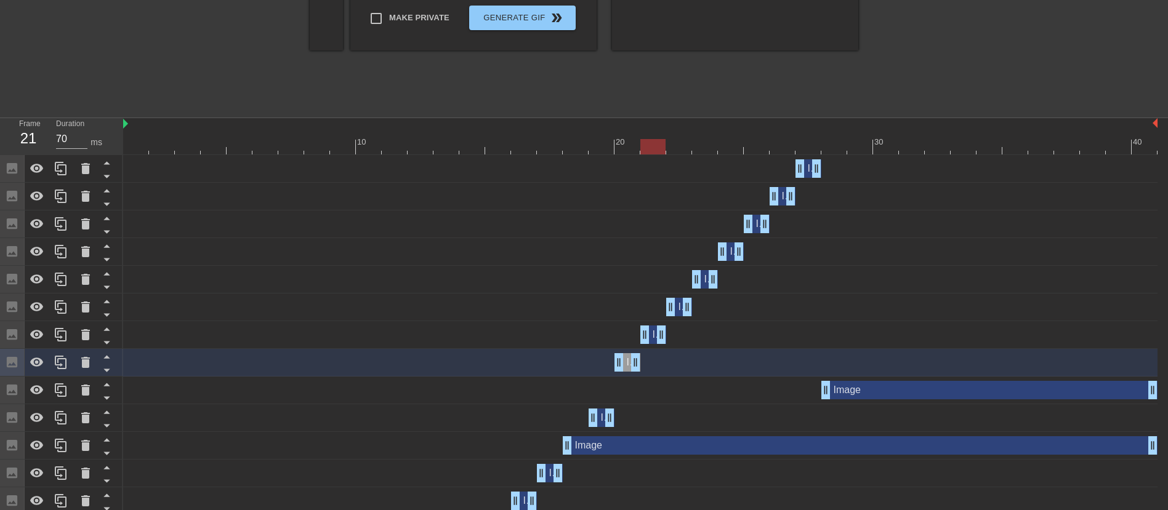
drag, startPoint x: 627, startPoint y: 146, endPoint x: 648, endPoint y: 147, distance: 20.9
click at [648, 147] on div at bounding box center [652, 146] width 25 height 15
click at [652, 335] on div "Image drag_handle drag_handle" at bounding box center [653, 335] width 26 height 18
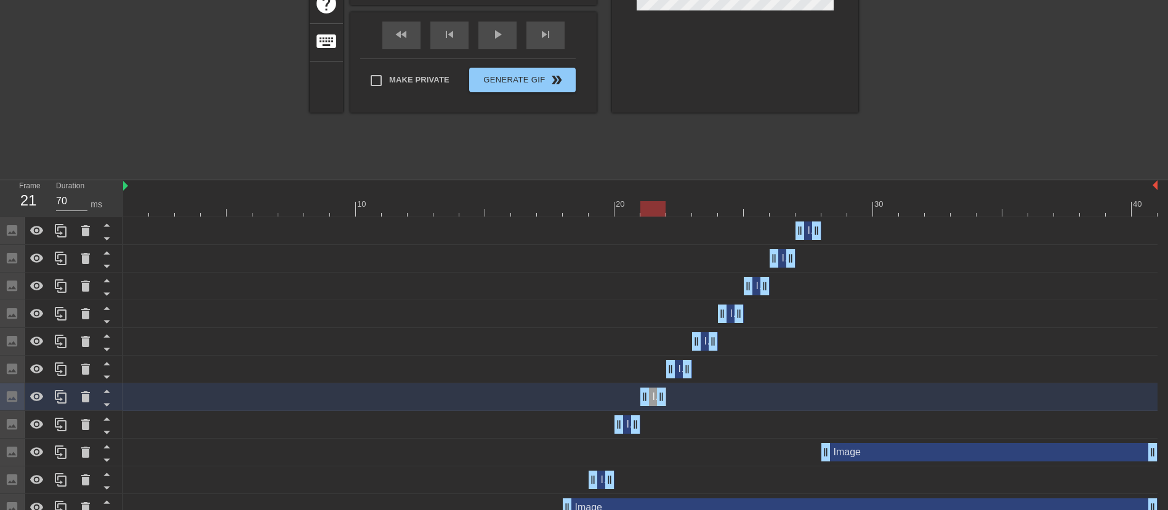
scroll to position [246, 0]
drag, startPoint x: 654, startPoint y: 207, endPoint x: 677, endPoint y: 205, distance: 22.9
click at [677, 205] on div at bounding box center [678, 208] width 25 height 15
click at [677, 368] on div "Image drag_handle drag_handle" at bounding box center [679, 369] width 26 height 18
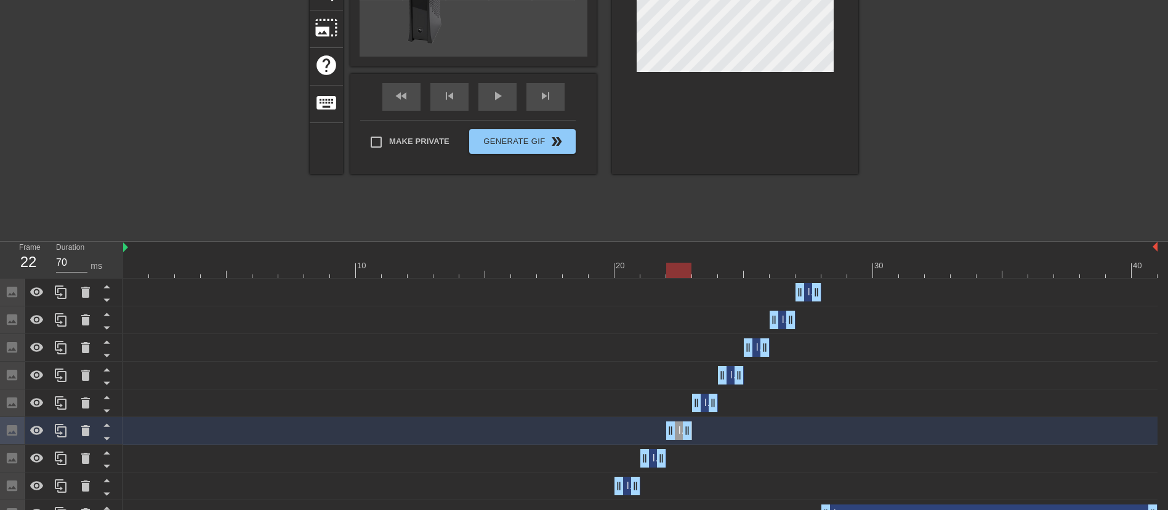
scroll to position [185, 0]
drag, startPoint x: 680, startPoint y: 267, endPoint x: 698, endPoint y: 268, distance: 18.5
click at [698, 268] on div at bounding box center [704, 269] width 25 height 15
click at [704, 401] on div "Image drag_handle drag_handle" at bounding box center [705, 402] width 26 height 18
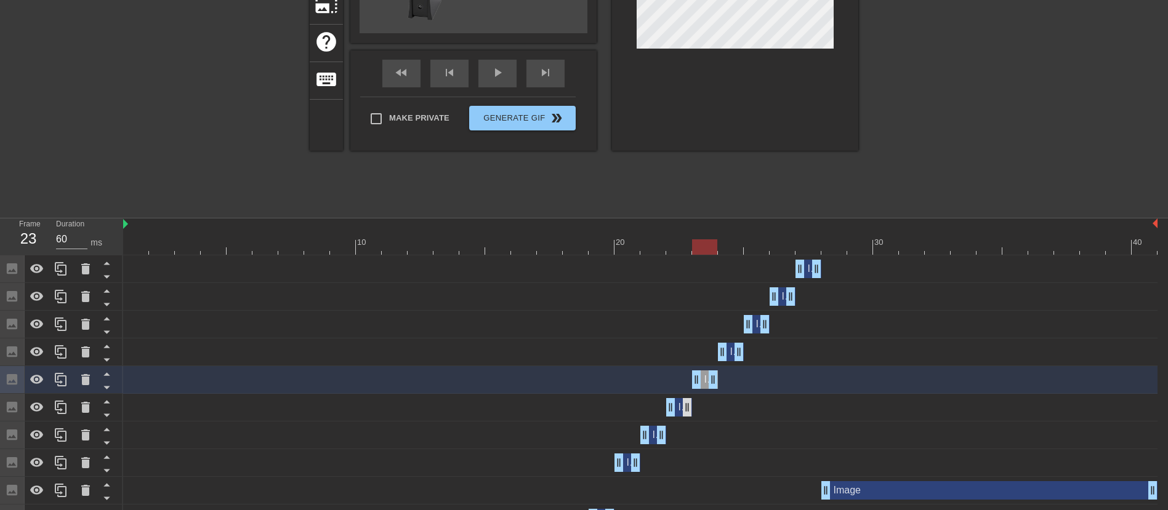
scroll to position [246, 0]
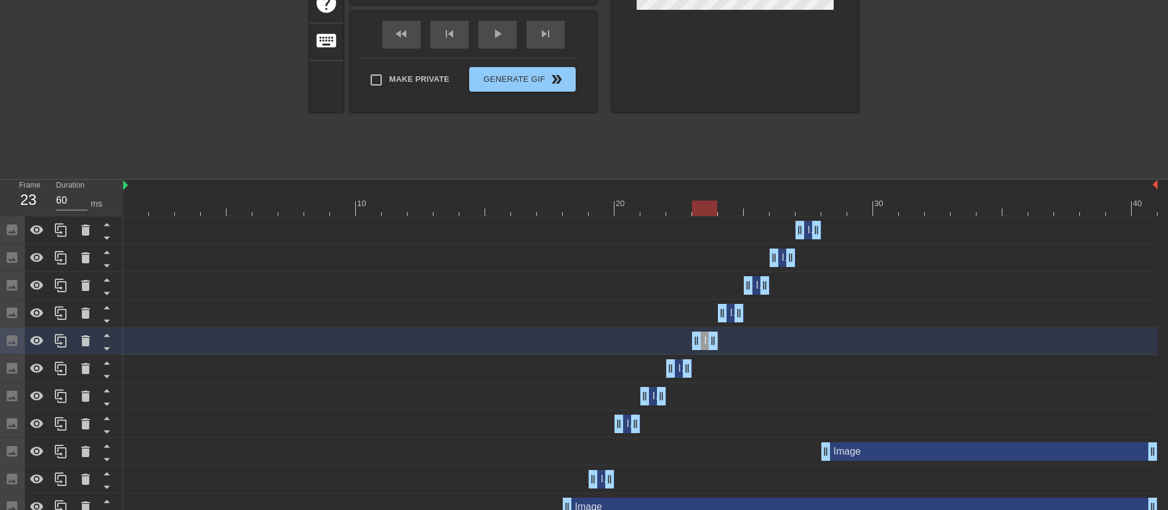
click at [731, 314] on div "Image drag_handle drag_handle" at bounding box center [731, 313] width 26 height 18
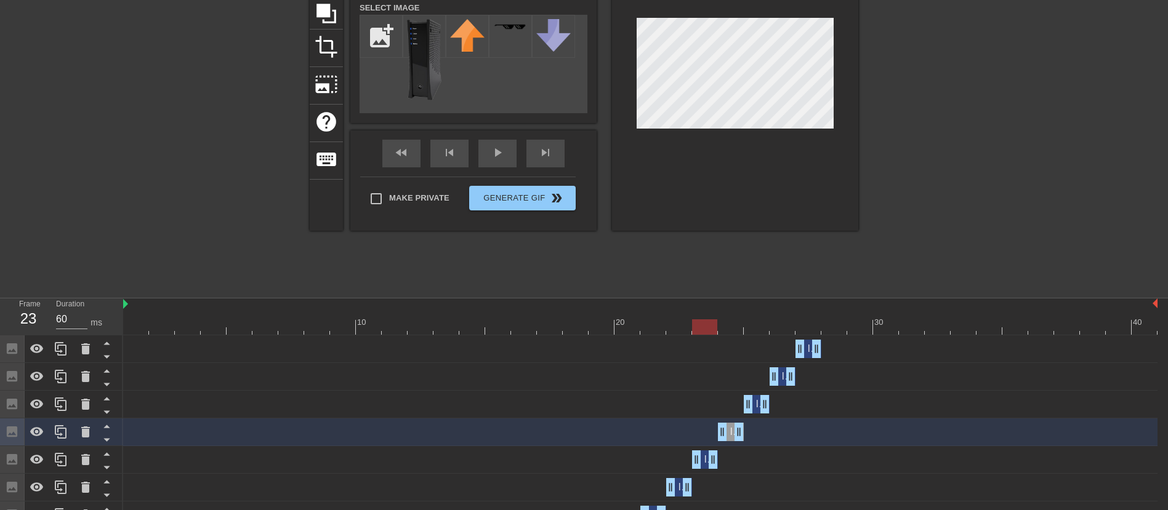
scroll to position [123, 0]
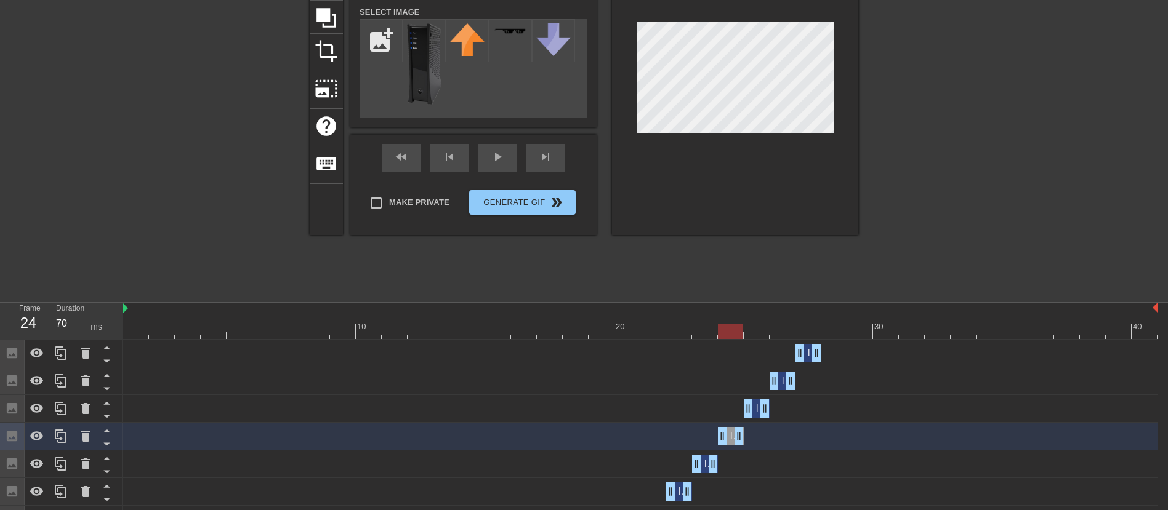
drag, startPoint x: 701, startPoint y: 330, endPoint x: 719, endPoint y: 332, distance: 18.0
click at [719, 332] on div at bounding box center [730, 331] width 25 height 15
drag, startPoint x: 729, startPoint y: 329, endPoint x: 750, endPoint y: 331, distance: 21.0
click at [750, 331] on div at bounding box center [756, 331] width 25 height 15
click at [757, 410] on div "Image drag_handle drag_handle" at bounding box center [757, 409] width 26 height 18
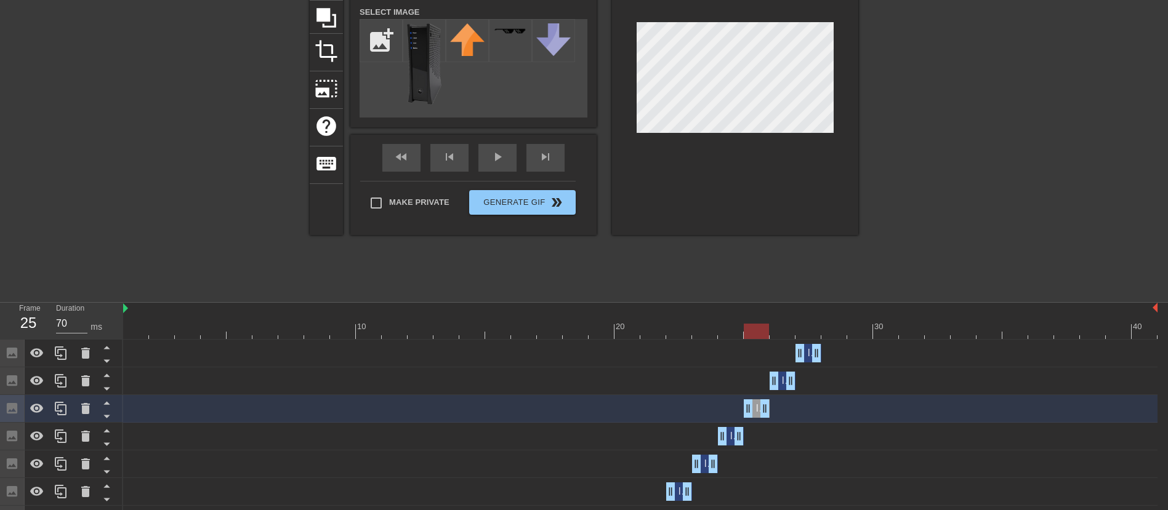
click at [782, 382] on div "Image drag_handle drag_handle" at bounding box center [782, 381] width 26 height 18
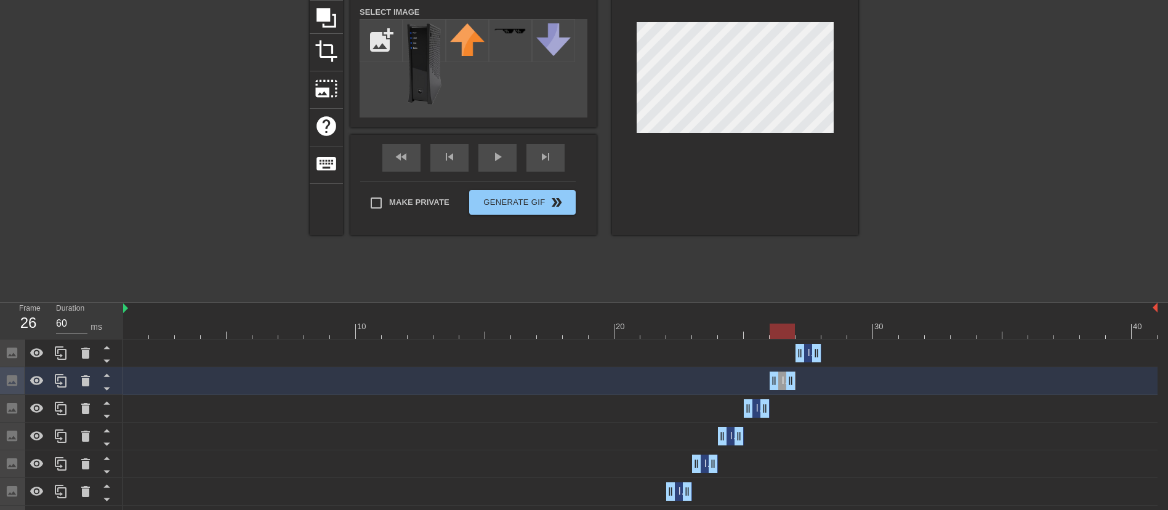
drag, startPoint x: 760, startPoint y: 328, endPoint x: 776, endPoint y: 329, distance: 16.0
click at [776, 329] on div at bounding box center [781, 331] width 25 height 15
drag, startPoint x: 780, startPoint y: 332, endPoint x: 797, endPoint y: 332, distance: 16.6
click at [797, 332] on div at bounding box center [807, 331] width 25 height 15
click at [808, 359] on div "Image drag_handle drag_handle" at bounding box center [808, 353] width 26 height 18
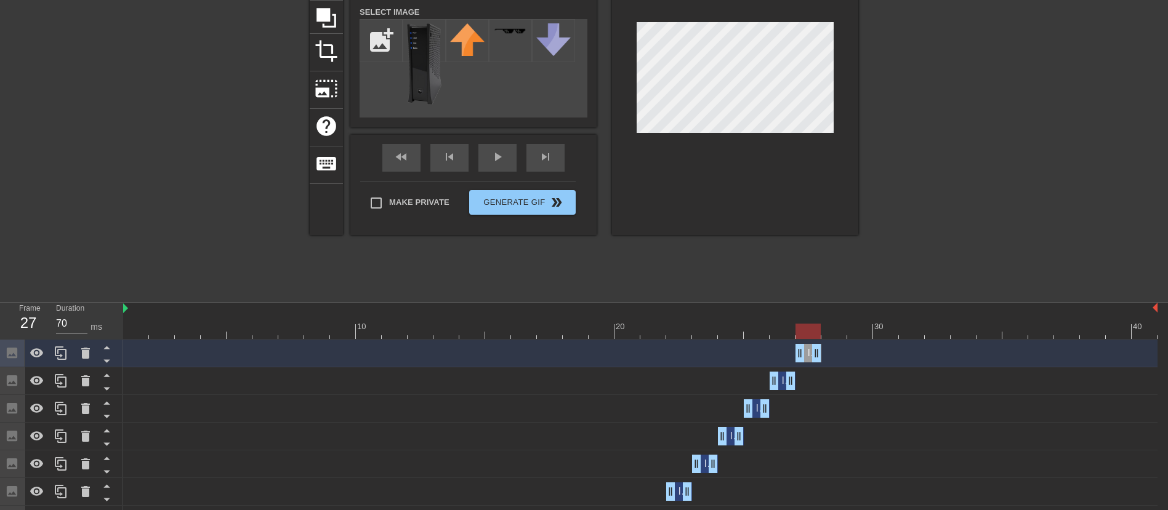
click at [925, 235] on div at bounding box center [965, 110] width 185 height 369
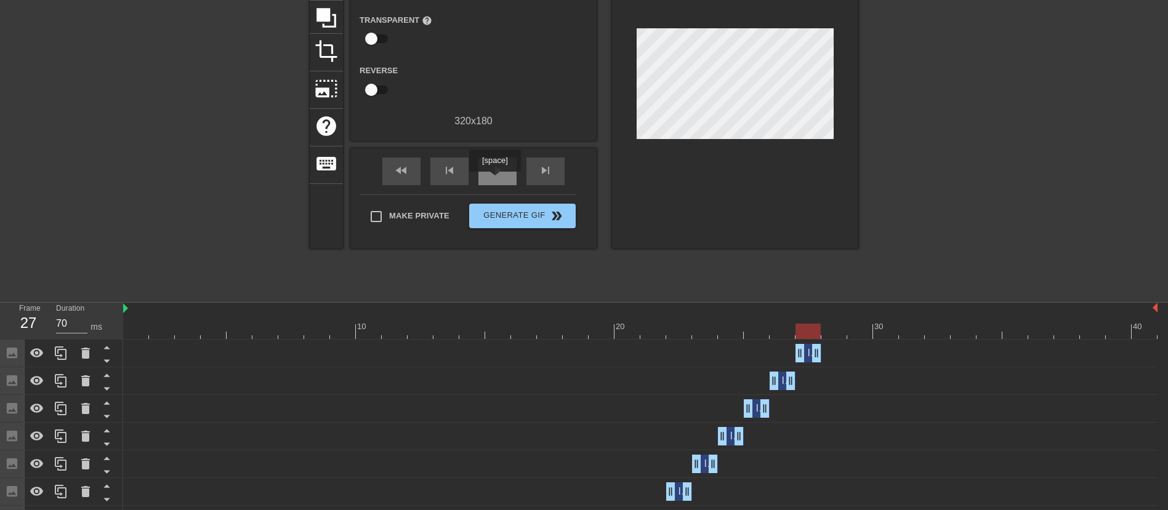
click at [496, 175] on span "play_arrow" at bounding box center [497, 170] width 15 height 15
type input "70"
click at [525, 214] on span "Generate Gif double_arrow" at bounding box center [522, 216] width 97 height 15
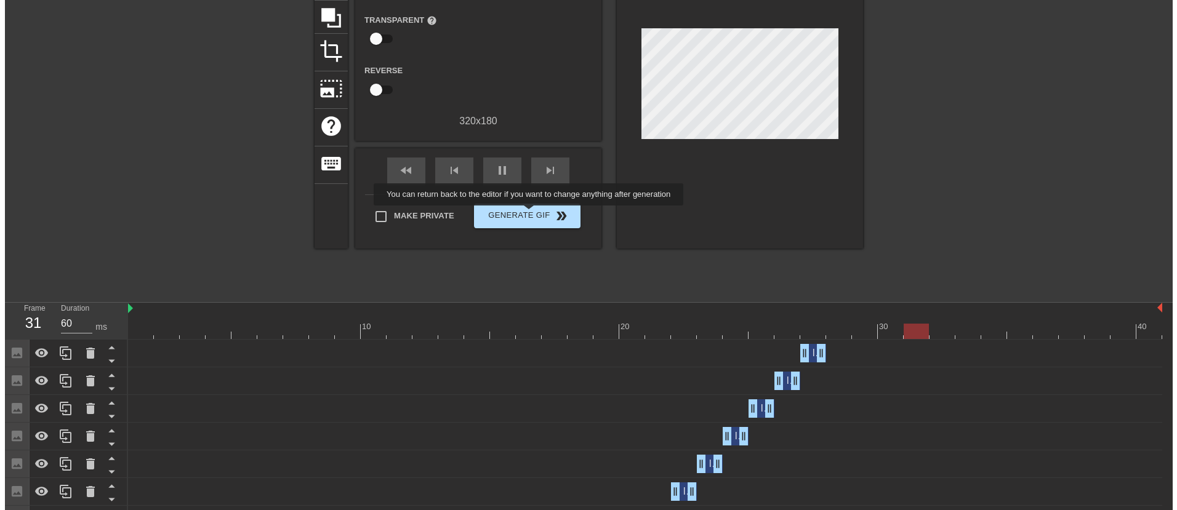
scroll to position [0, 0]
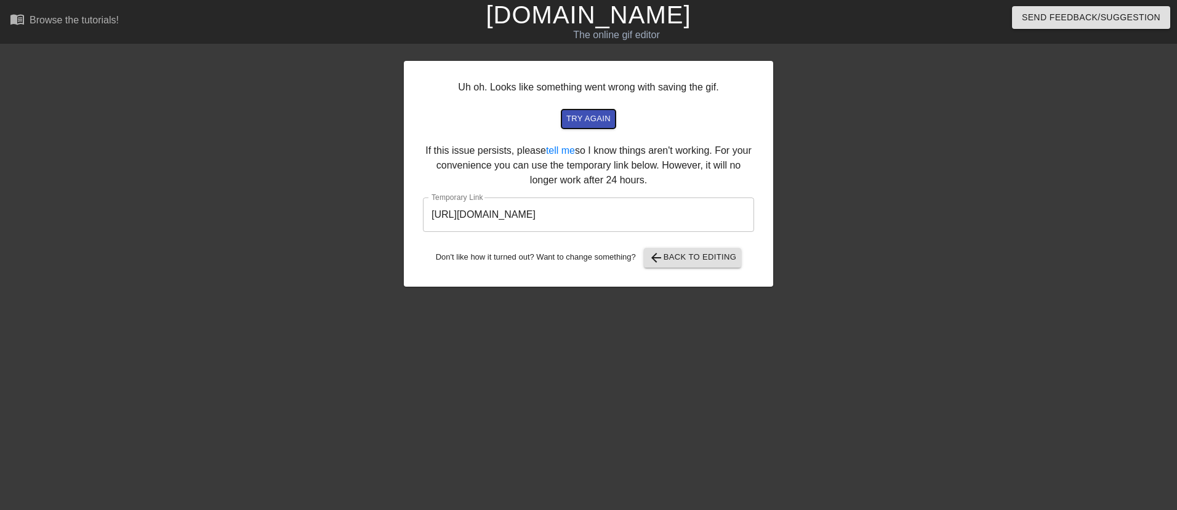
click at [598, 122] on span "try again" at bounding box center [588, 119] width 44 height 14
click at [675, 260] on span "arrow_back Back to Editing" at bounding box center [693, 258] width 88 height 15
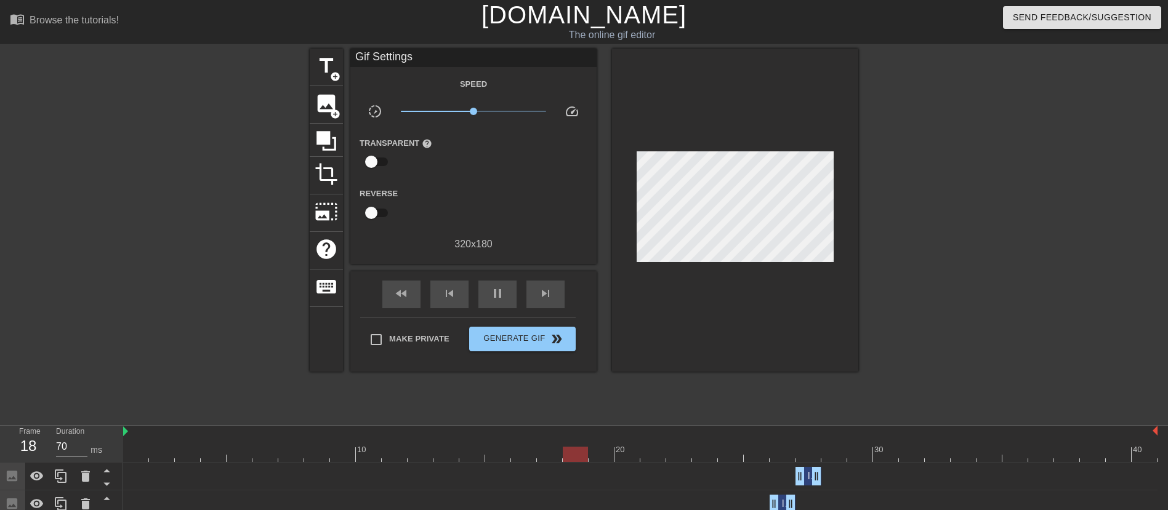
click at [1070, 226] on div "title add_circle image add_circle crop photo_size_select_large help keyboard Gi…" at bounding box center [584, 233] width 1168 height 369
type input "70"
click at [516, 340] on span "Generate Gif double_arrow" at bounding box center [522, 339] width 97 height 15
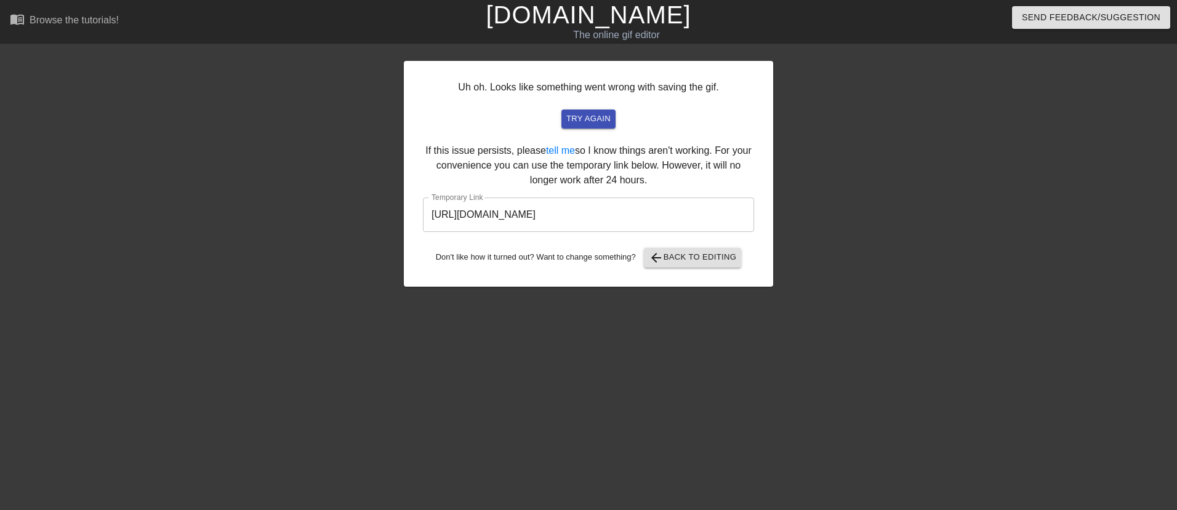
click at [578, 217] on input "[URL][DOMAIN_NAME]" at bounding box center [588, 215] width 331 height 34
click at [580, 214] on input "[URL][DOMAIN_NAME]" at bounding box center [588, 215] width 331 height 34
